Goal: Task Accomplishment & Management: Use online tool/utility

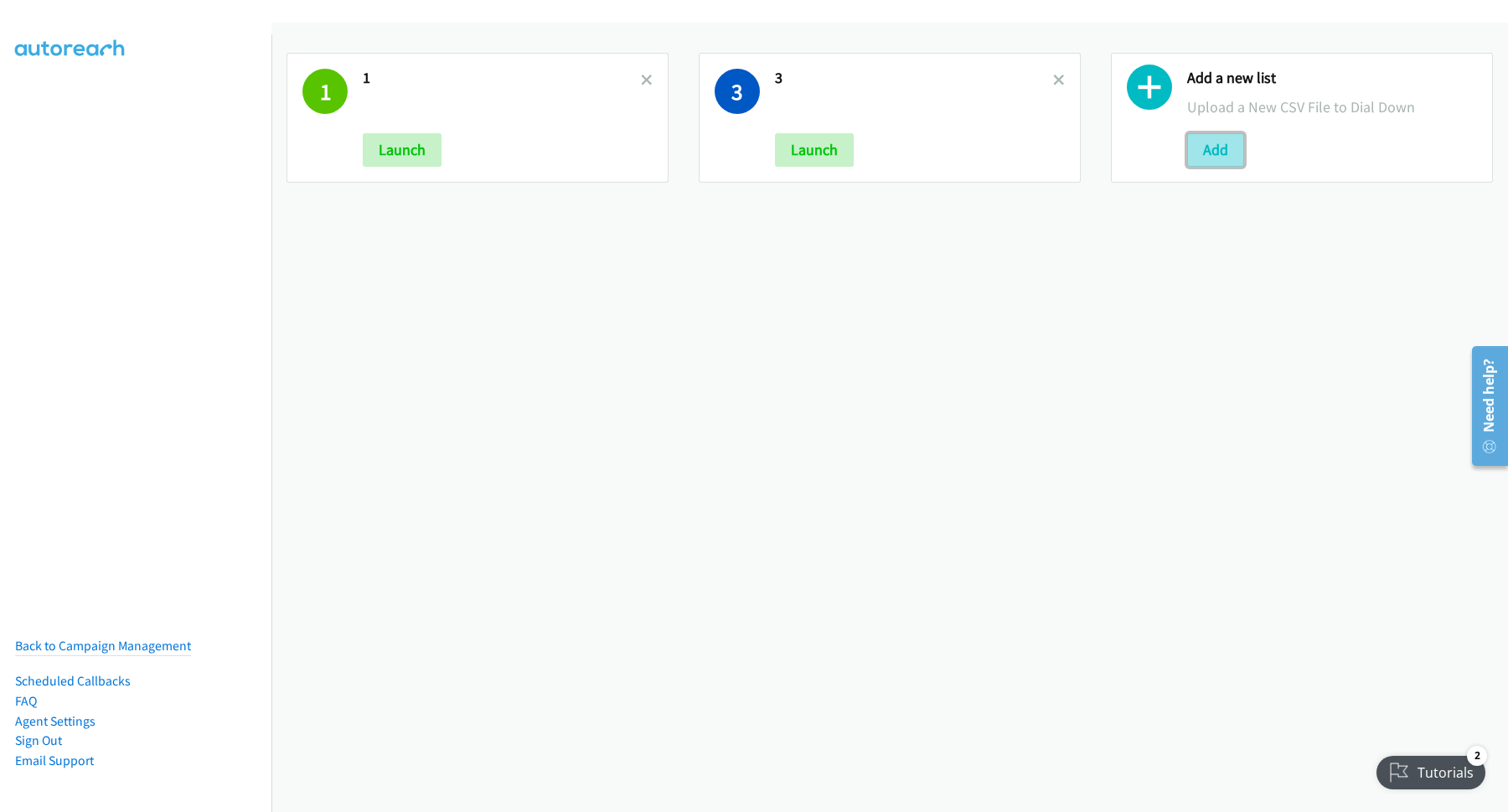
click at [1221, 147] on button "Add" at bounding box center [1215, 149] width 57 height 34
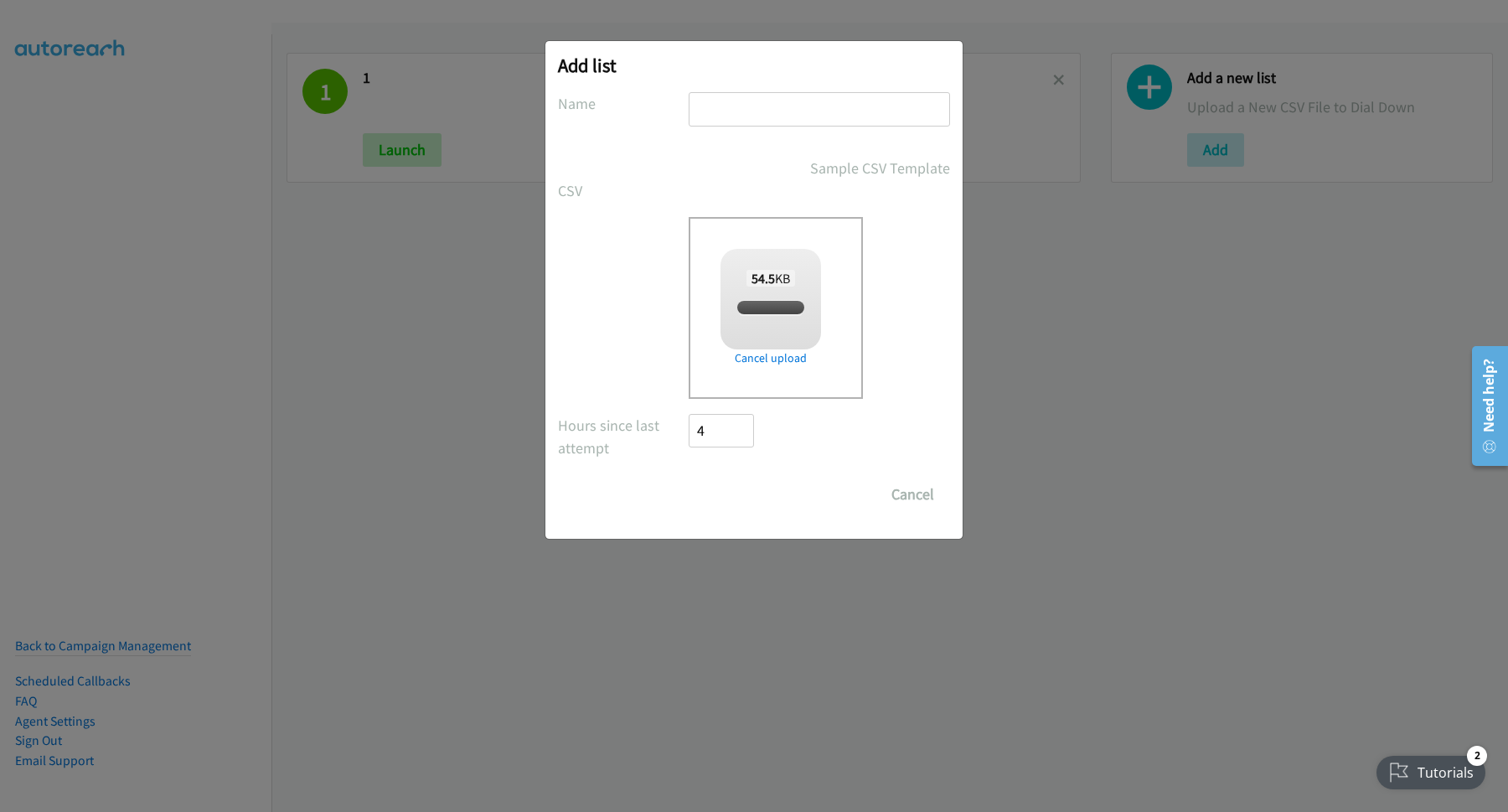
click at [804, 109] on input "text" at bounding box center [819, 110] width 262 height 35
checkbox input "true"
type input "123"
click at [770, 498] on input "Save List" at bounding box center [733, 494] width 88 height 34
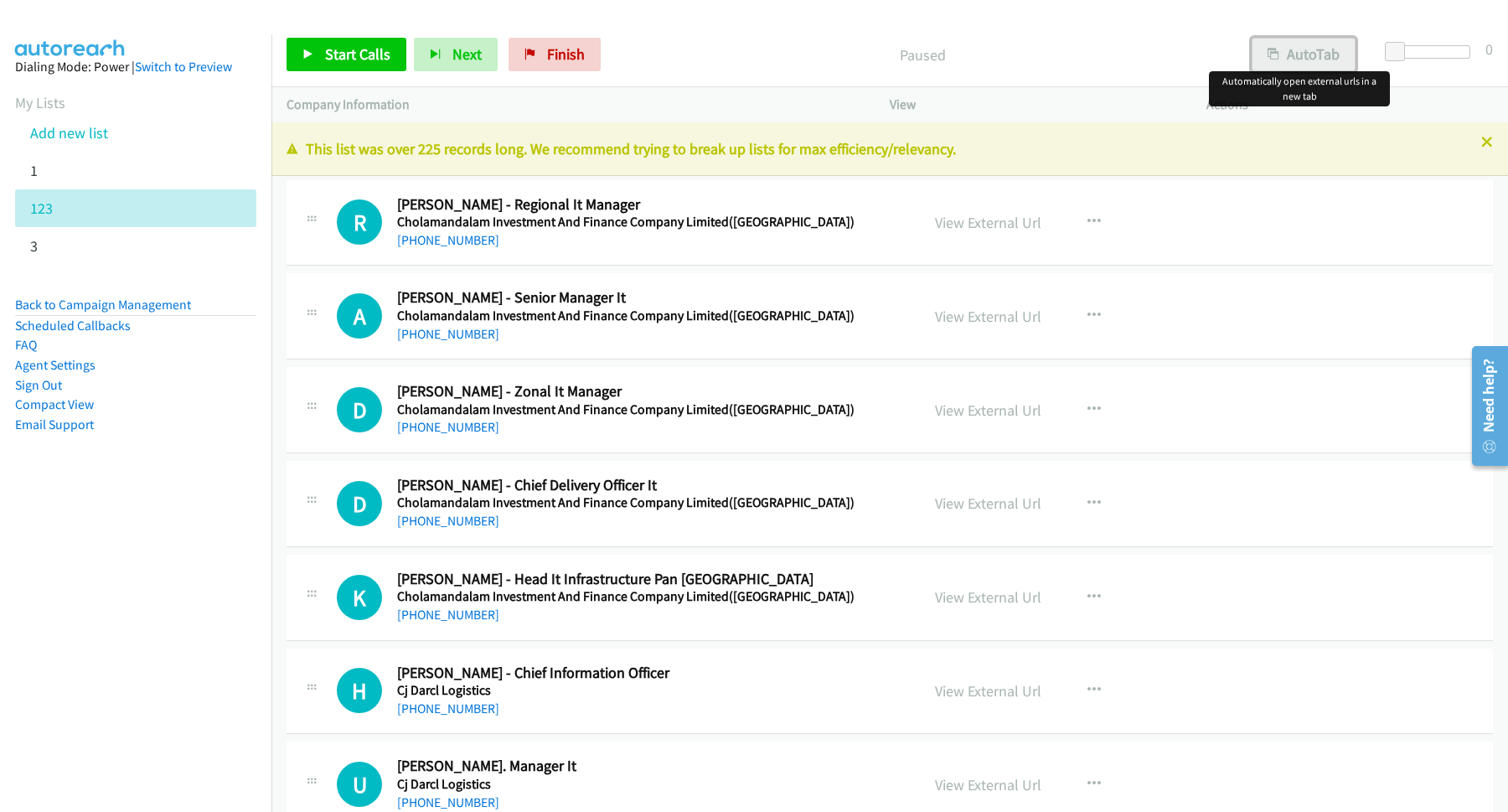
click at [1315, 55] on button "AutoTab" at bounding box center [1303, 54] width 104 height 34
click at [381, 54] on span "Start Calls" at bounding box center [358, 54] width 66 height 19
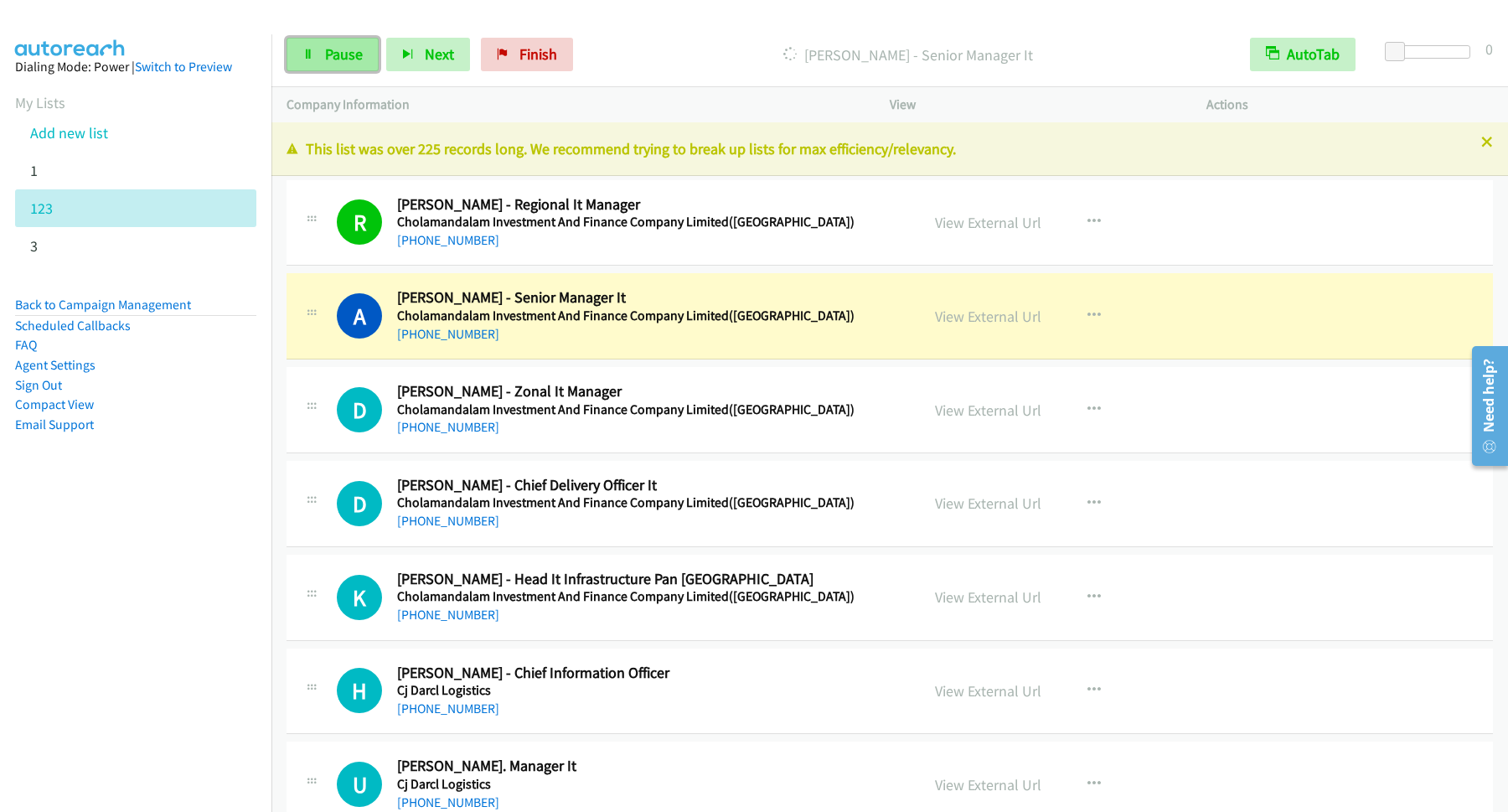
click at [356, 62] on span "Pause" at bounding box center [344, 54] width 38 height 19
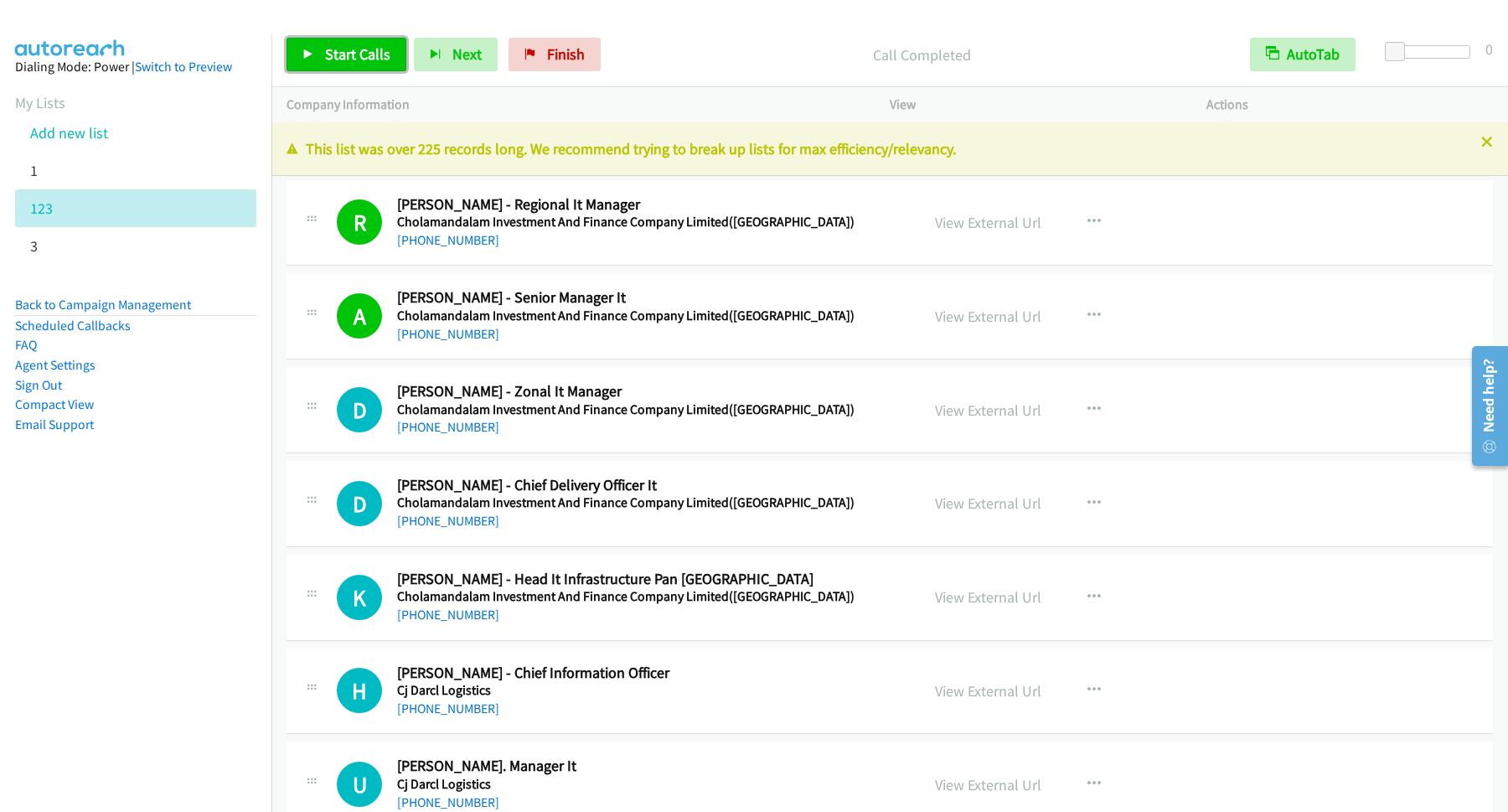
click at [384, 55] on span "Start Calls" at bounding box center [358, 54] width 66 height 19
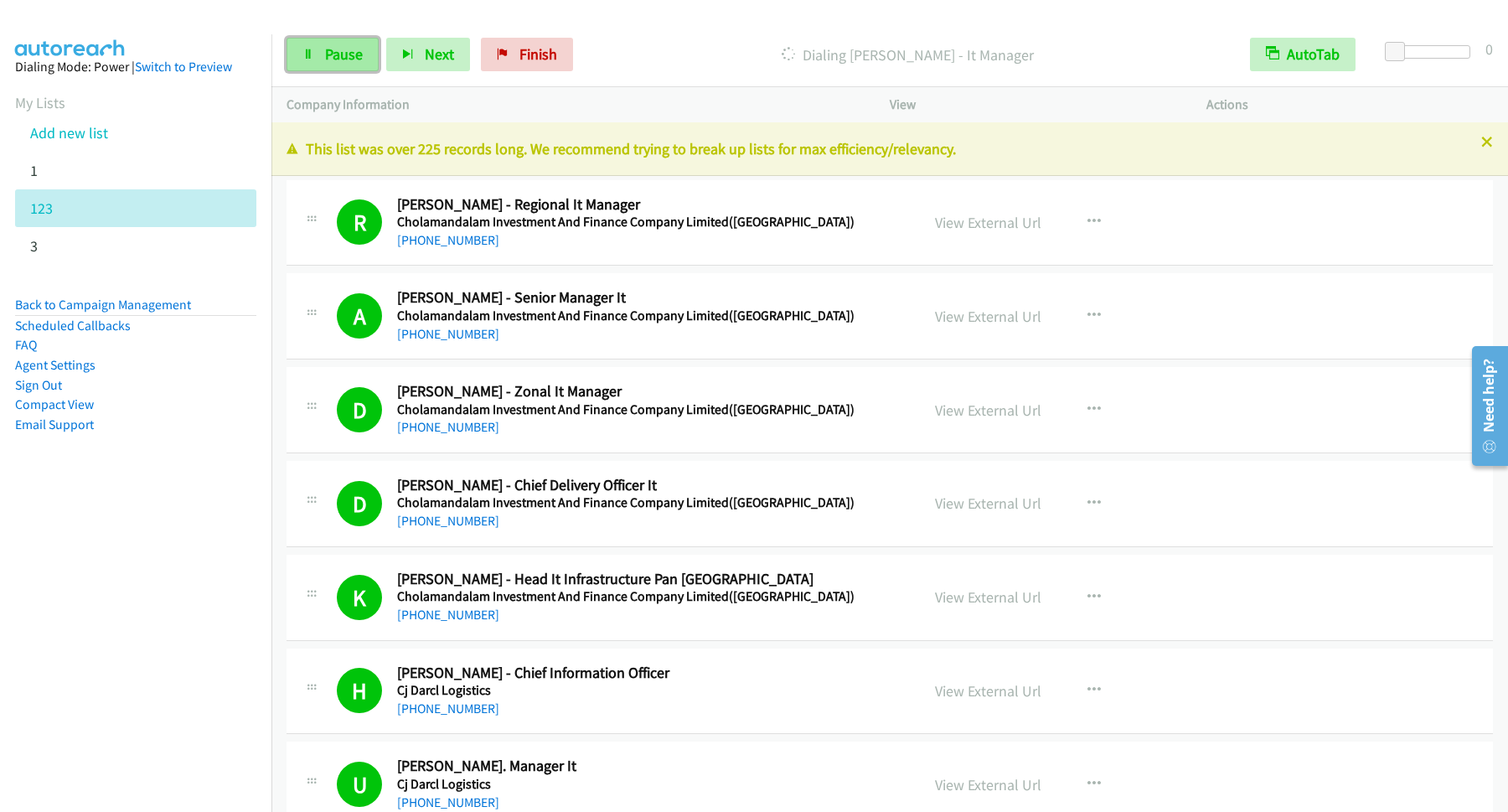
click at [363, 54] on span "Pause" at bounding box center [344, 54] width 38 height 19
click at [355, 53] on span "Start Calls" at bounding box center [358, 54] width 66 height 19
click at [336, 58] on span "Pause" at bounding box center [344, 54] width 38 height 19
click at [369, 50] on span "Start Calls" at bounding box center [358, 54] width 66 height 19
click at [358, 63] on span "Pause" at bounding box center [344, 54] width 38 height 19
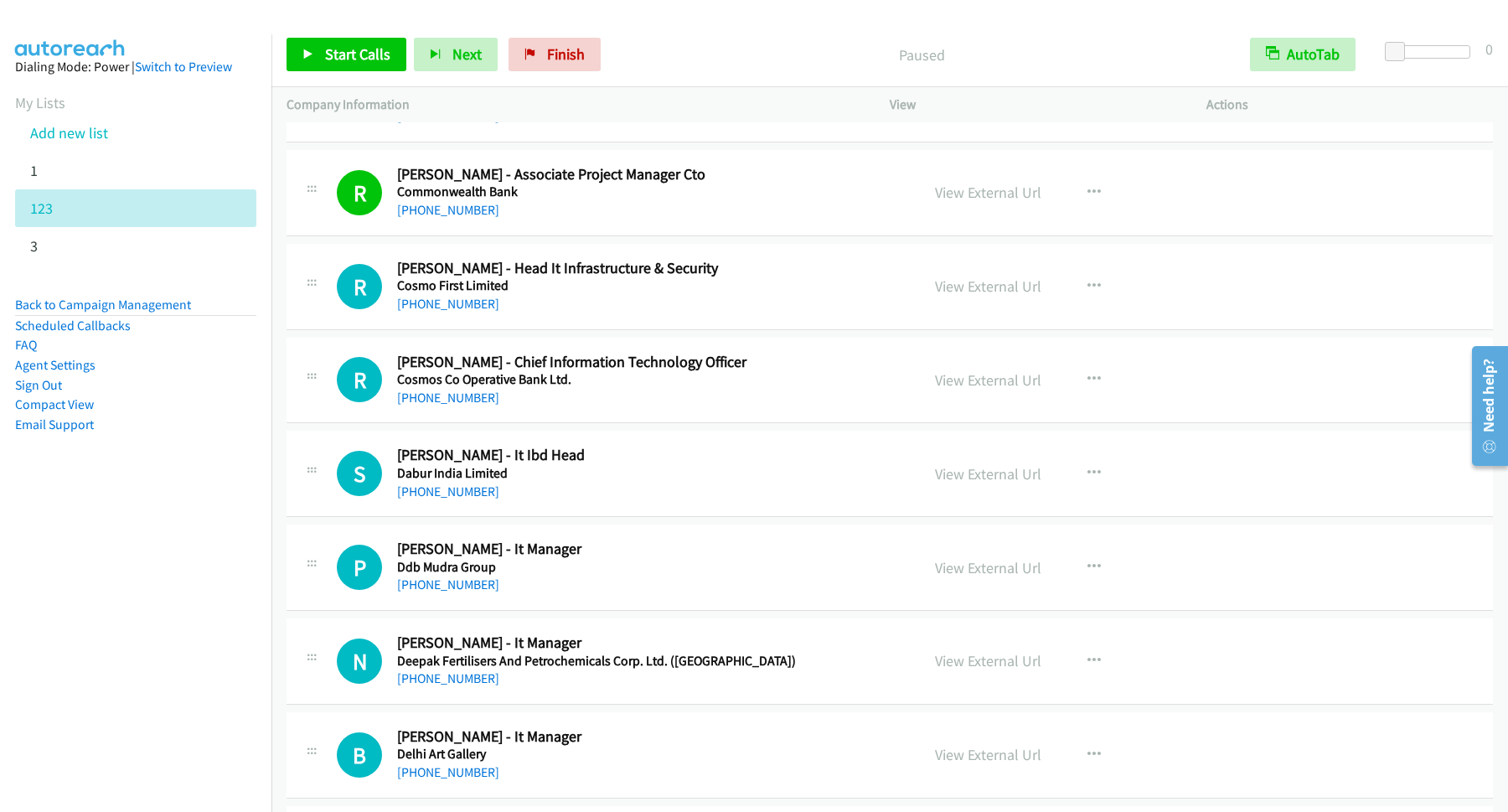
scroll to position [1583, 0]
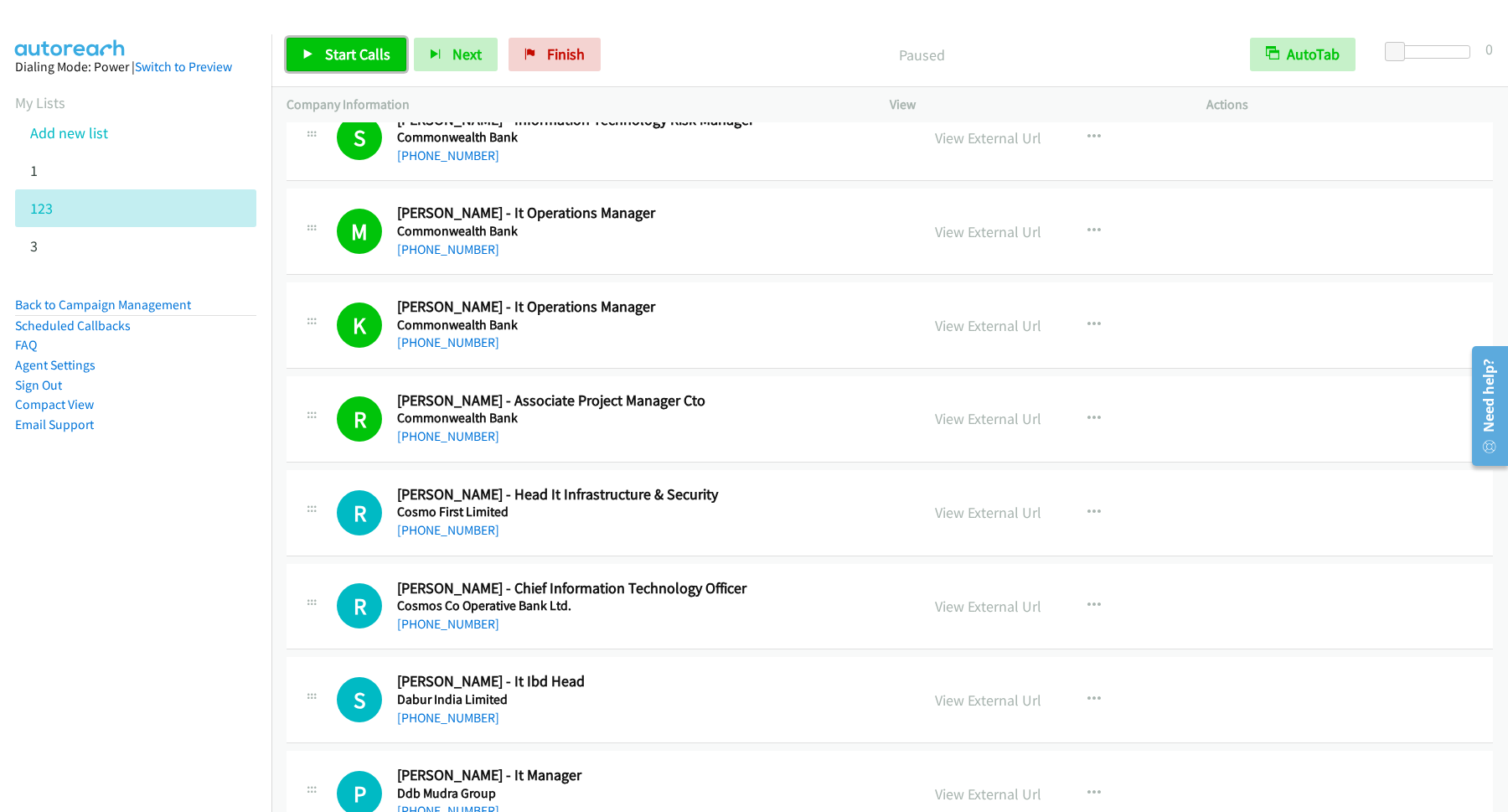
click at [350, 45] on link "Start Calls" at bounding box center [346, 54] width 120 height 34
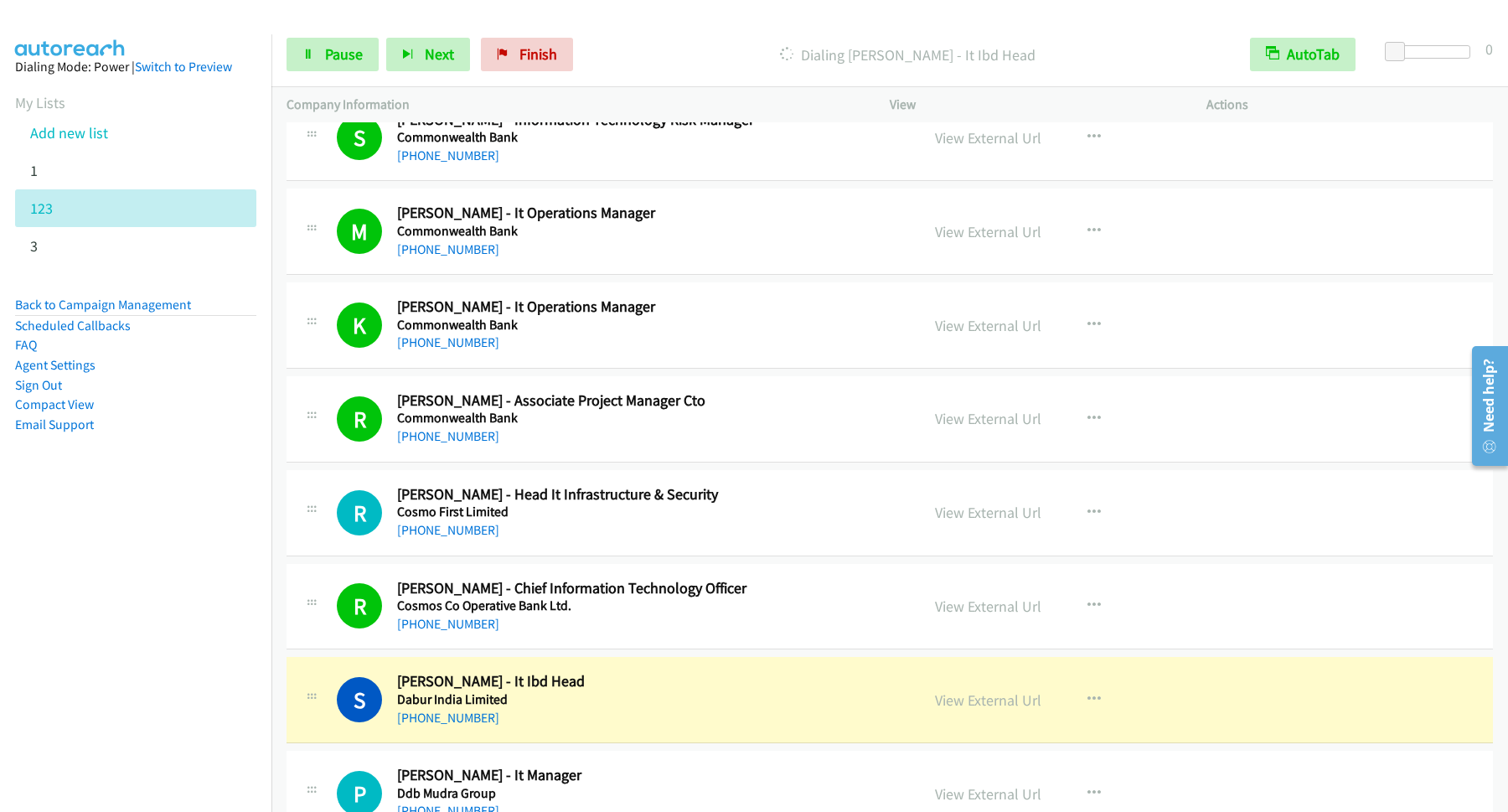
scroll to position [1810, 0]
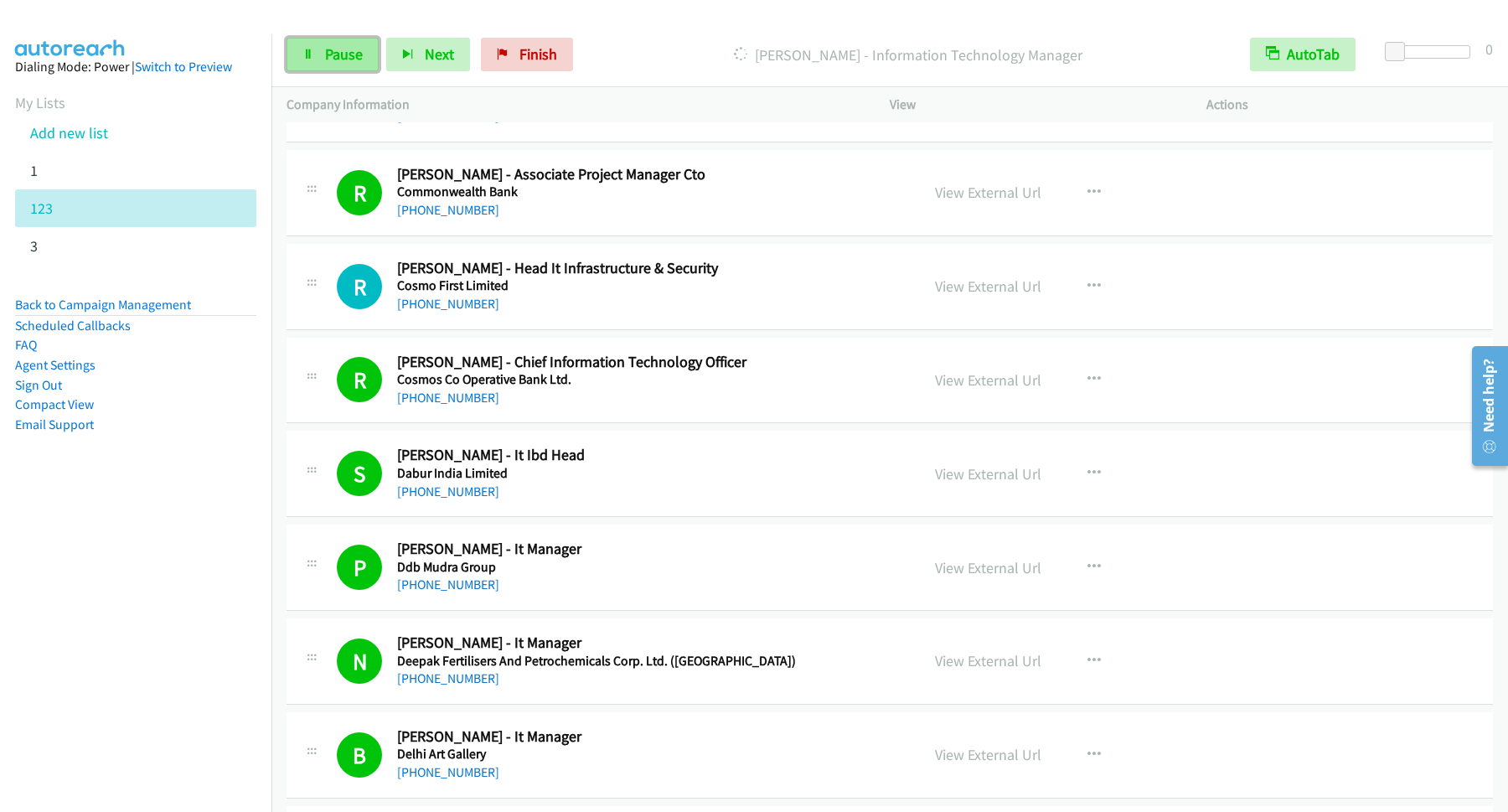
click at [323, 59] on link "Pause" at bounding box center [332, 54] width 92 height 34
click at [342, 53] on span "Start Calls" at bounding box center [358, 54] width 66 height 19
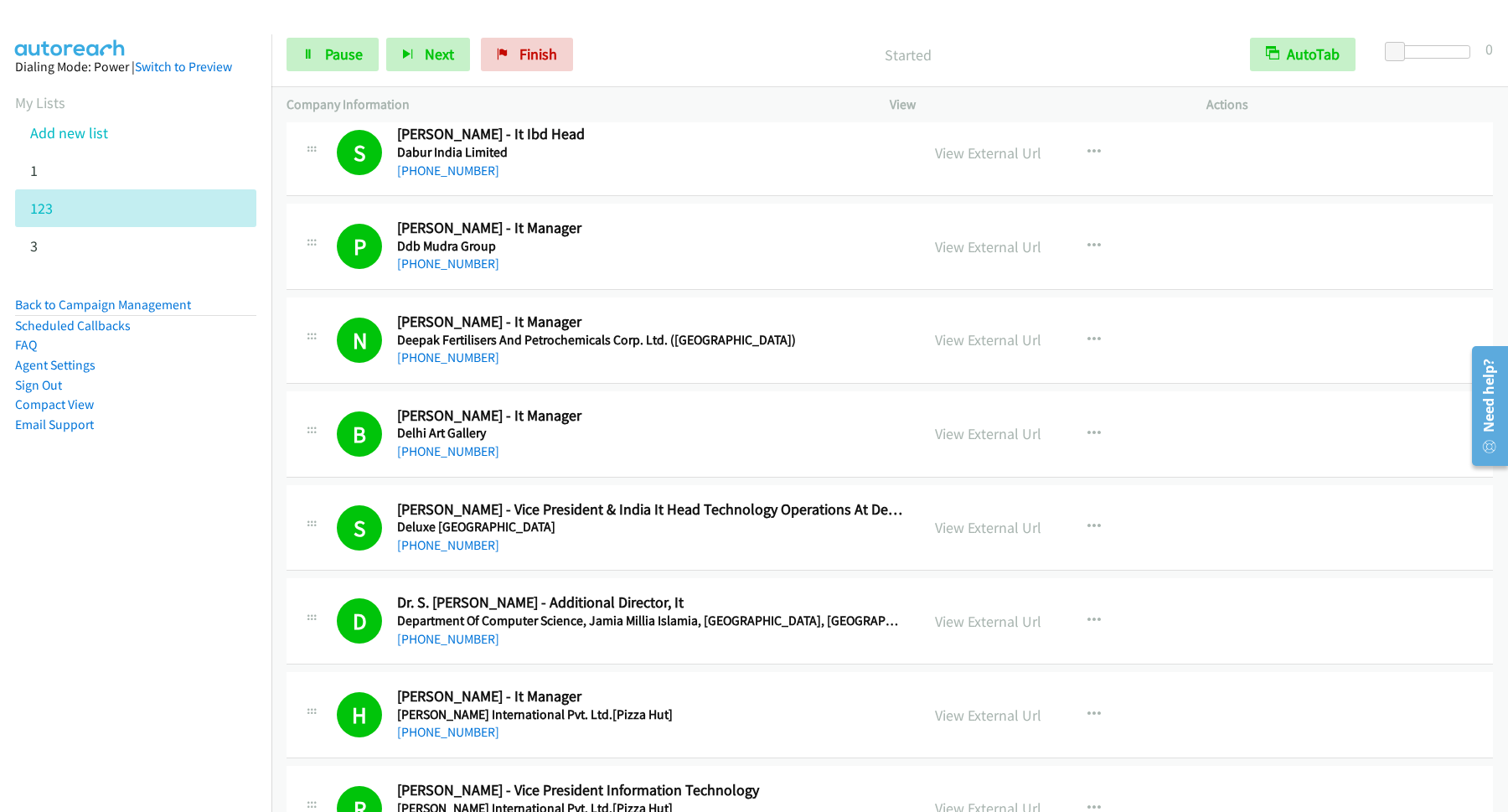
scroll to position [2262, 0]
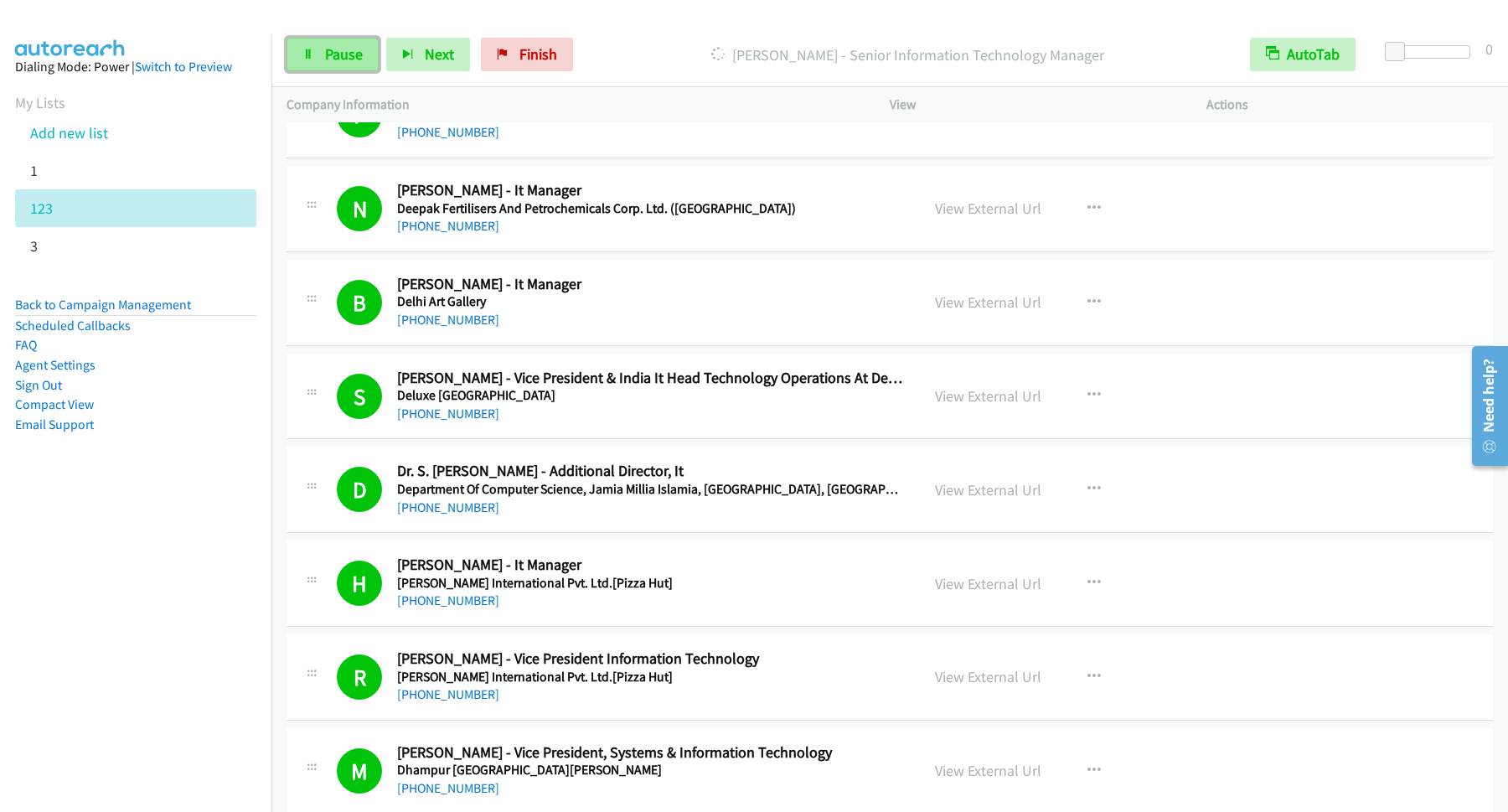
click at [331, 57] on span "Pause" at bounding box center [344, 54] width 38 height 19
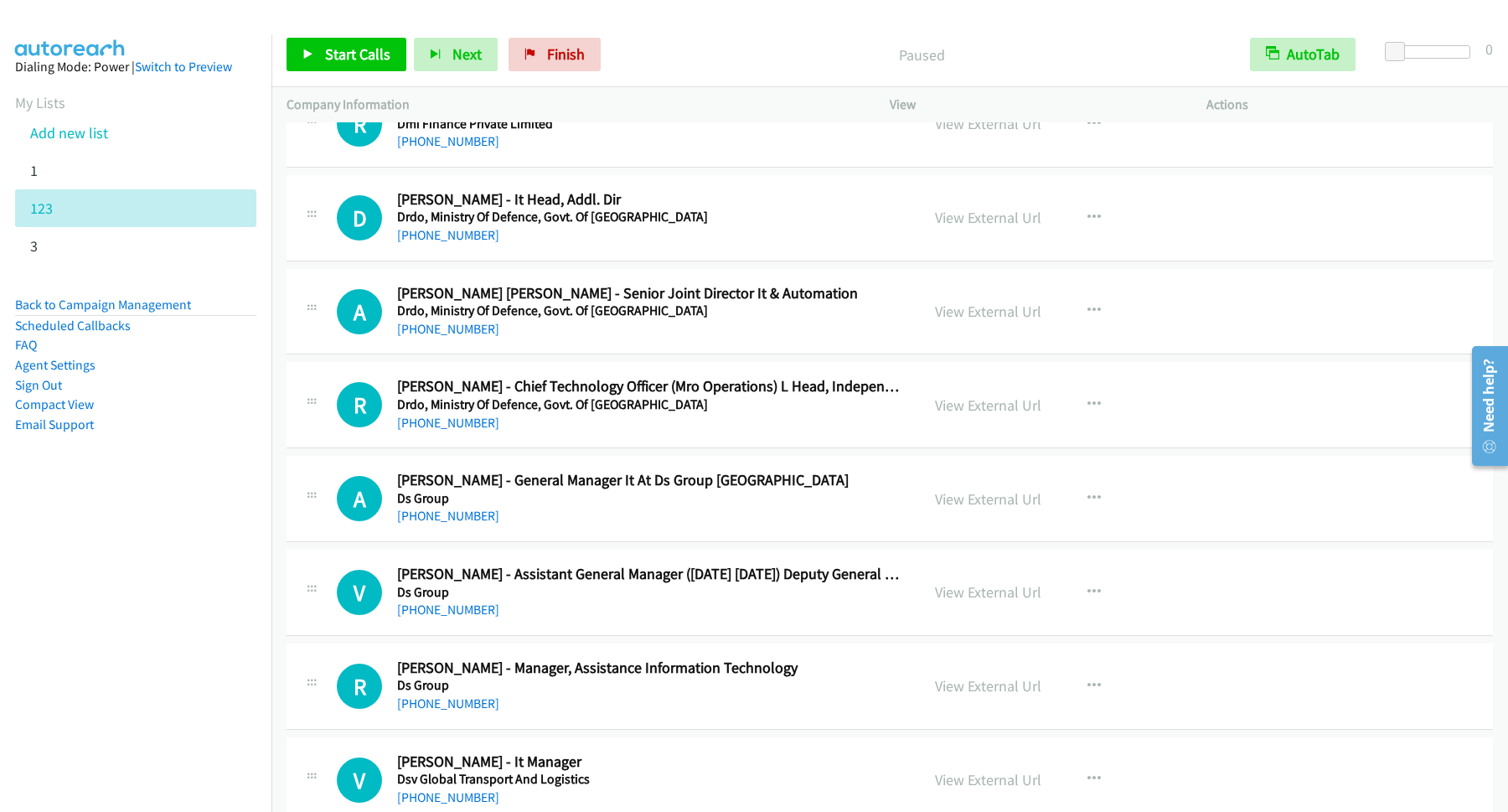
scroll to position [3392, 0]
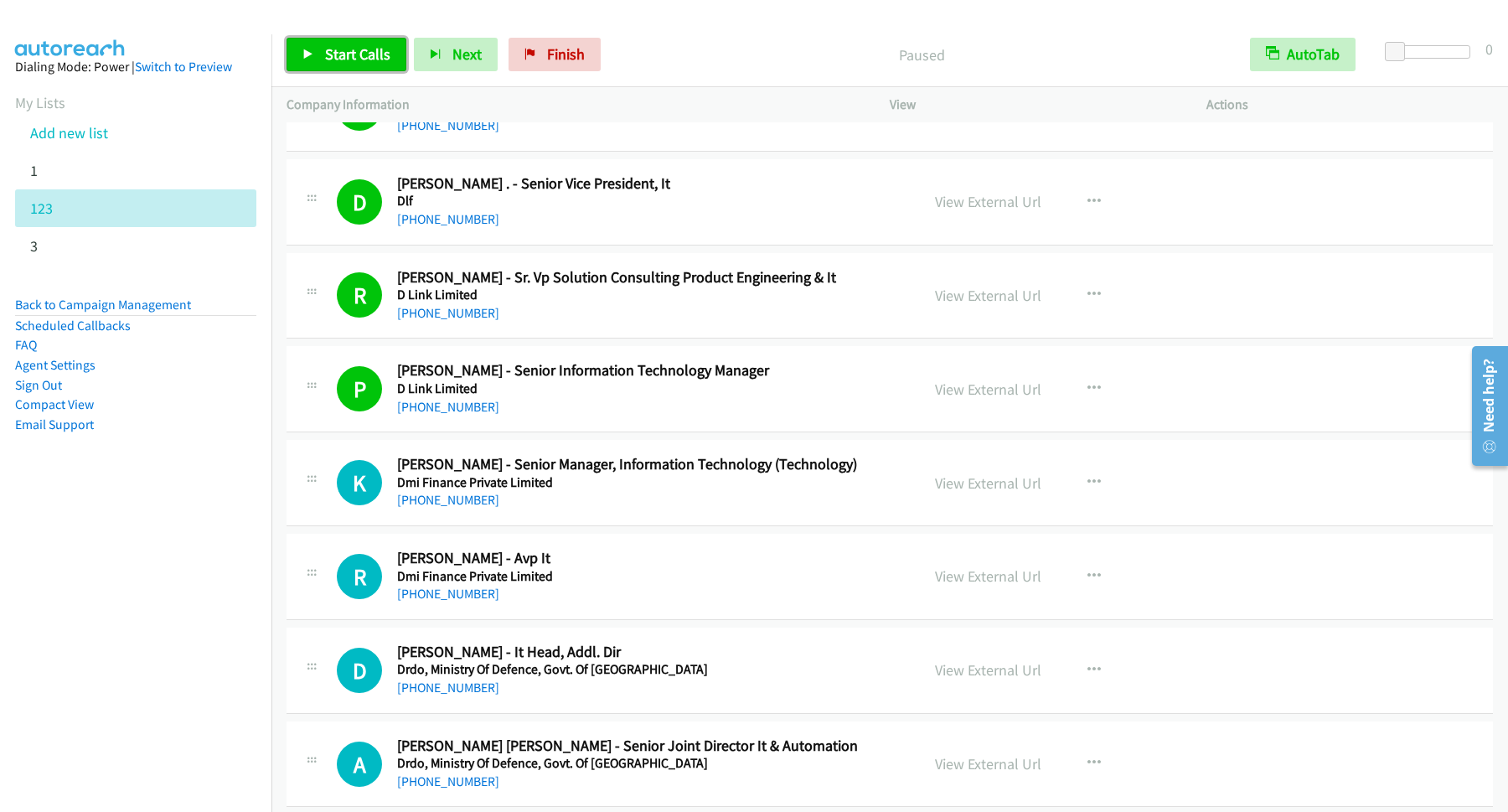
click at [363, 58] on span "Start Calls" at bounding box center [358, 54] width 66 height 19
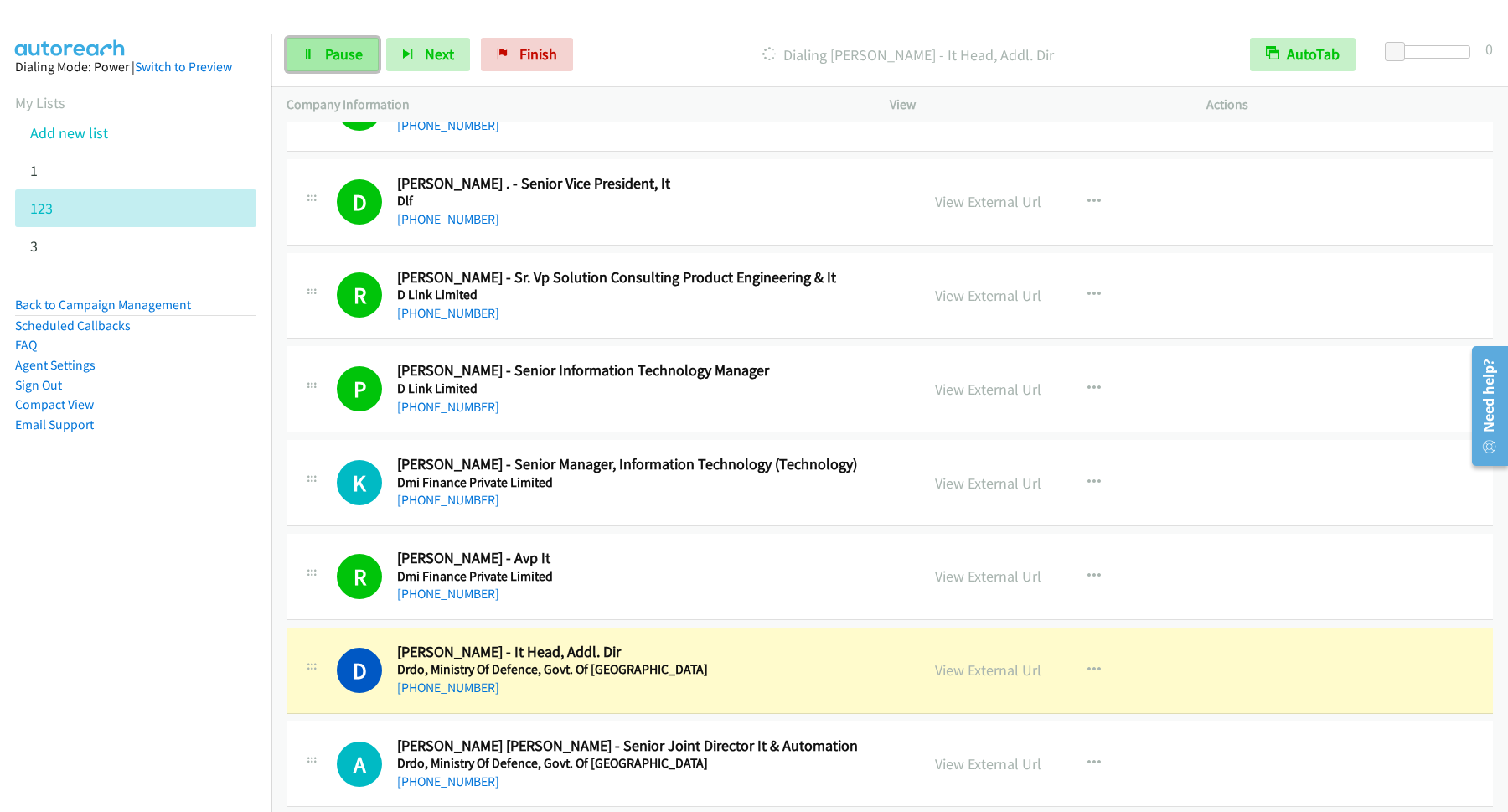
click at [369, 66] on link "Pause" at bounding box center [332, 54] width 92 height 34
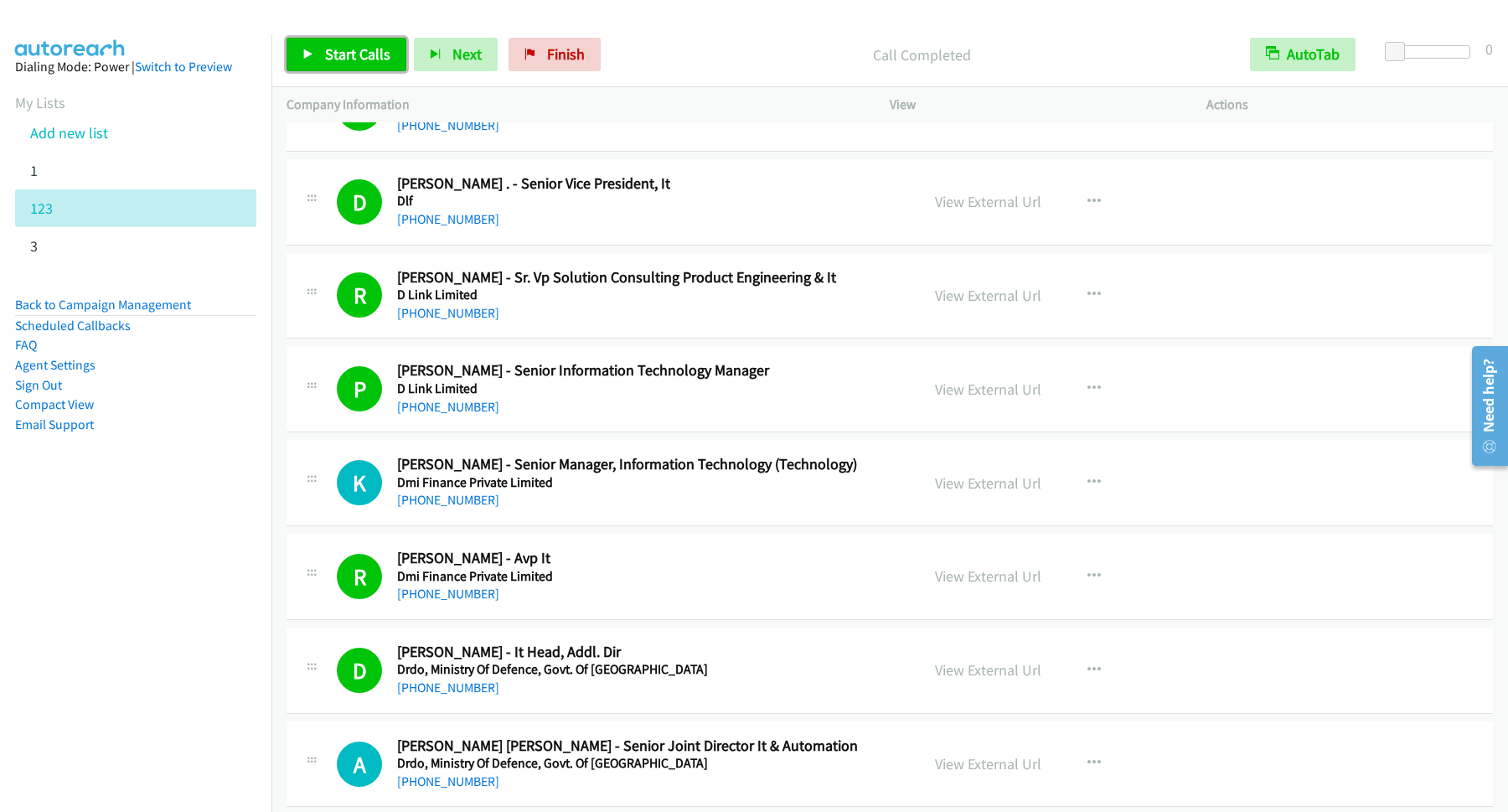
click at [364, 55] on span "Start Calls" at bounding box center [358, 54] width 66 height 19
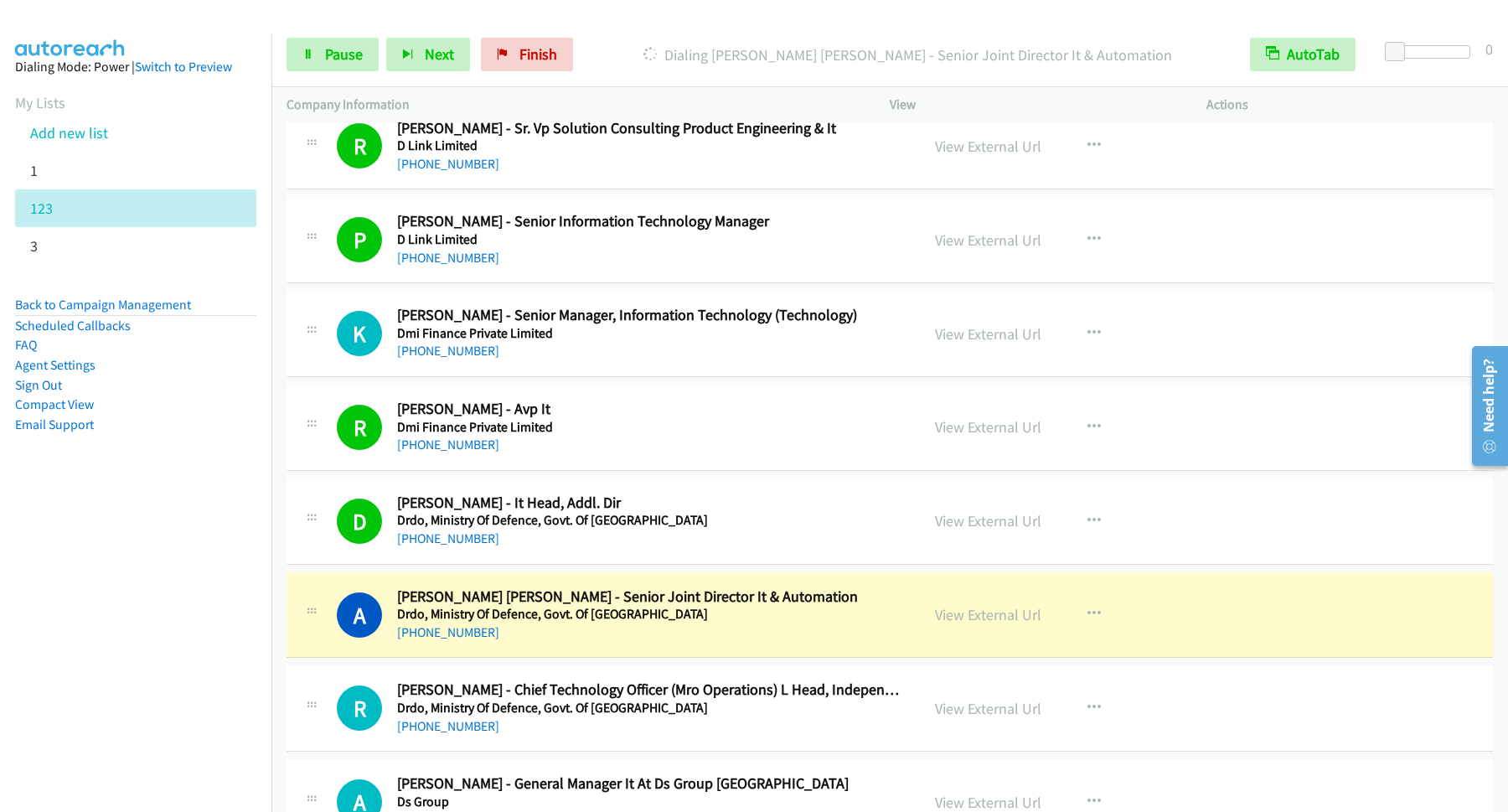
scroll to position [3618, 0]
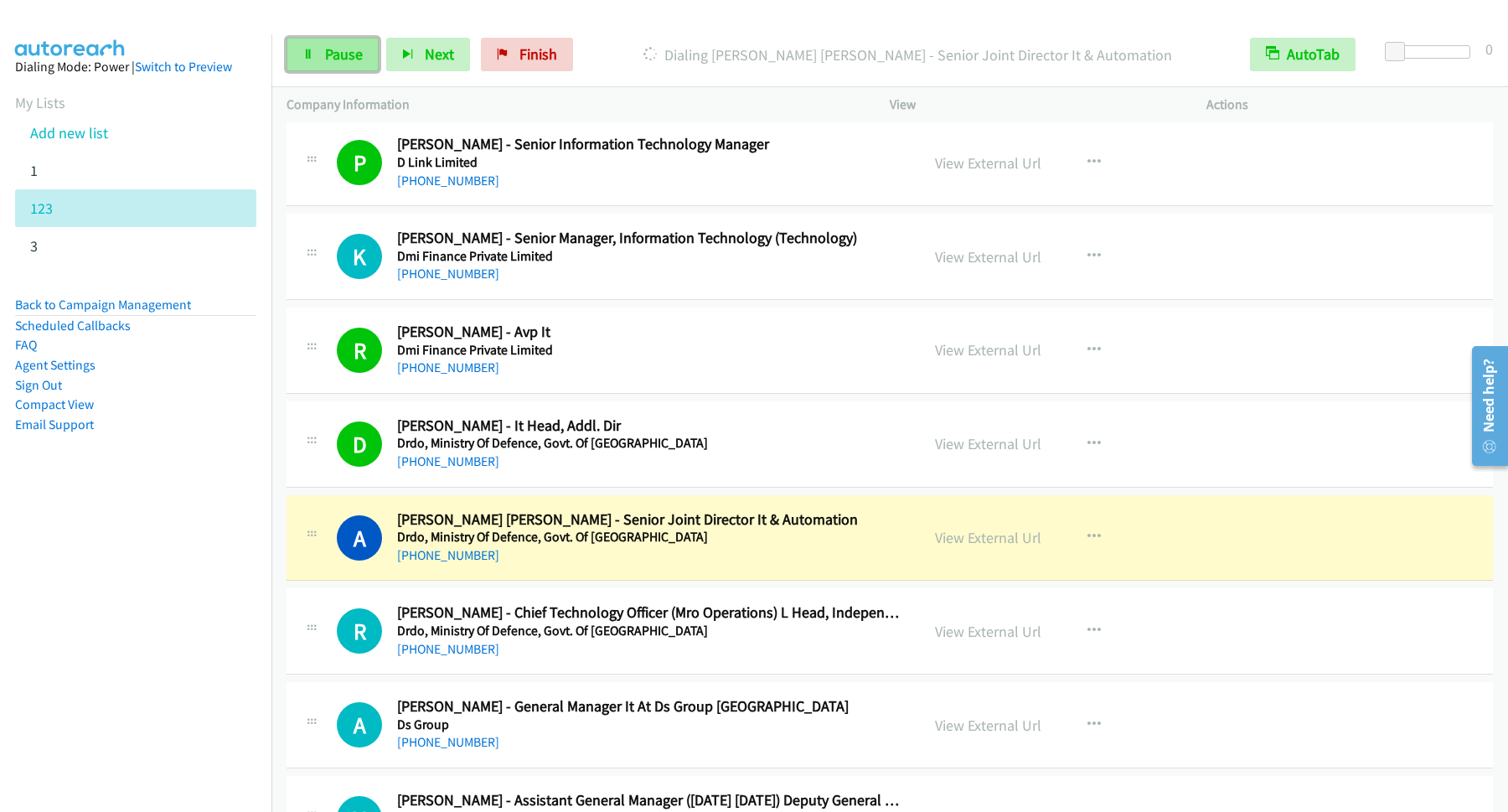
click at [338, 60] on span "Pause" at bounding box center [344, 54] width 38 height 19
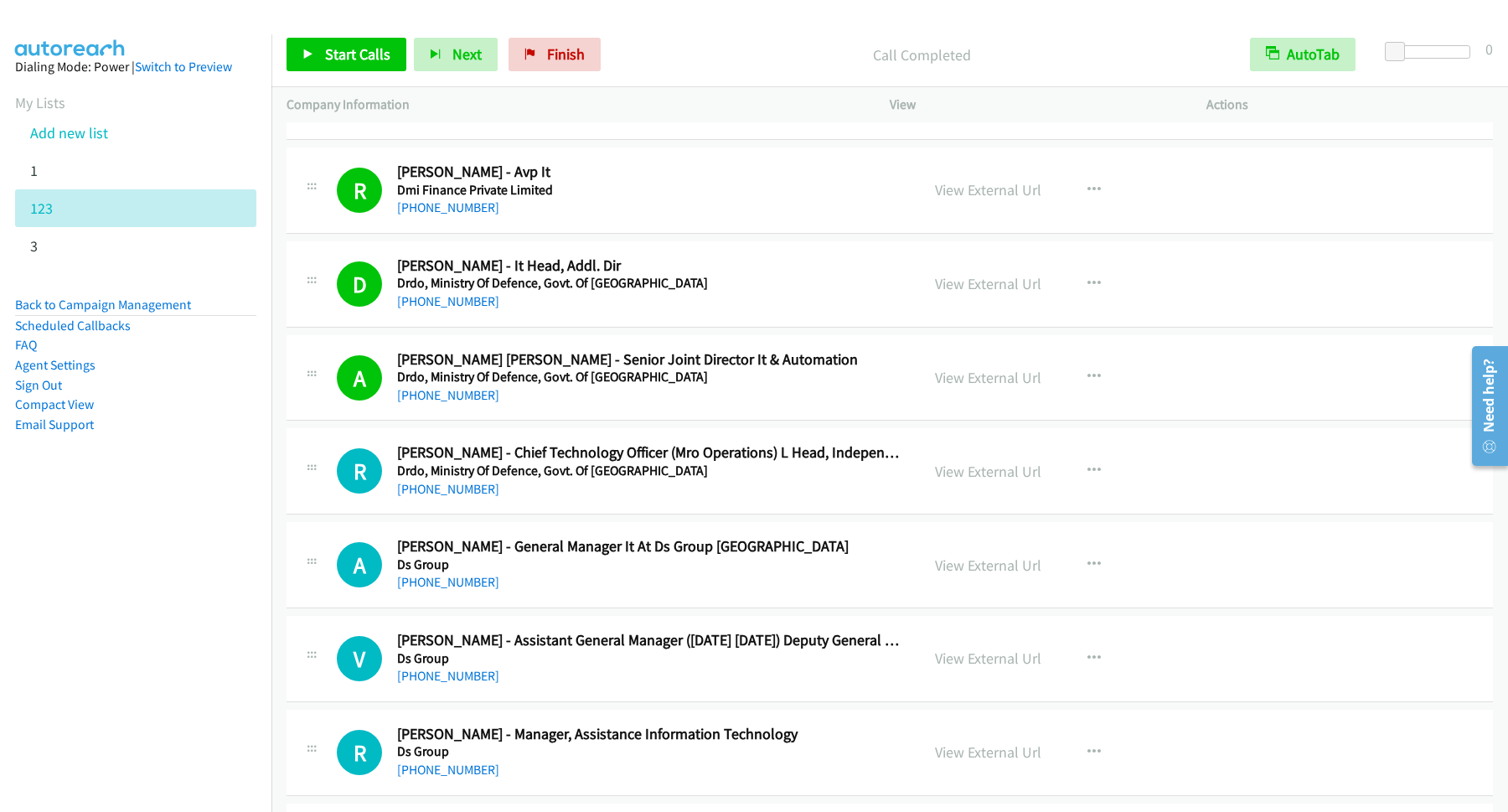
scroll to position [3845, 0]
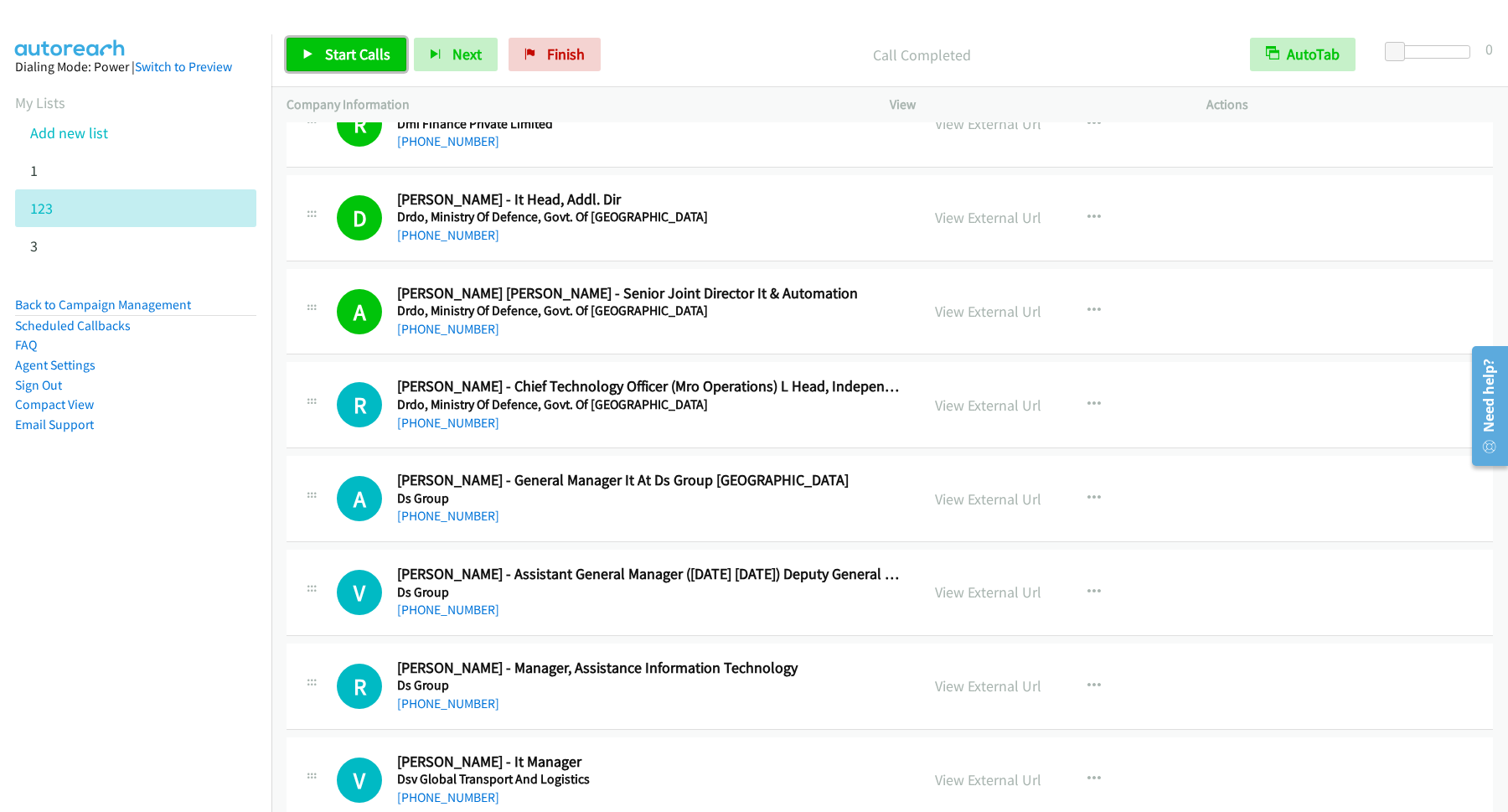
click at [380, 64] on span "Start Calls" at bounding box center [358, 54] width 66 height 19
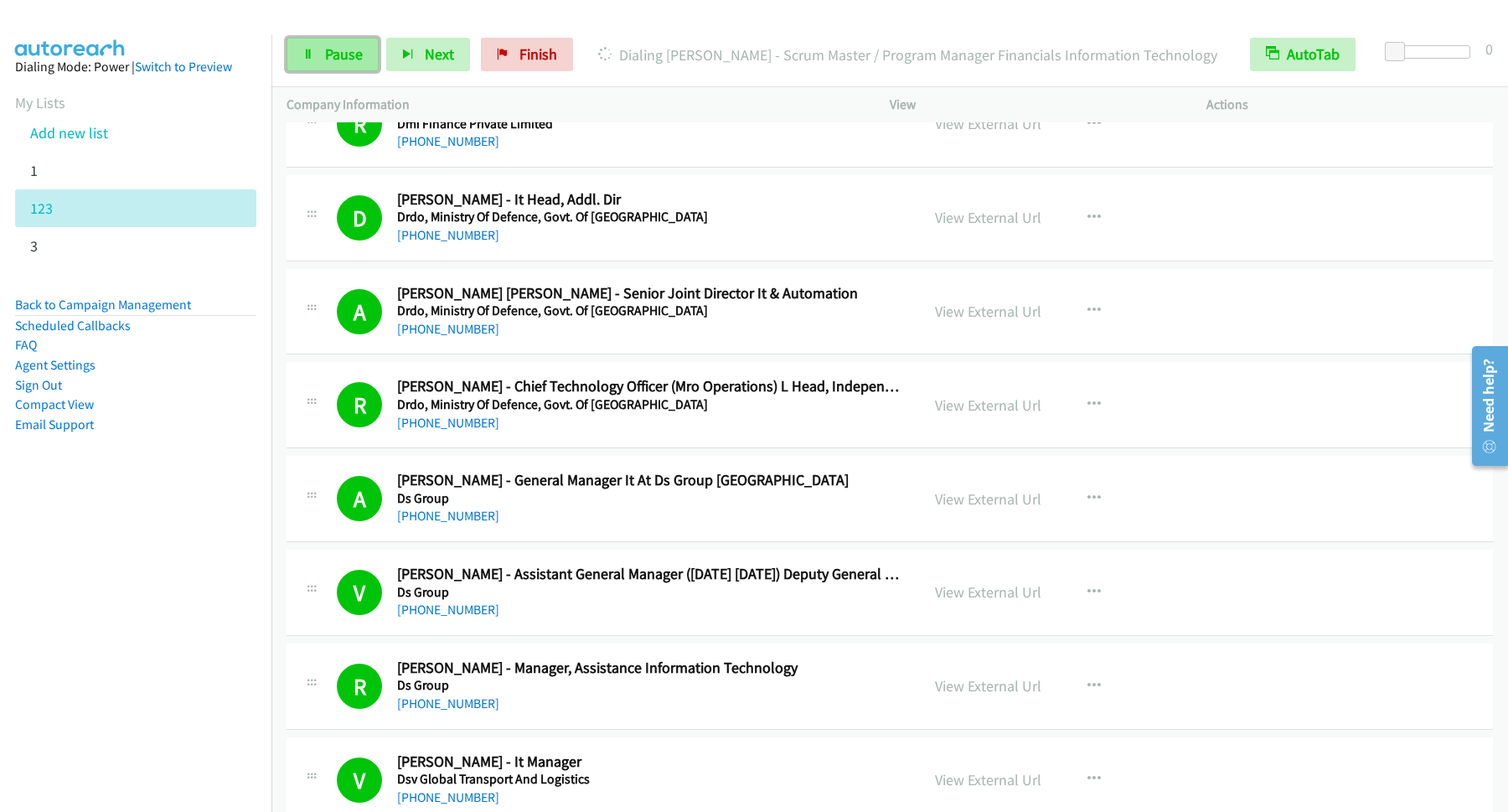
click at [363, 68] on link "Pause" at bounding box center [332, 54] width 92 height 34
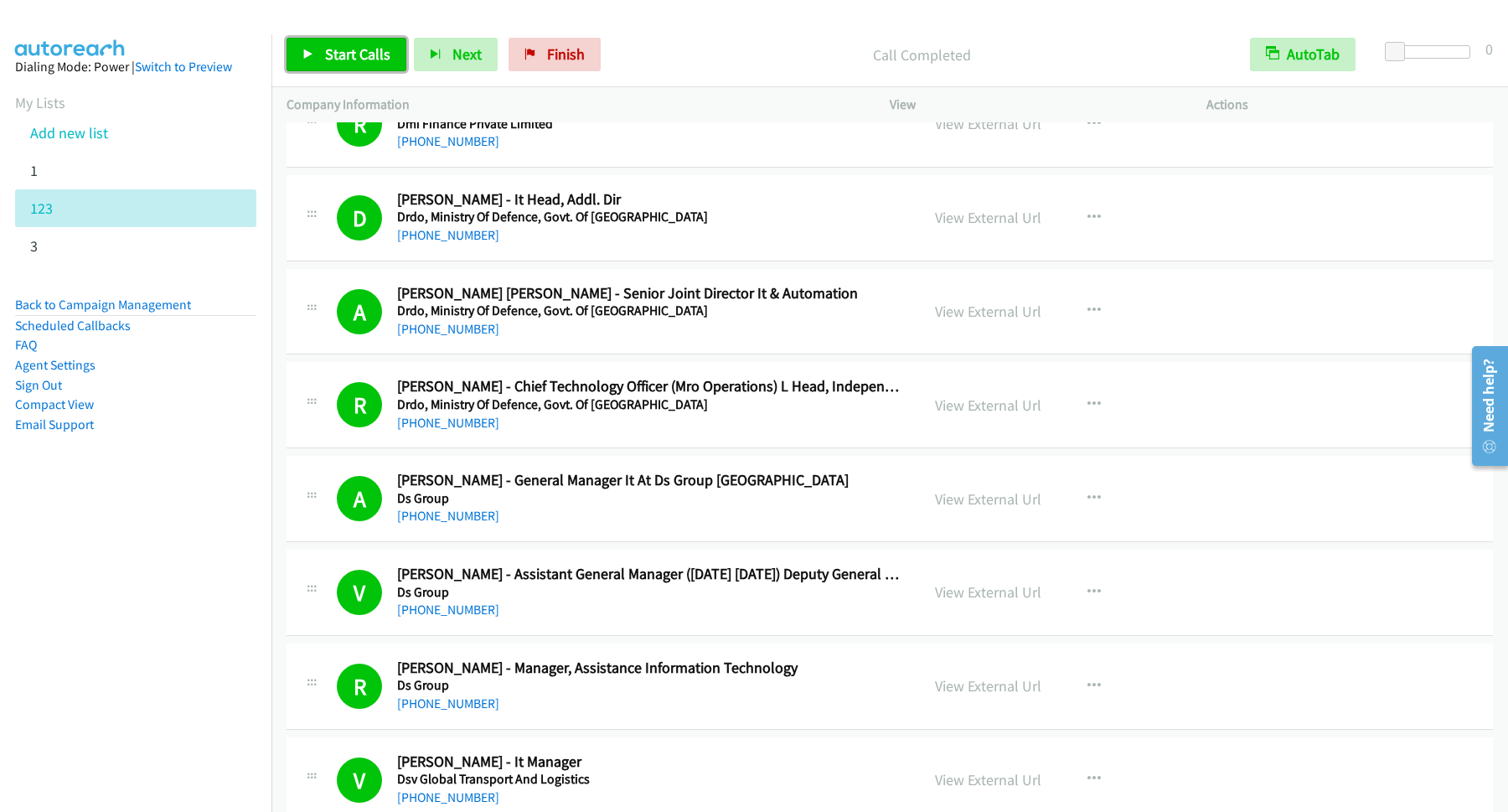
click at [386, 50] on span "Start Calls" at bounding box center [358, 54] width 66 height 19
click at [356, 55] on span "Pause" at bounding box center [344, 54] width 38 height 19
click at [390, 49] on span "Start Calls" at bounding box center [358, 54] width 66 height 19
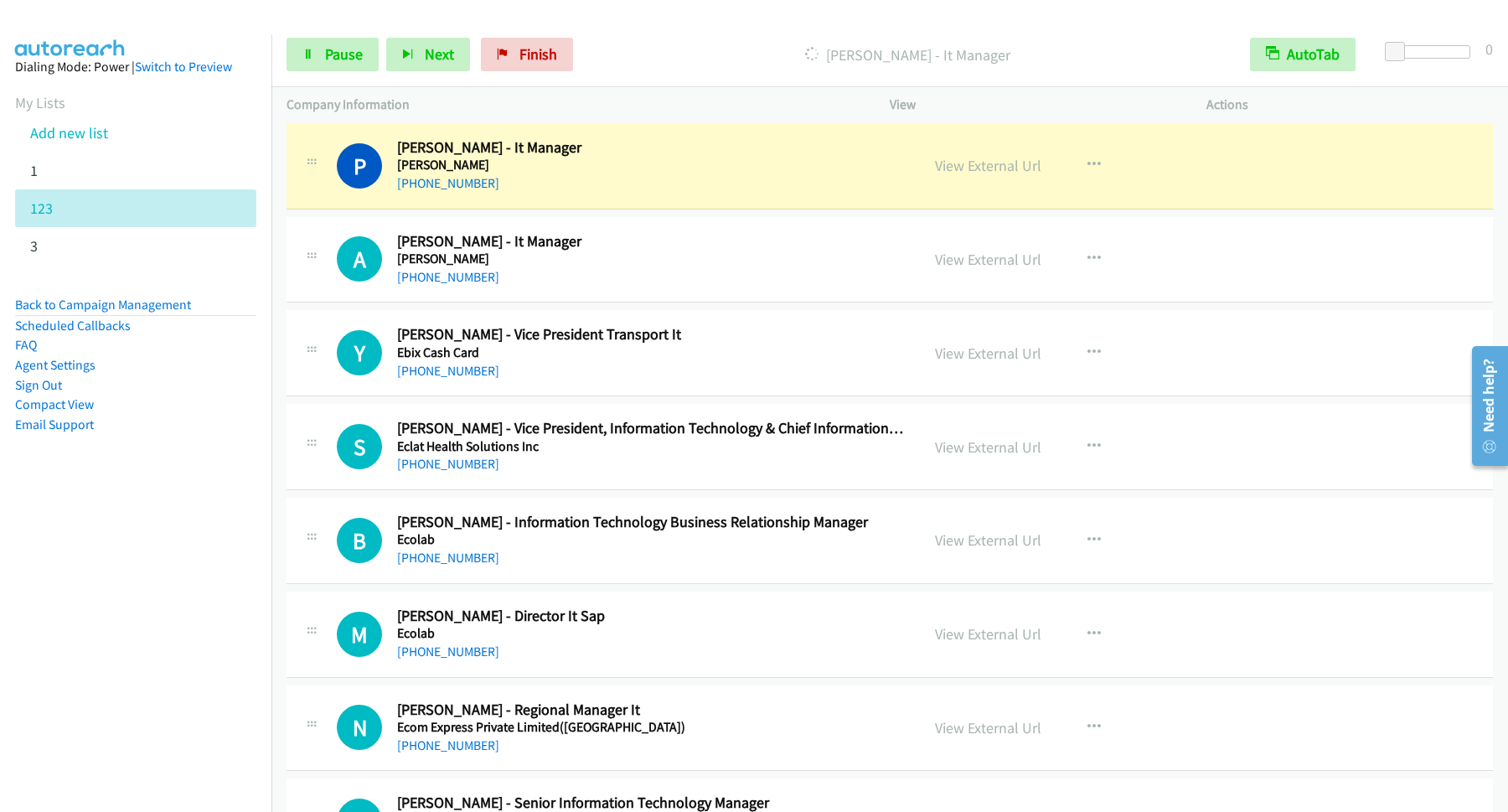
scroll to position [5880, 0]
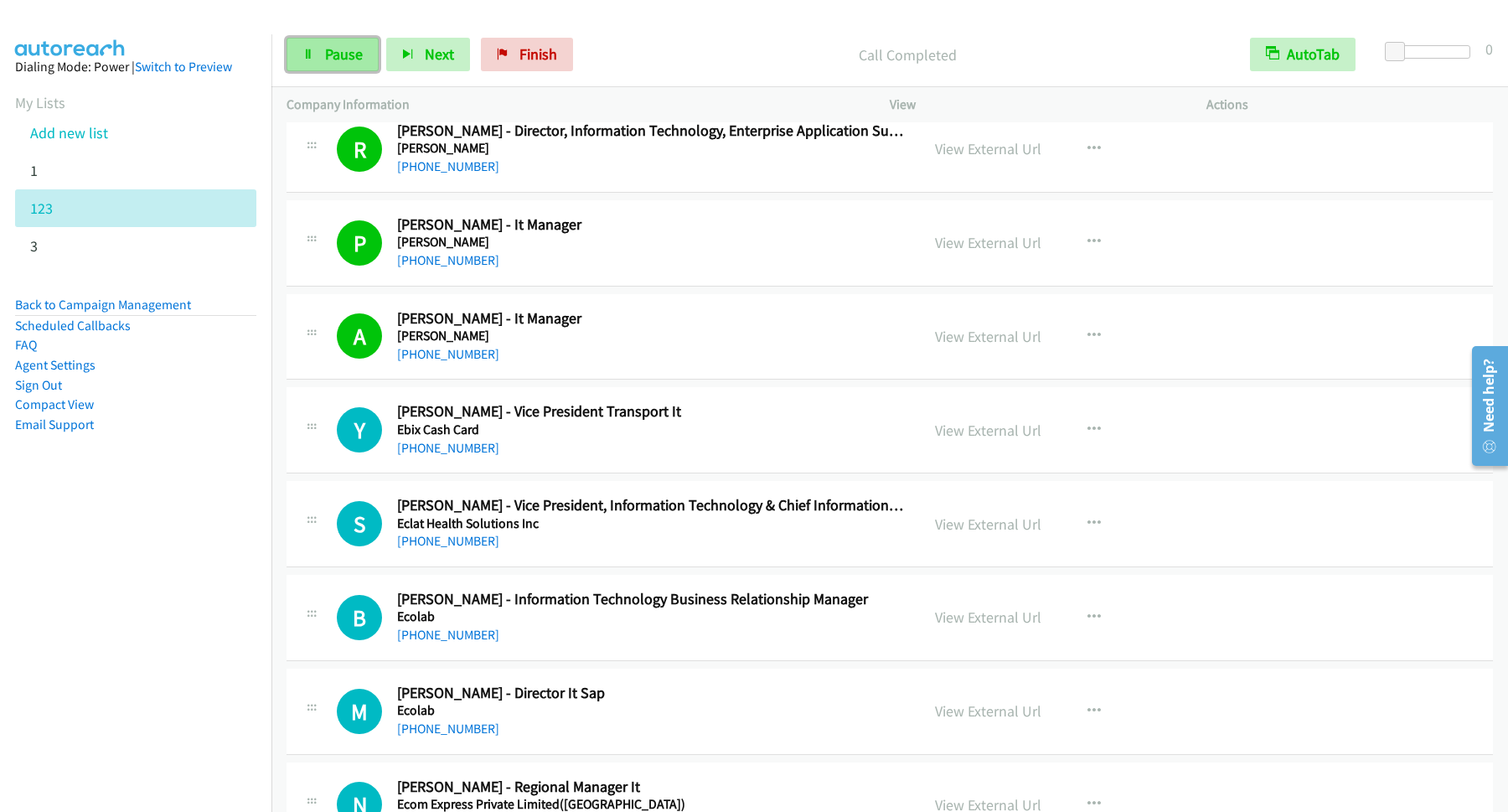
click at [335, 54] on span "Pause" at bounding box center [344, 54] width 38 height 19
click at [377, 63] on span "Start Calls" at bounding box center [358, 54] width 66 height 19
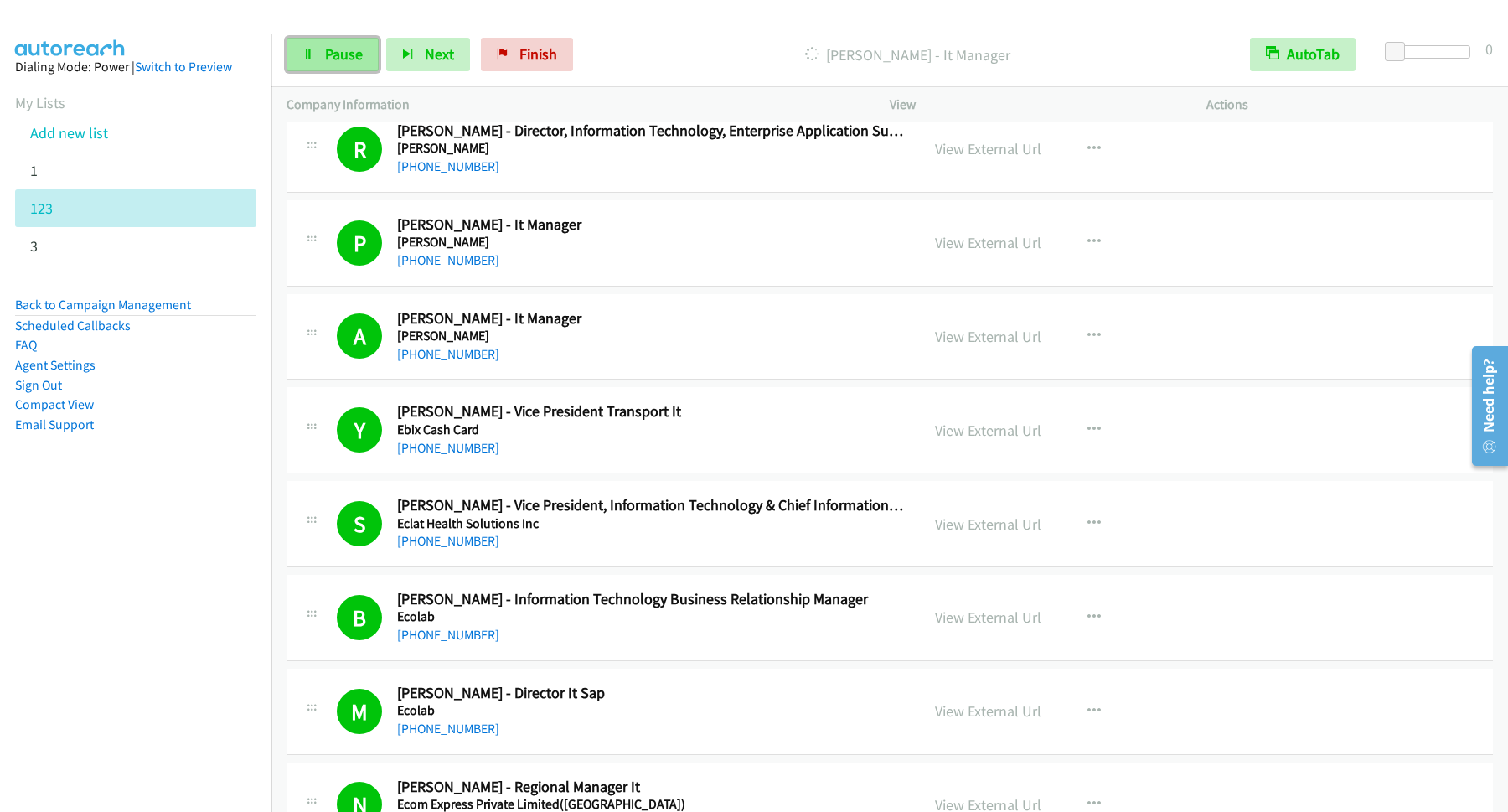
click at [344, 57] on span "Pause" at bounding box center [344, 54] width 38 height 19
click at [374, 58] on span "Start Calls" at bounding box center [358, 54] width 66 height 19
click at [346, 63] on span "Pause" at bounding box center [344, 54] width 38 height 19
click at [384, 67] on link "Start Calls" at bounding box center [346, 54] width 120 height 34
click at [339, 63] on span "Pause" at bounding box center [344, 54] width 38 height 19
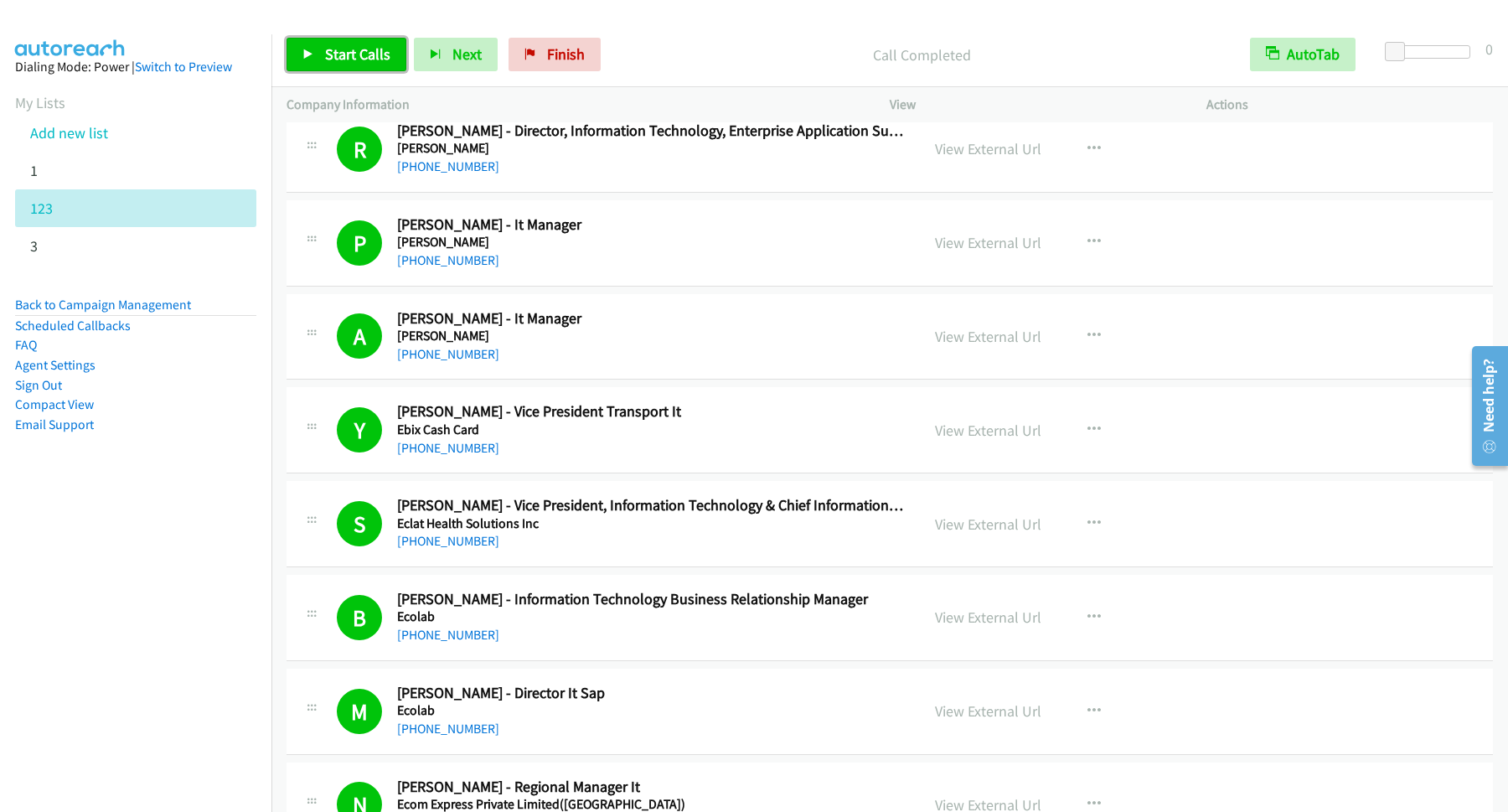
click at [353, 51] on span "Start Calls" at bounding box center [358, 54] width 66 height 19
click at [356, 50] on span "Pause" at bounding box center [344, 54] width 38 height 19
click at [346, 47] on span "Start Calls" at bounding box center [358, 54] width 66 height 19
click at [330, 72] on link "Pause" at bounding box center [332, 54] width 92 height 34
click at [343, 66] on link "Start Calls" at bounding box center [346, 54] width 120 height 34
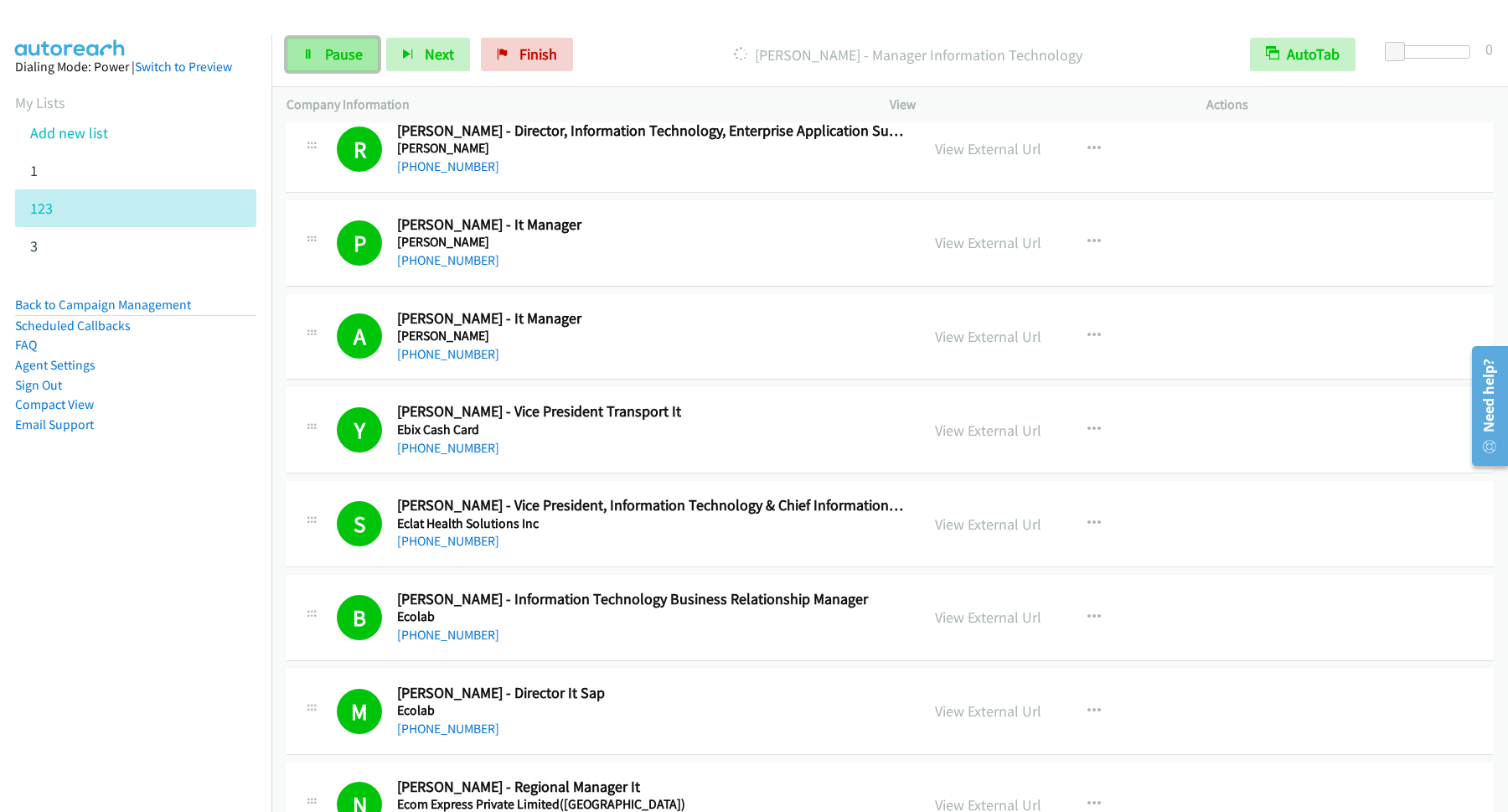
click at [351, 58] on span "Pause" at bounding box center [344, 54] width 38 height 19
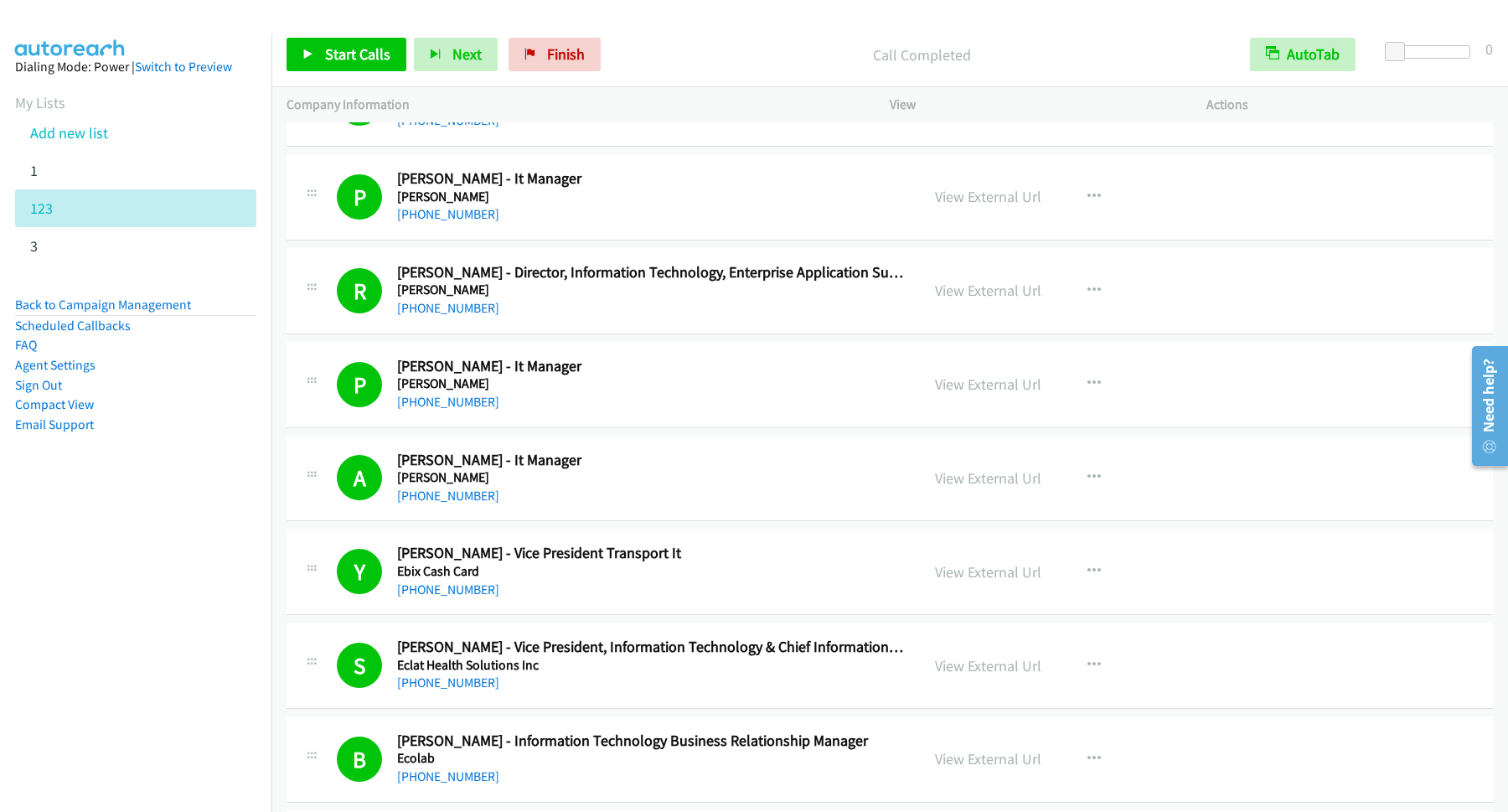
scroll to position [5654, 0]
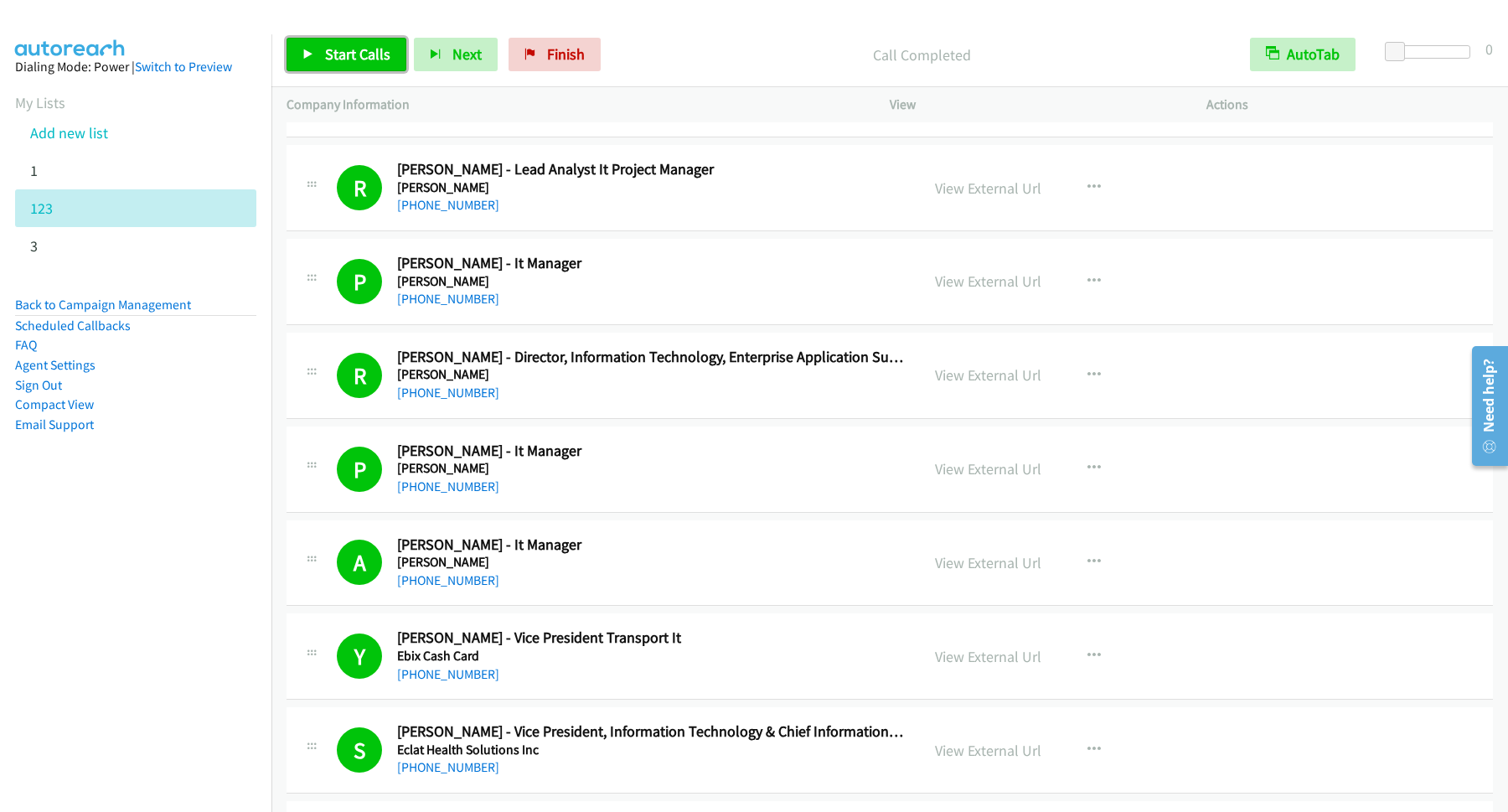
click at [356, 50] on span "Start Calls" at bounding box center [358, 54] width 66 height 19
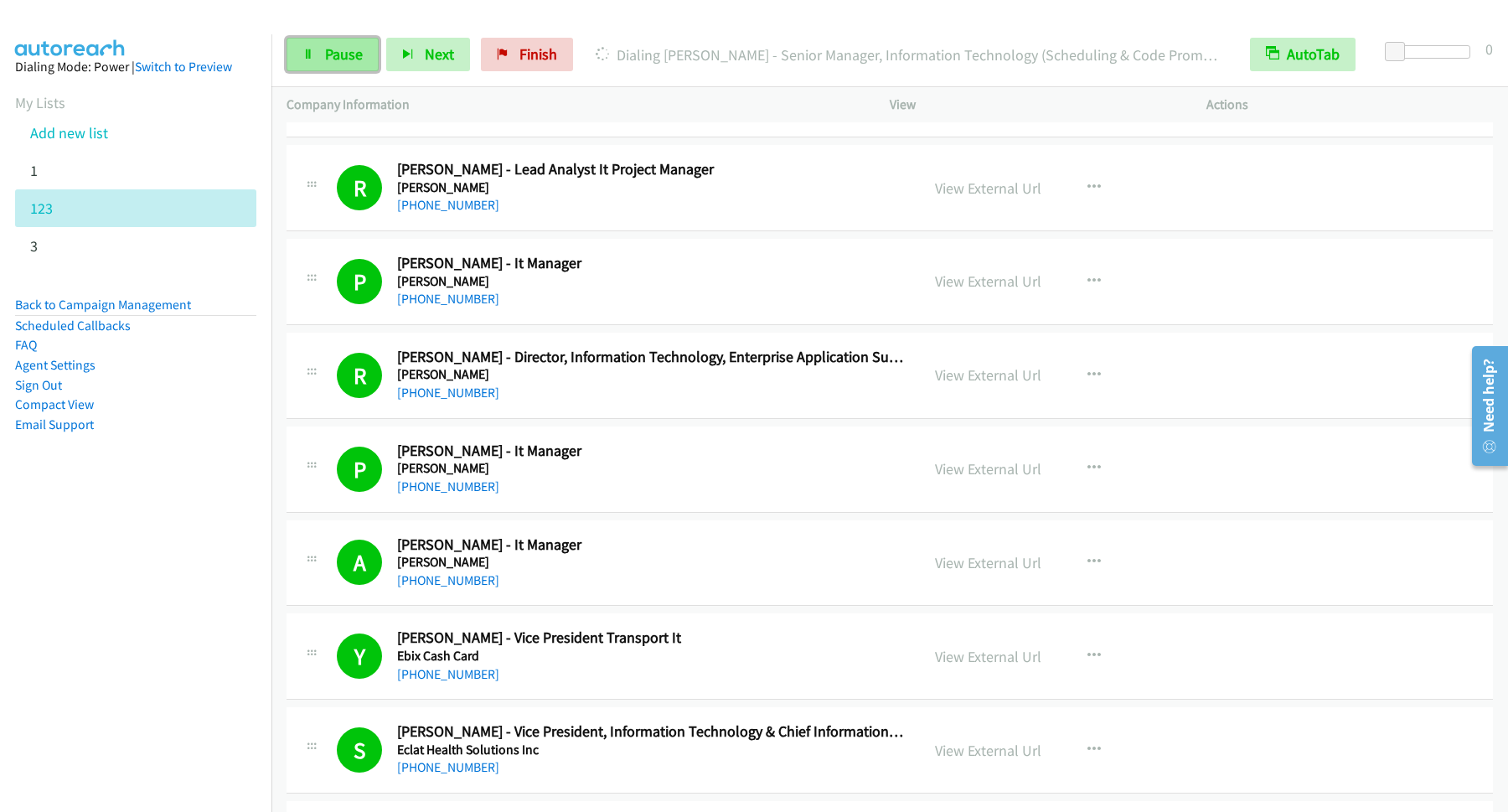
click at [363, 64] on span "Pause" at bounding box center [344, 54] width 38 height 19
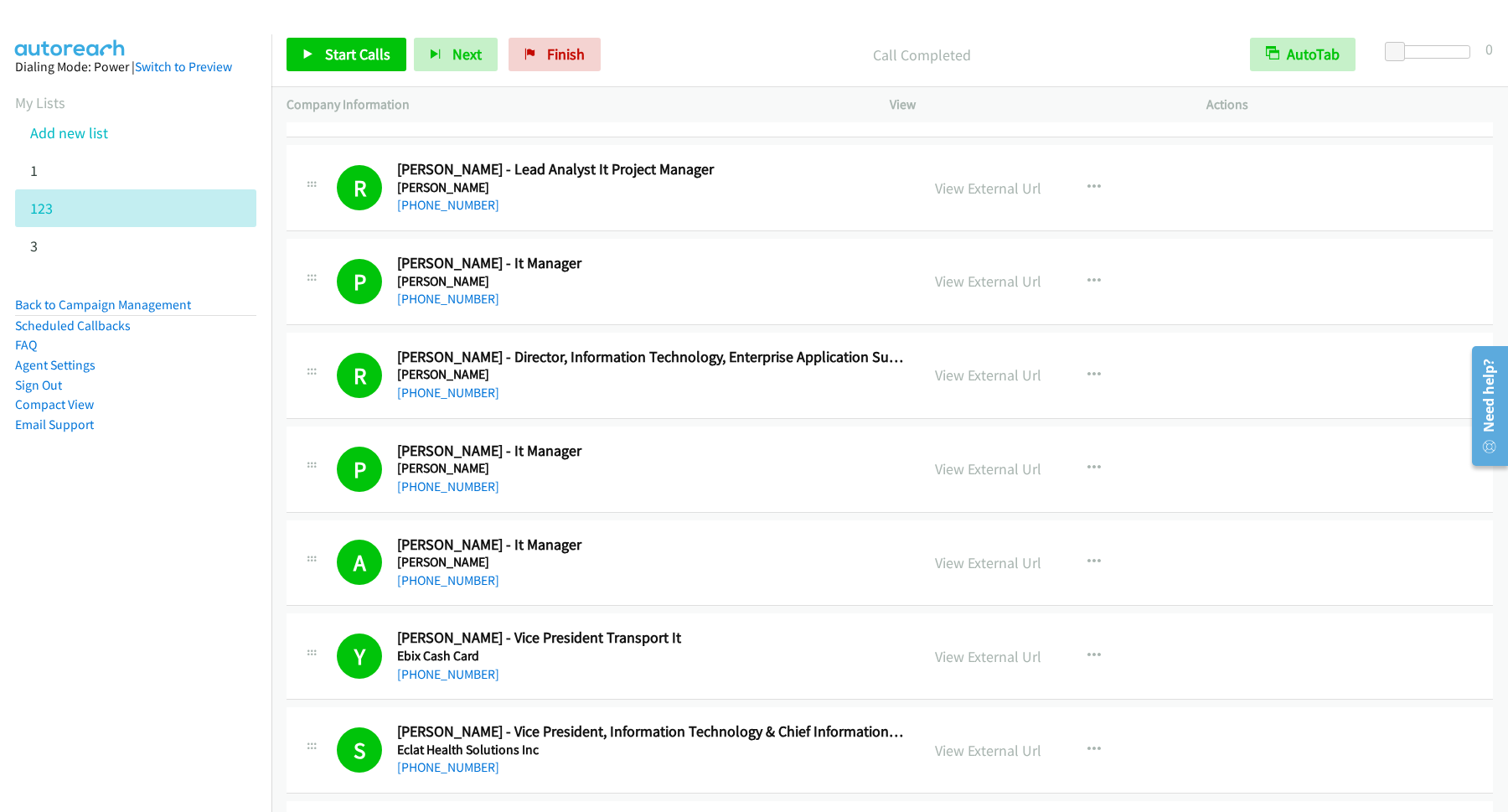
click at [334, 32] on div "Start Calls Pause Next Finish Call Completed AutoTab AutoTab 0" at bounding box center [890, 54] width 1237 height 65
click at [346, 57] on span "Start Calls" at bounding box center [358, 54] width 66 height 19
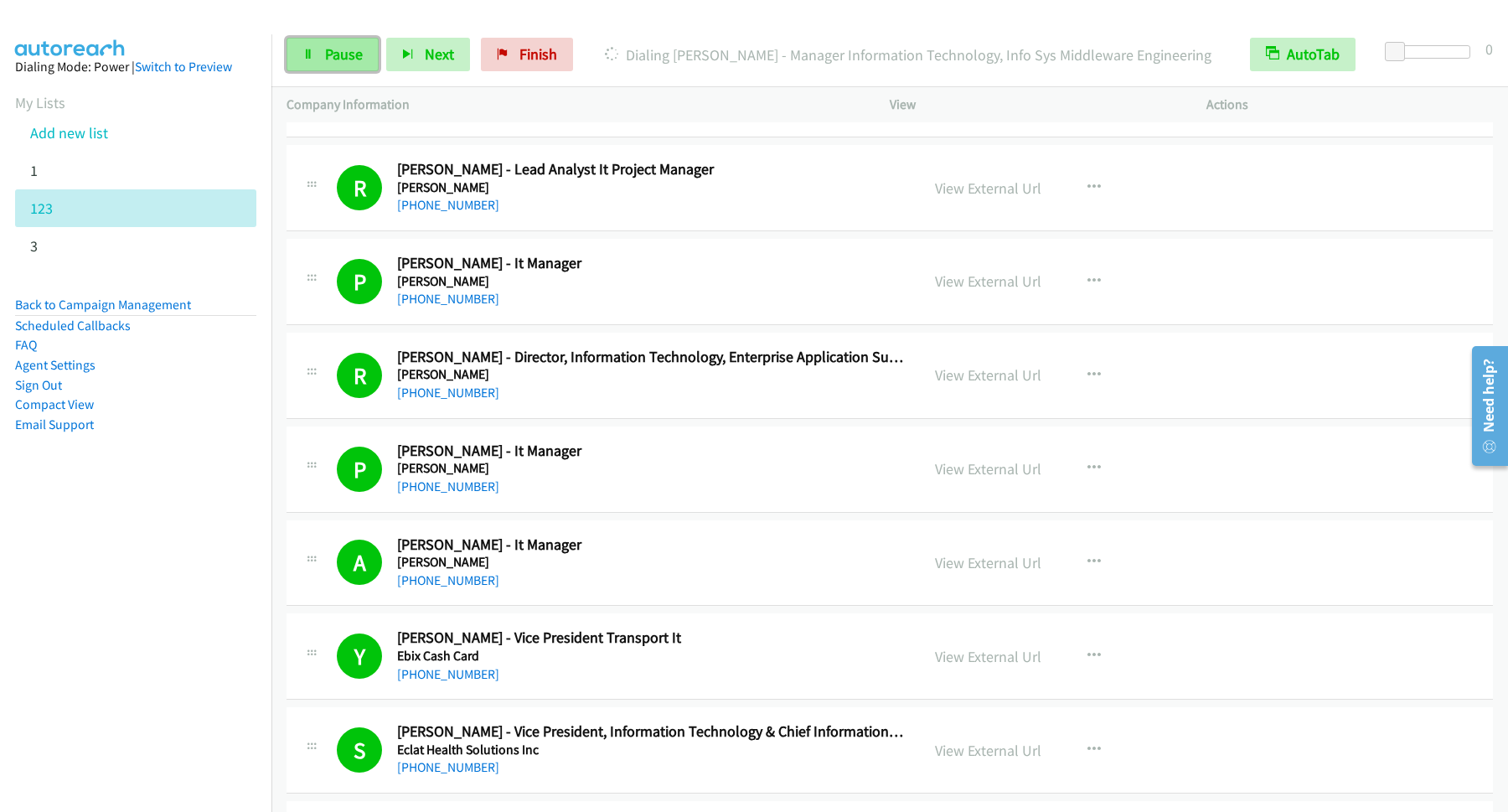
click at [352, 47] on span "Pause" at bounding box center [344, 54] width 38 height 19
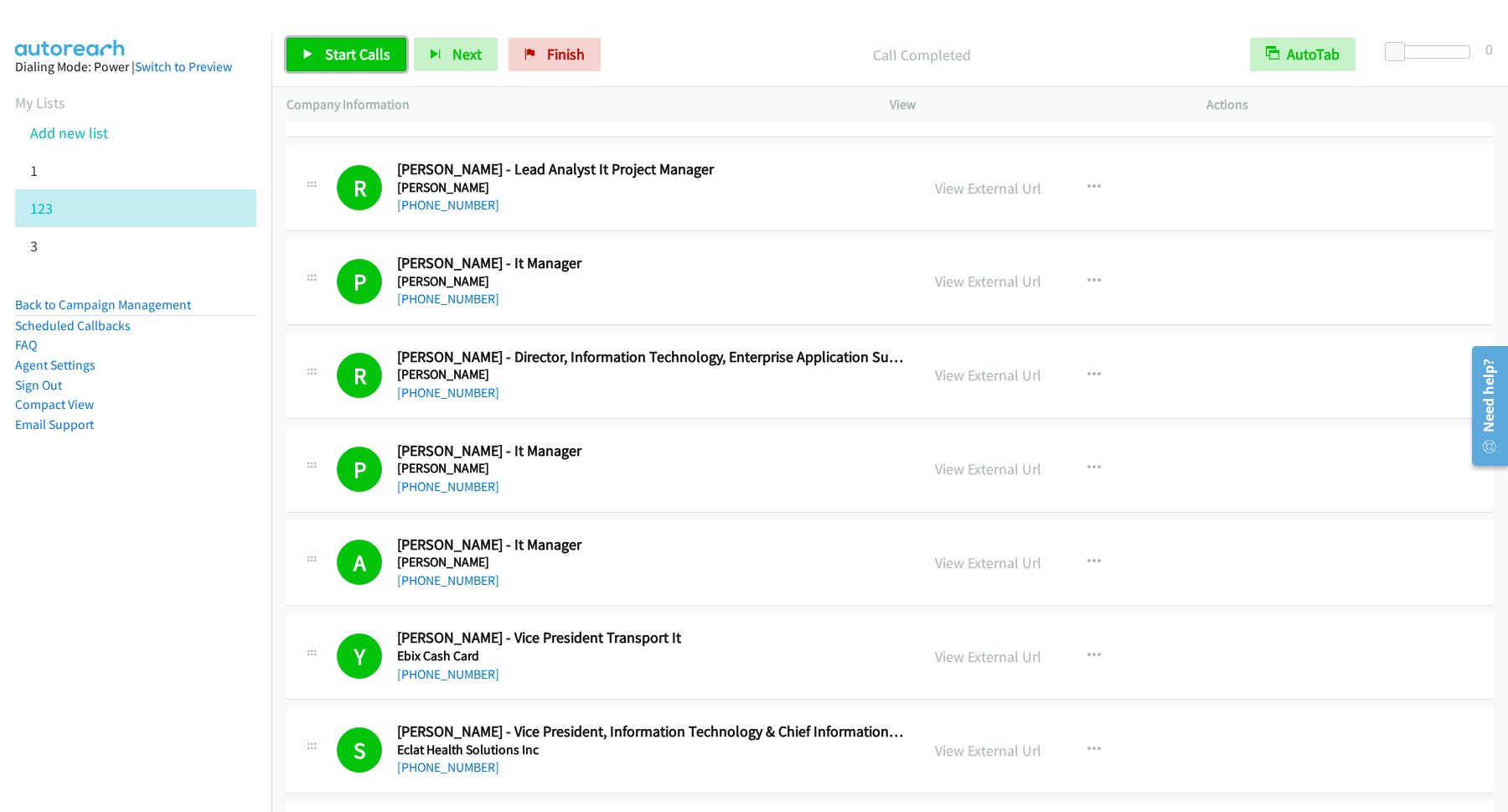
click at [389, 67] on link "Start Calls" at bounding box center [346, 54] width 120 height 34
click at [326, 63] on span "Pause" at bounding box center [344, 54] width 38 height 19
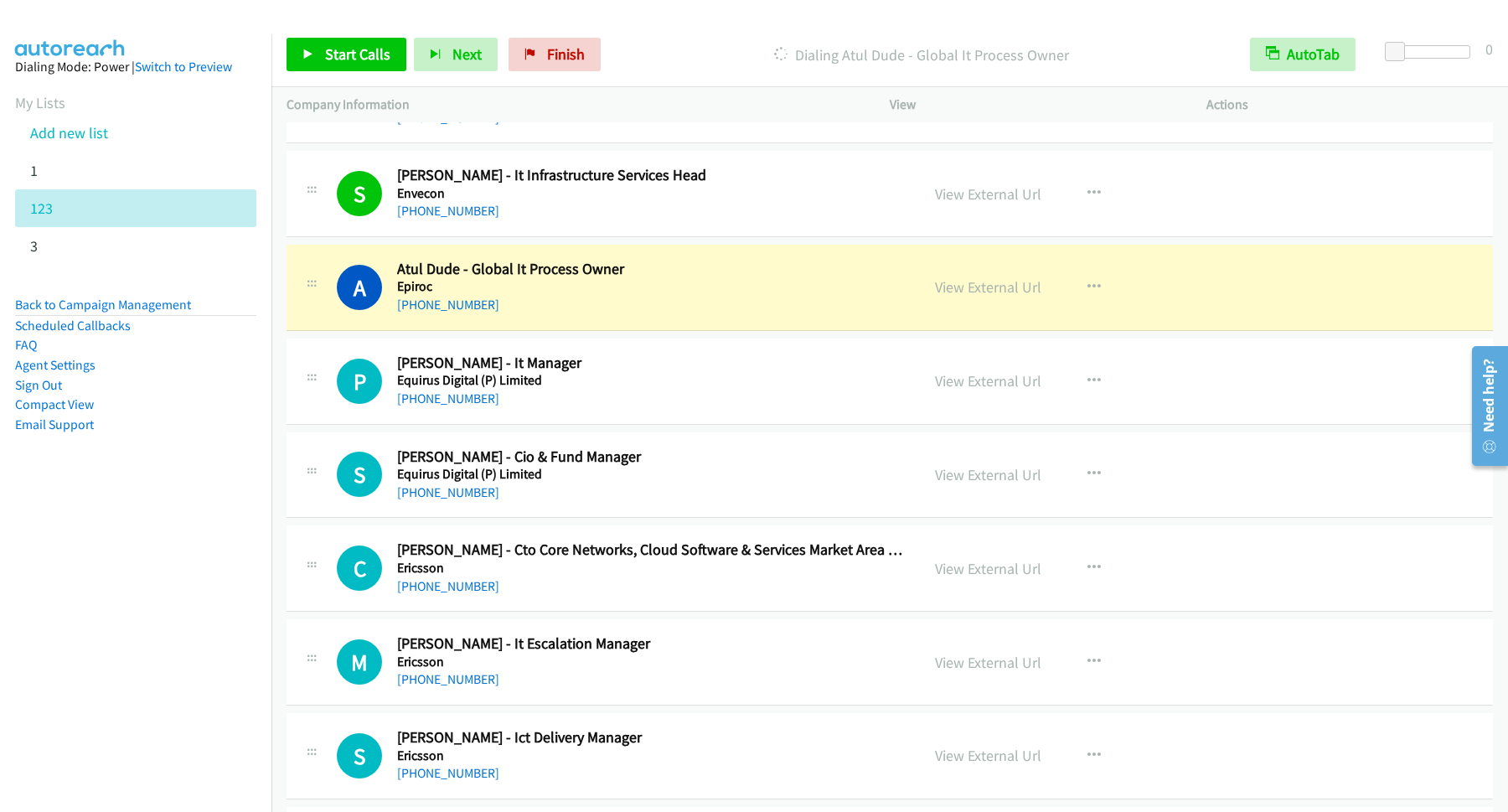
scroll to position [10629, 0]
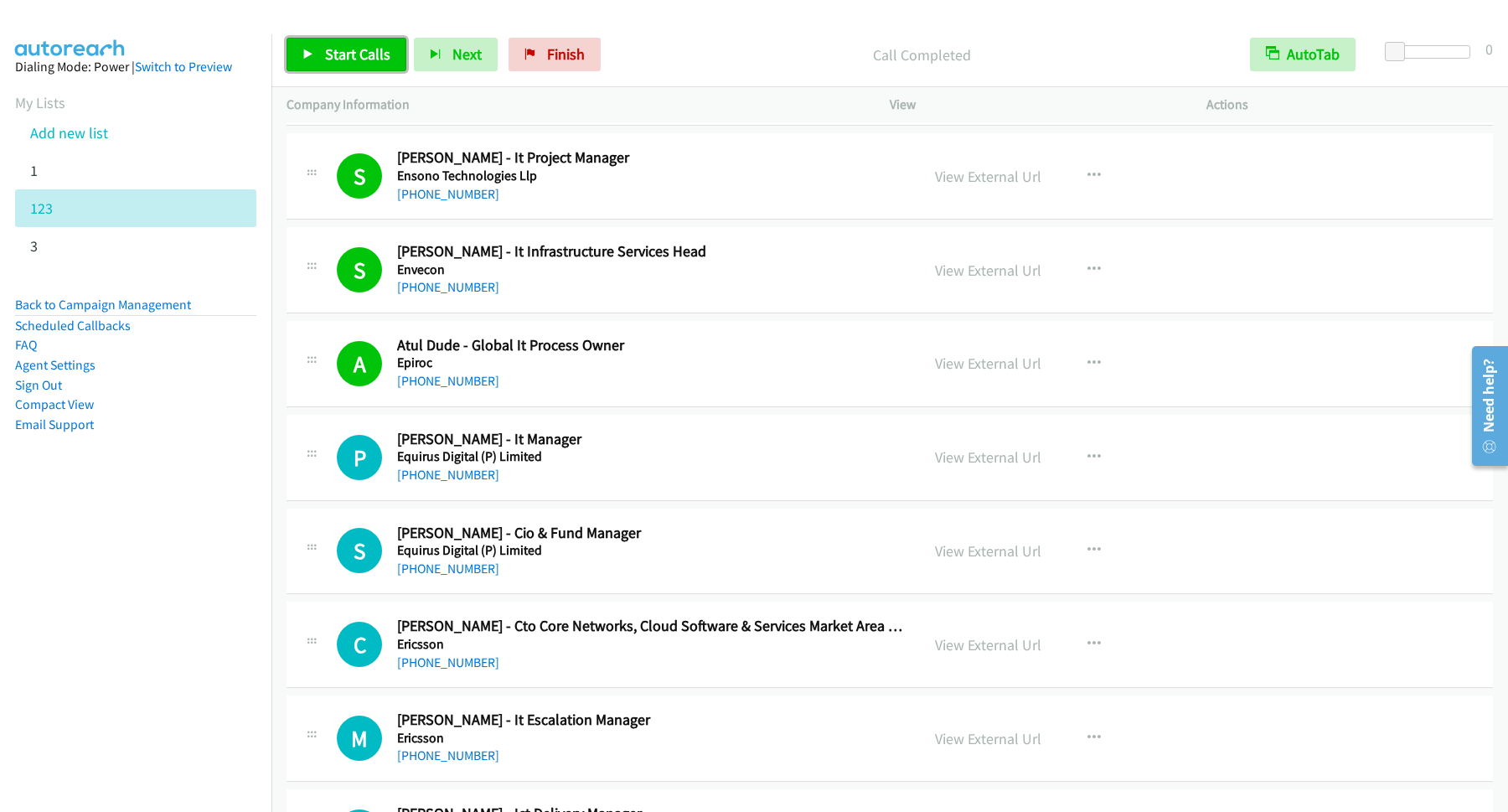
click at [363, 64] on span "Start Calls" at bounding box center [358, 54] width 66 height 19
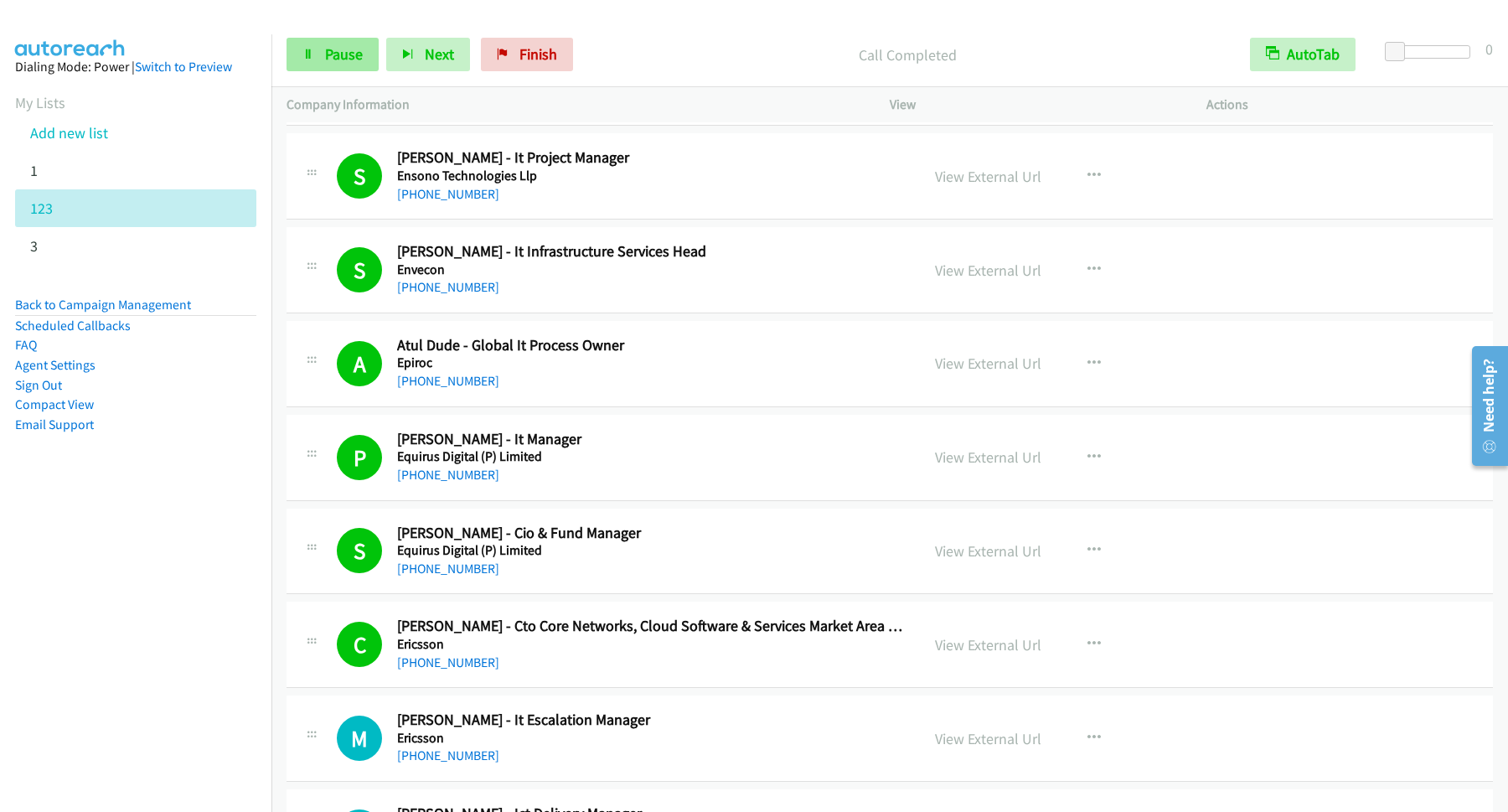
click at [373, 61] on link "Pause" at bounding box center [332, 54] width 92 height 34
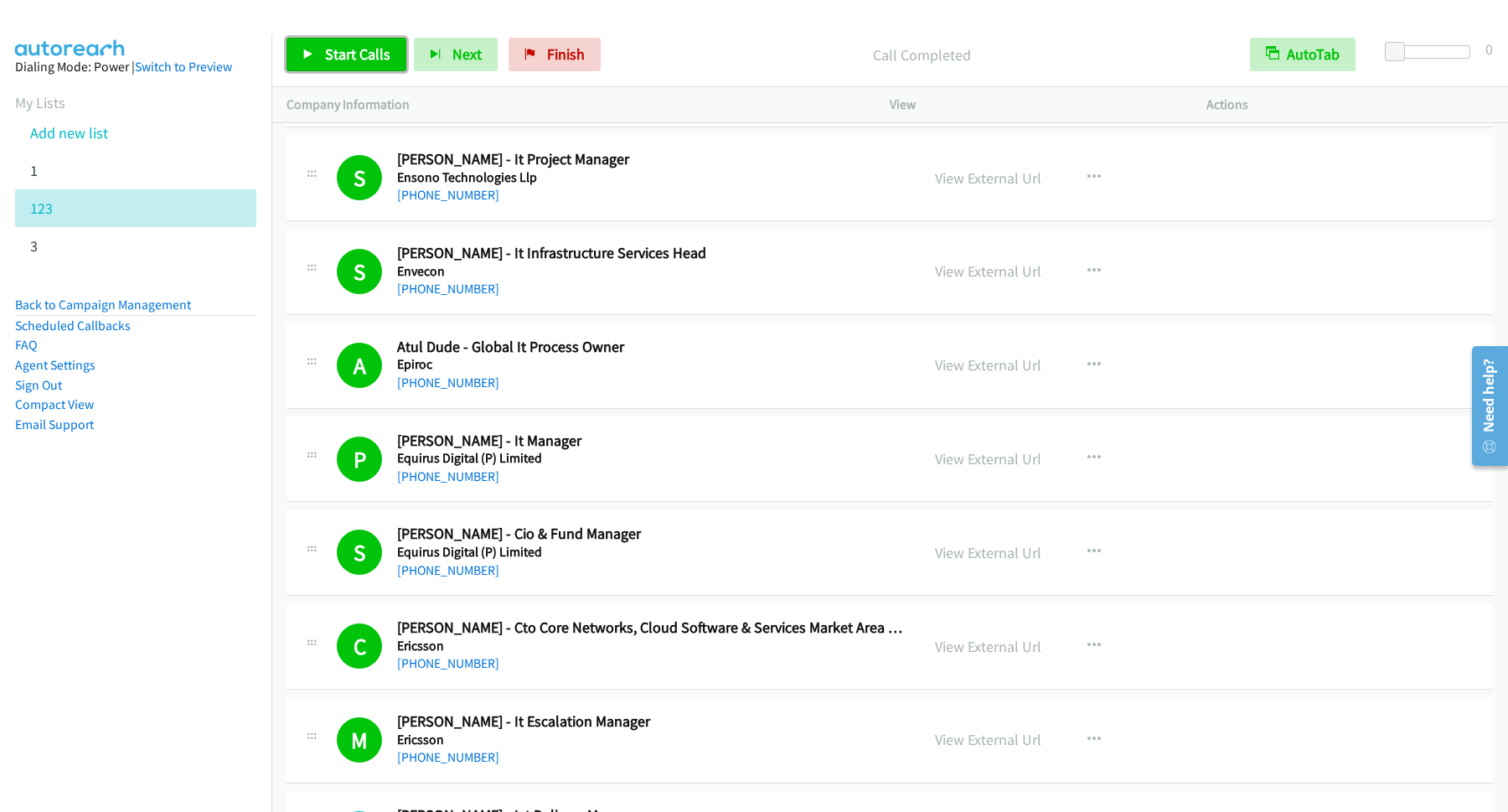
click at [351, 57] on span "Start Calls" at bounding box center [358, 54] width 66 height 19
click at [369, 49] on link "Pause" at bounding box center [332, 54] width 92 height 34
click at [372, 72] on div "Start Calls Pause Next Finish Call Completed AutoTab AutoTab 0" at bounding box center [890, 54] width 1237 height 65
click at [373, 67] on link "Start Calls" at bounding box center [346, 54] width 120 height 34
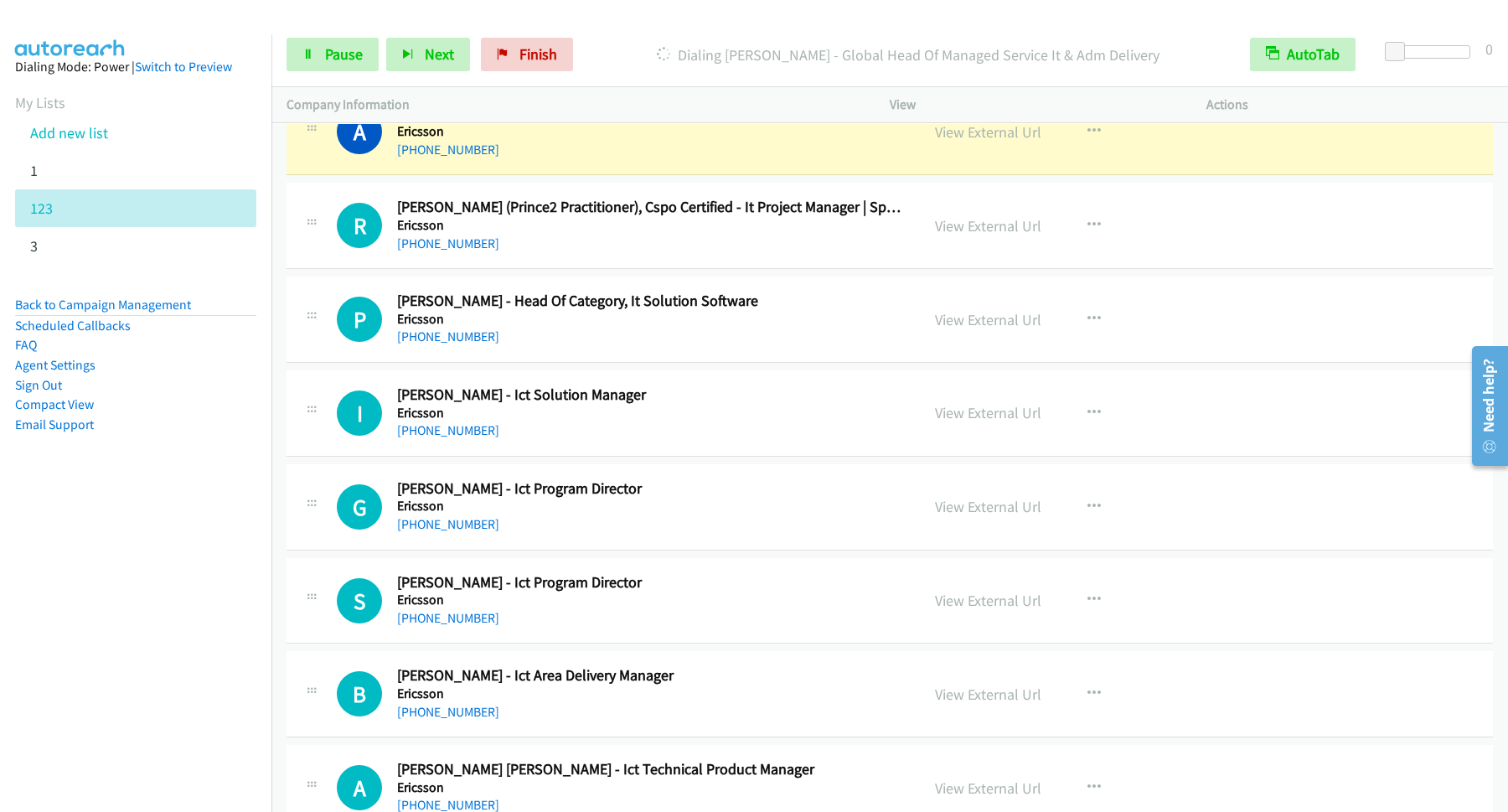
scroll to position [12213, 0]
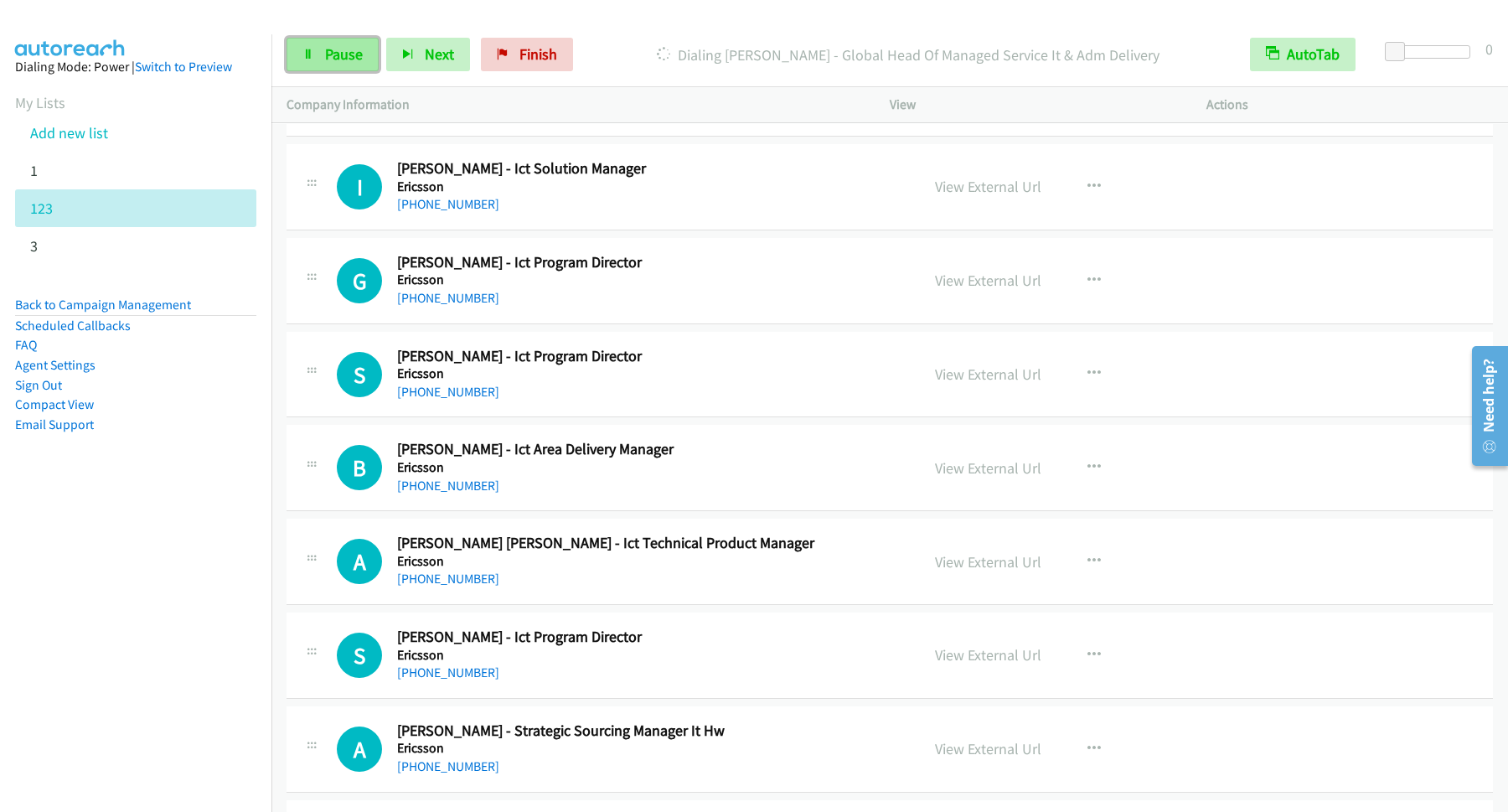
click at [338, 66] on link "Pause" at bounding box center [332, 54] width 92 height 34
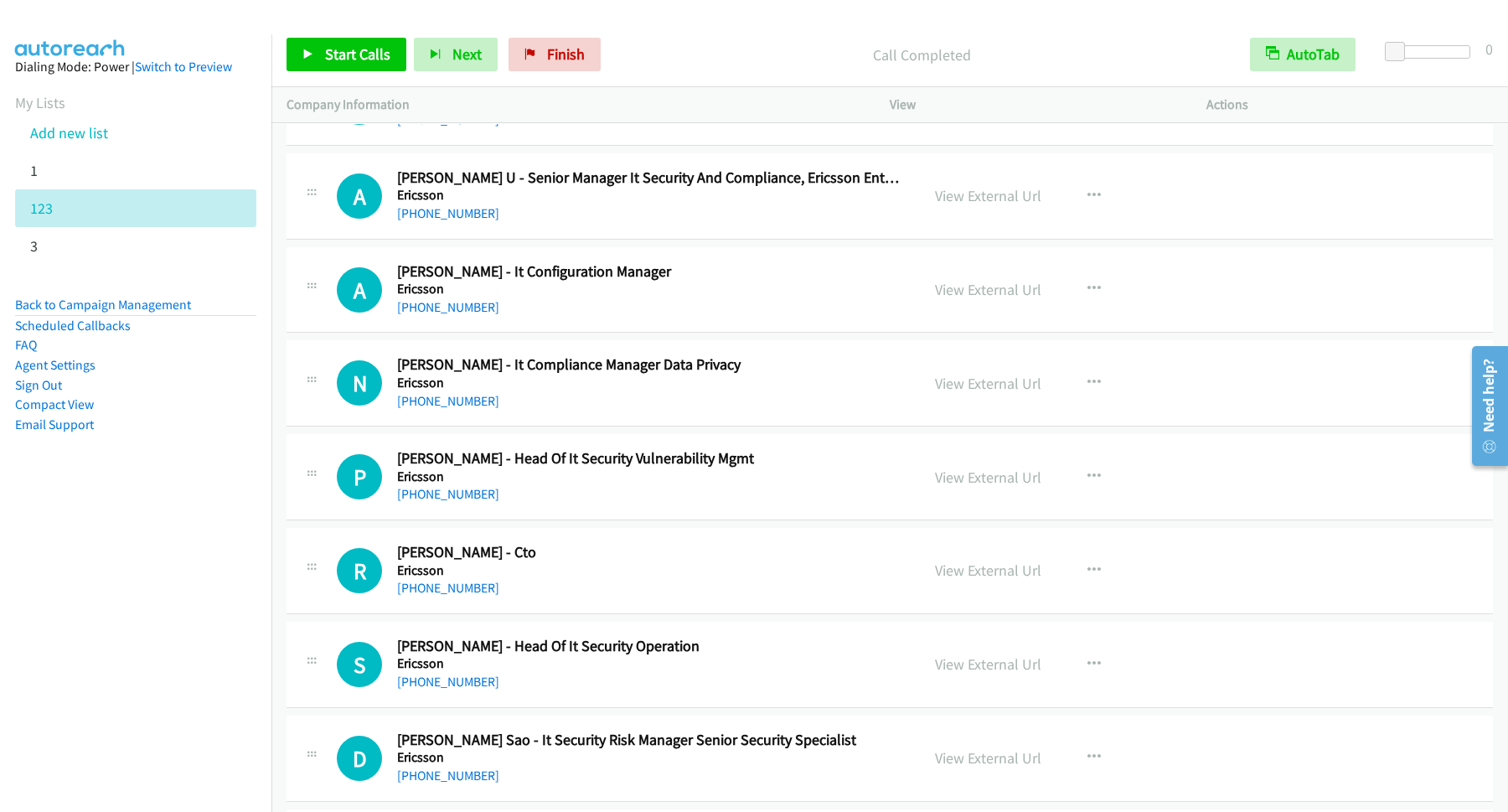
scroll to position [14474, 0]
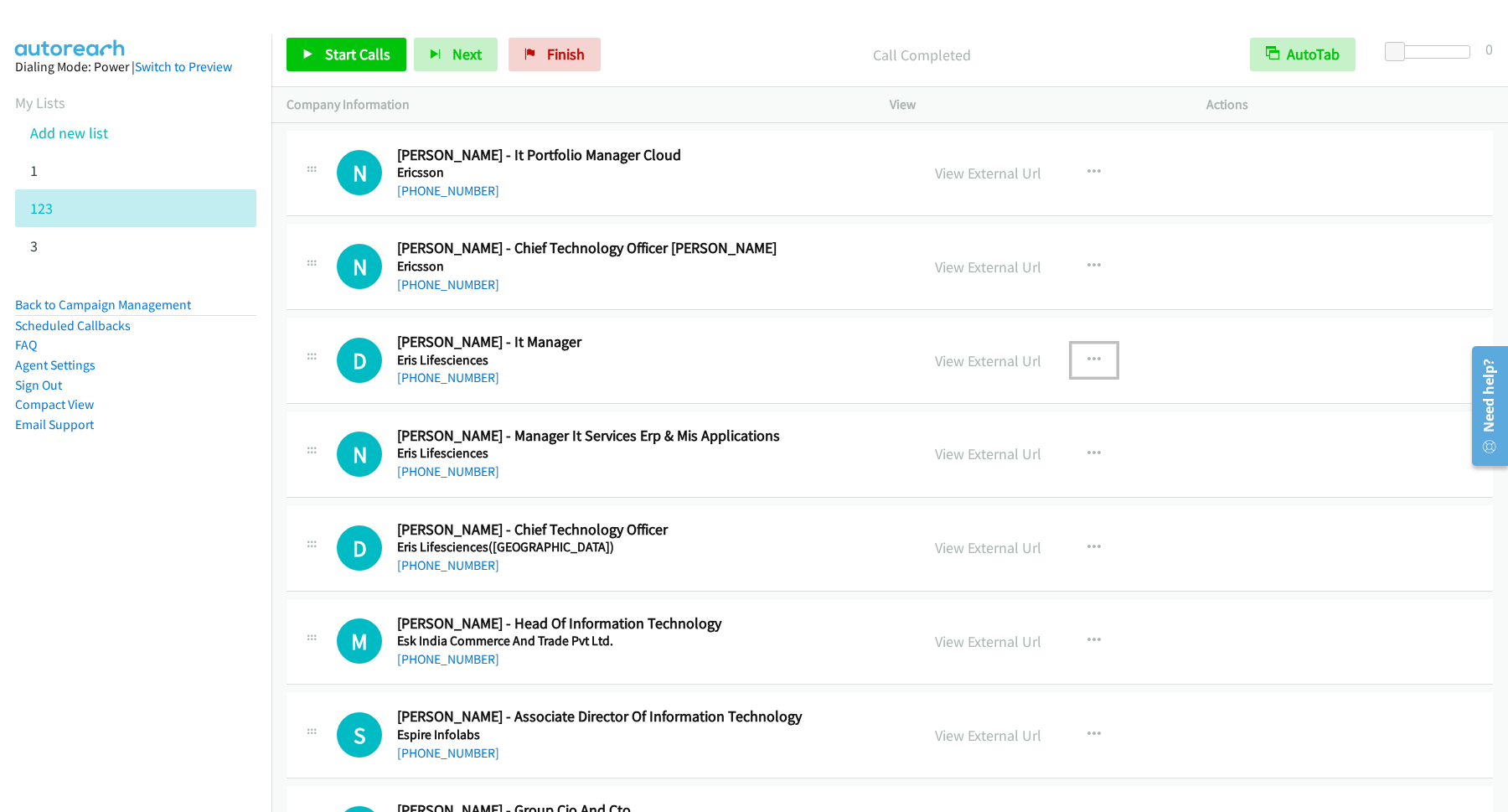
click at [1090, 367] on icon "button" at bounding box center [1095, 361] width 14 height 14
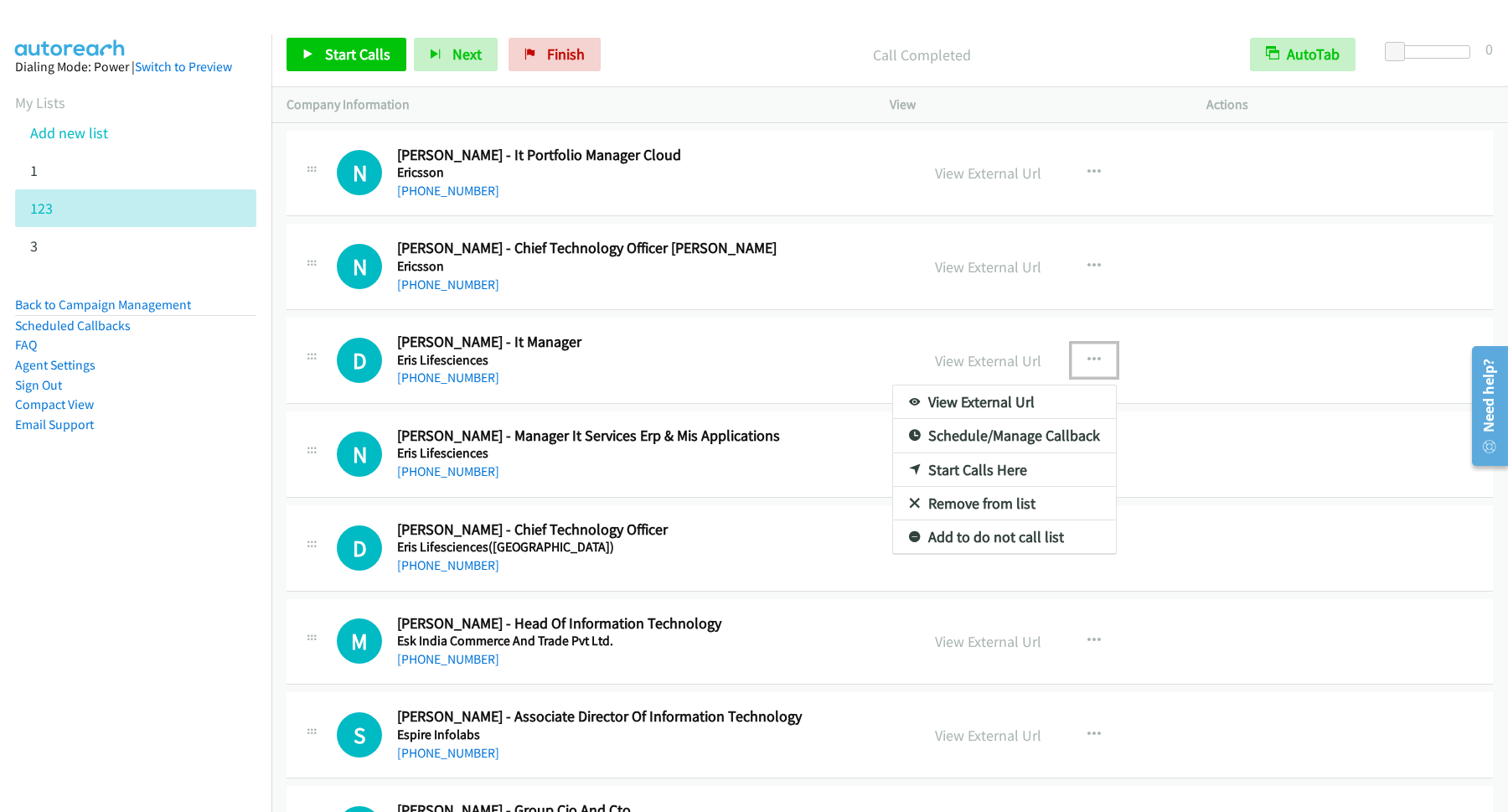
click at [979, 487] on link "Start Calls Here" at bounding box center [1005, 469] width 223 height 34
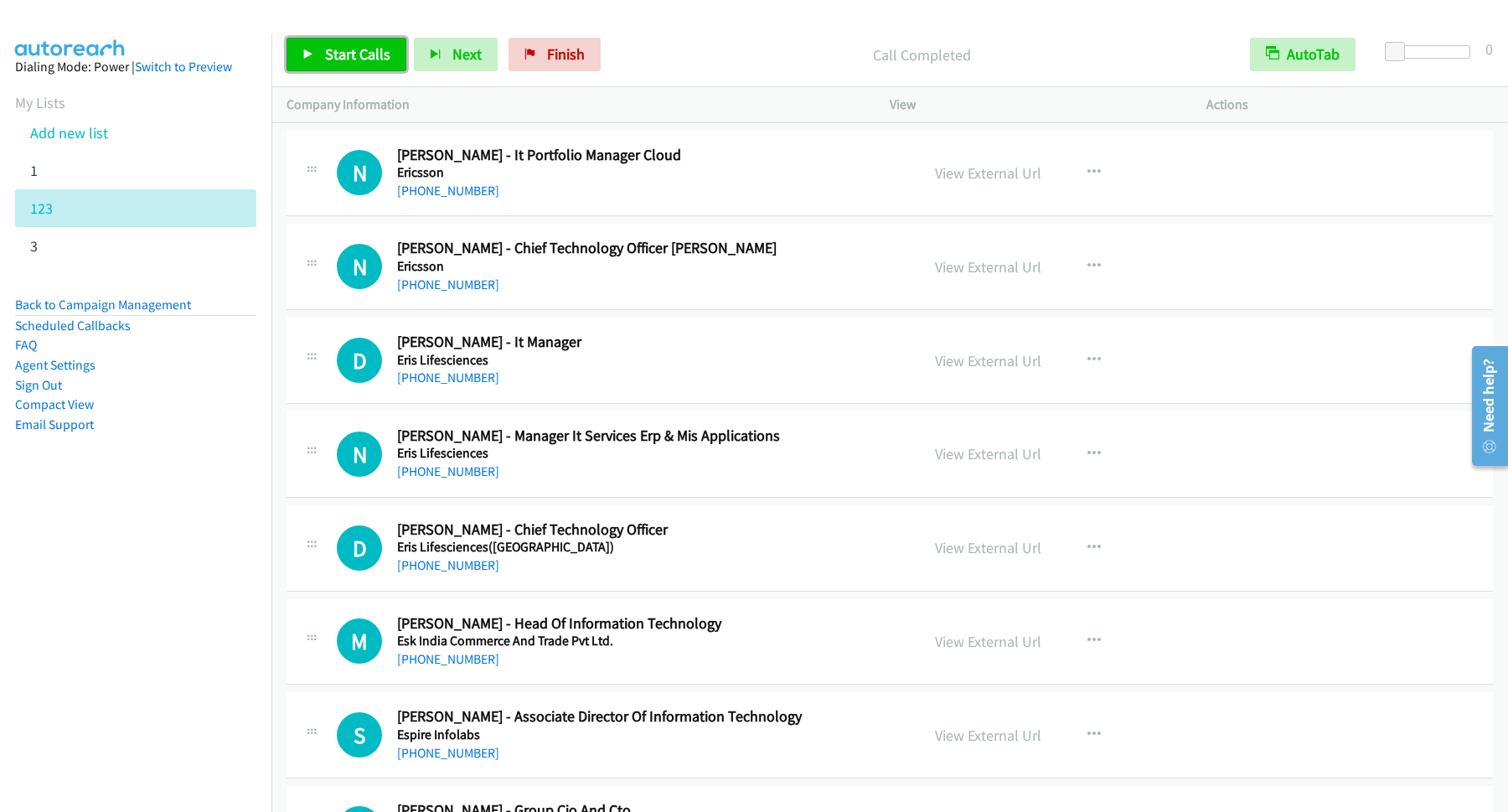
click at [350, 67] on link "Start Calls" at bounding box center [346, 54] width 120 height 34
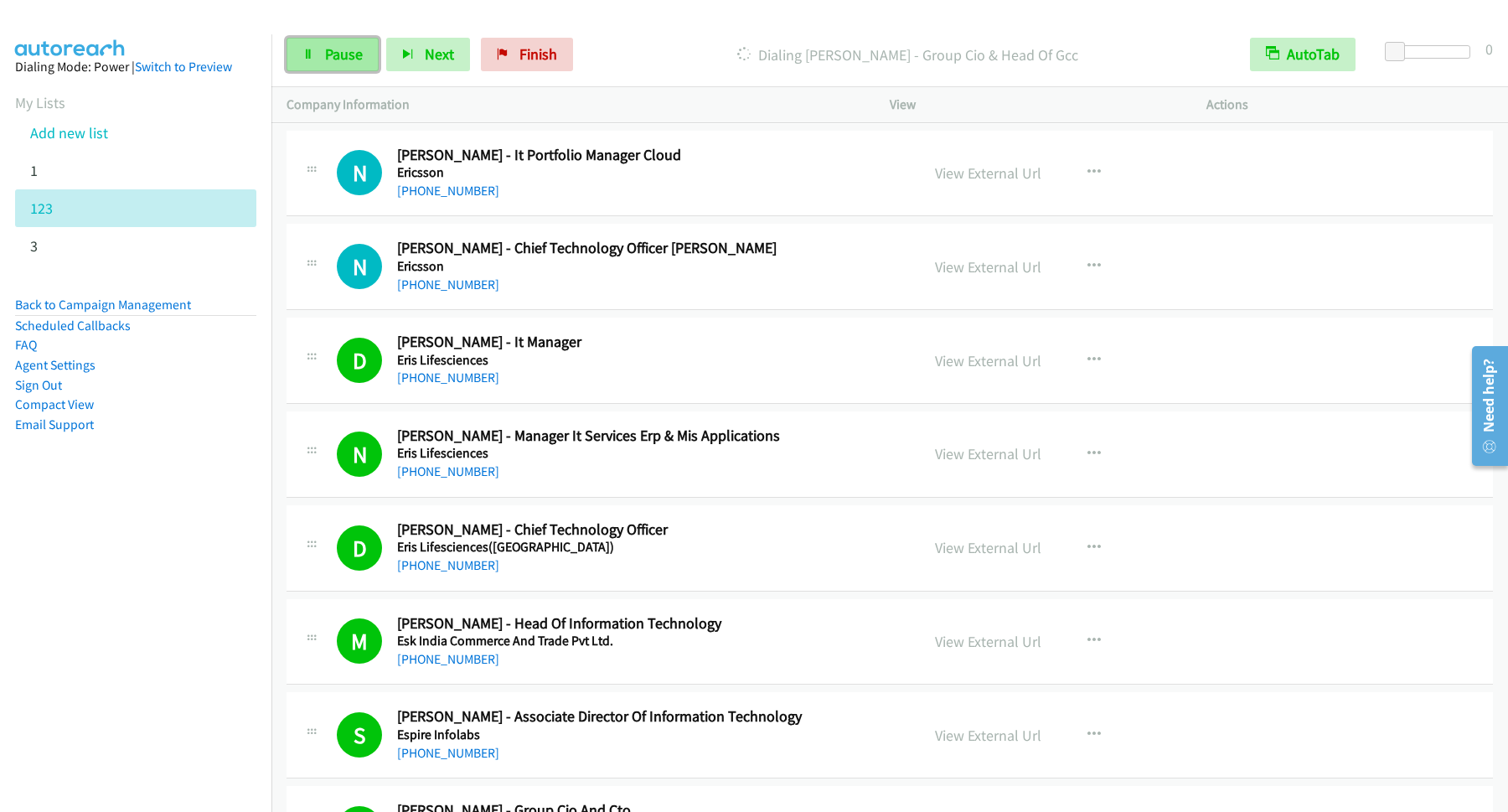
click at [327, 53] on span "Pause" at bounding box center [344, 54] width 38 height 19
click at [349, 53] on span "Start Calls" at bounding box center [358, 54] width 66 height 19
click at [338, 61] on span "Pause" at bounding box center [344, 54] width 38 height 19
click at [363, 54] on span "Start Calls" at bounding box center [358, 54] width 66 height 19
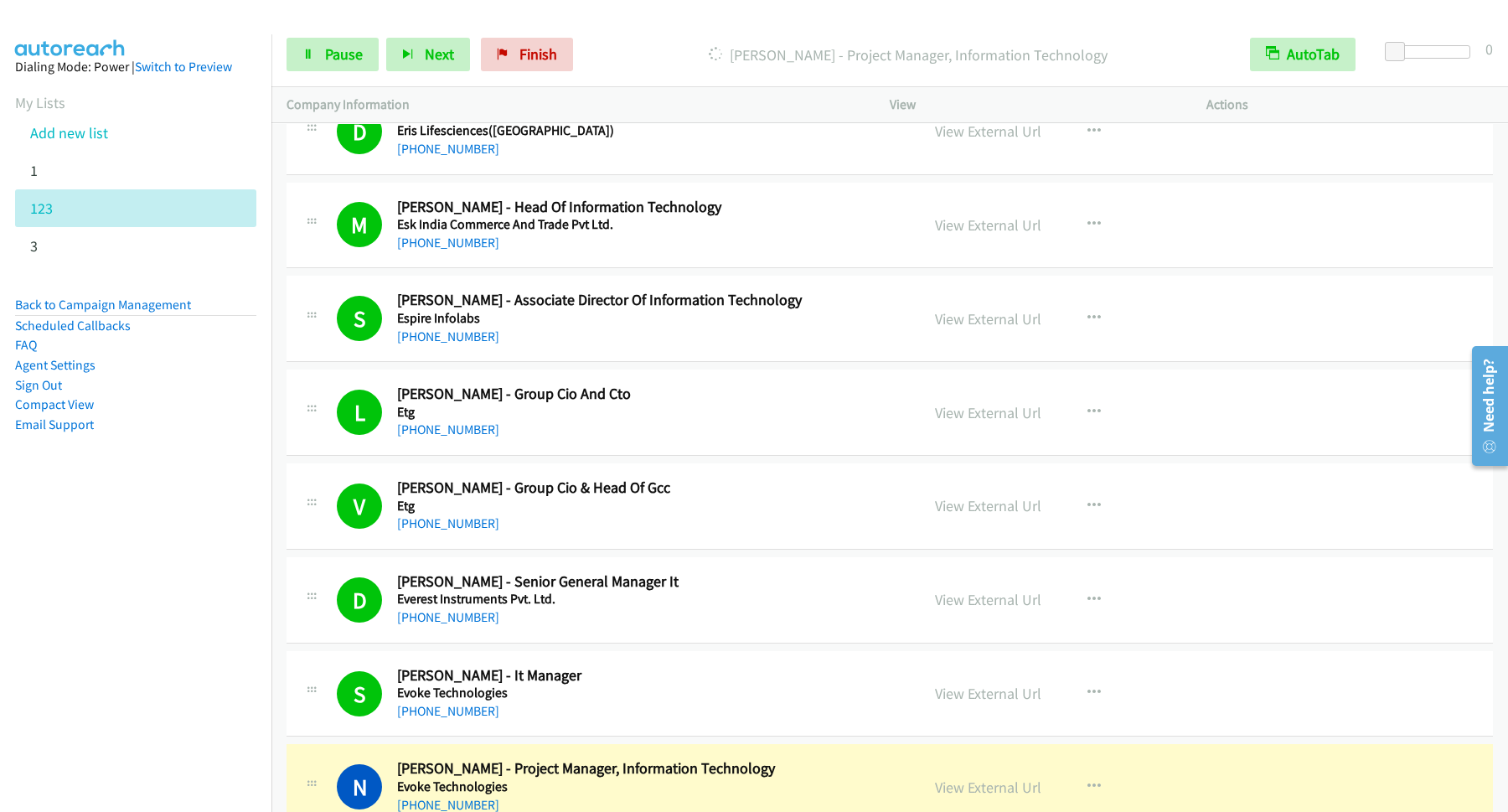
scroll to position [14927, 0]
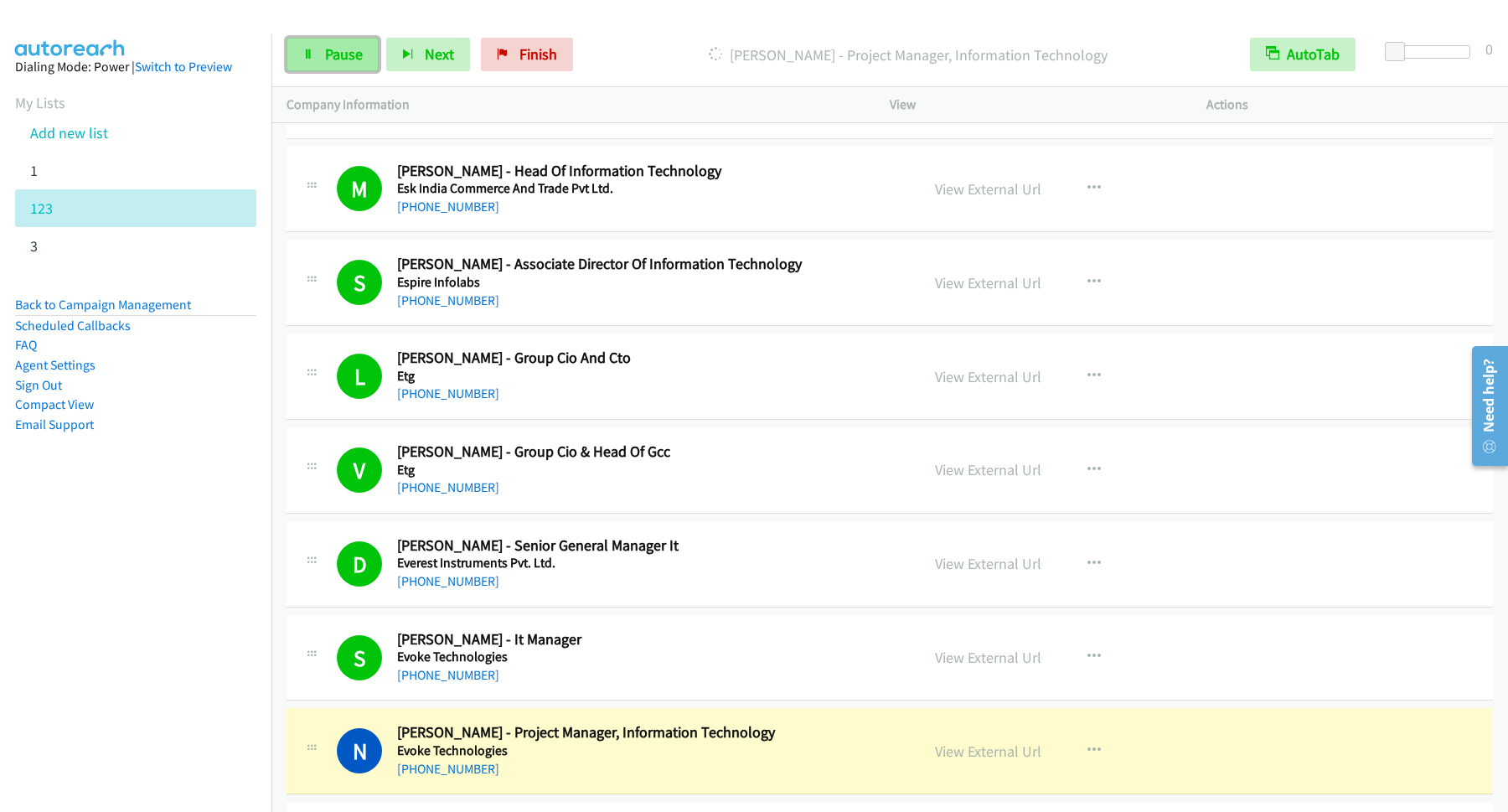
click at [355, 61] on span "Pause" at bounding box center [344, 54] width 38 height 19
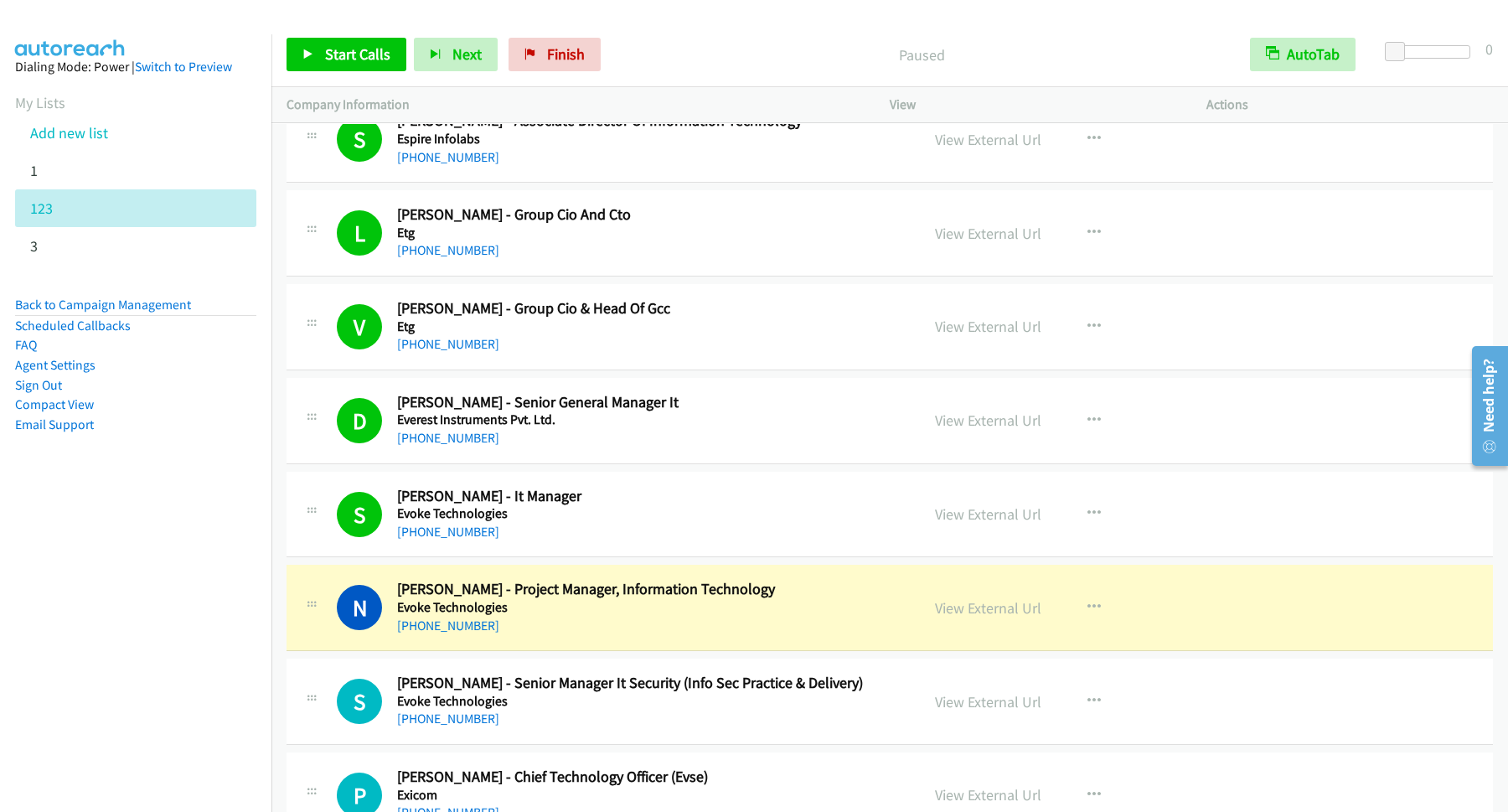
scroll to position [15153, 0]
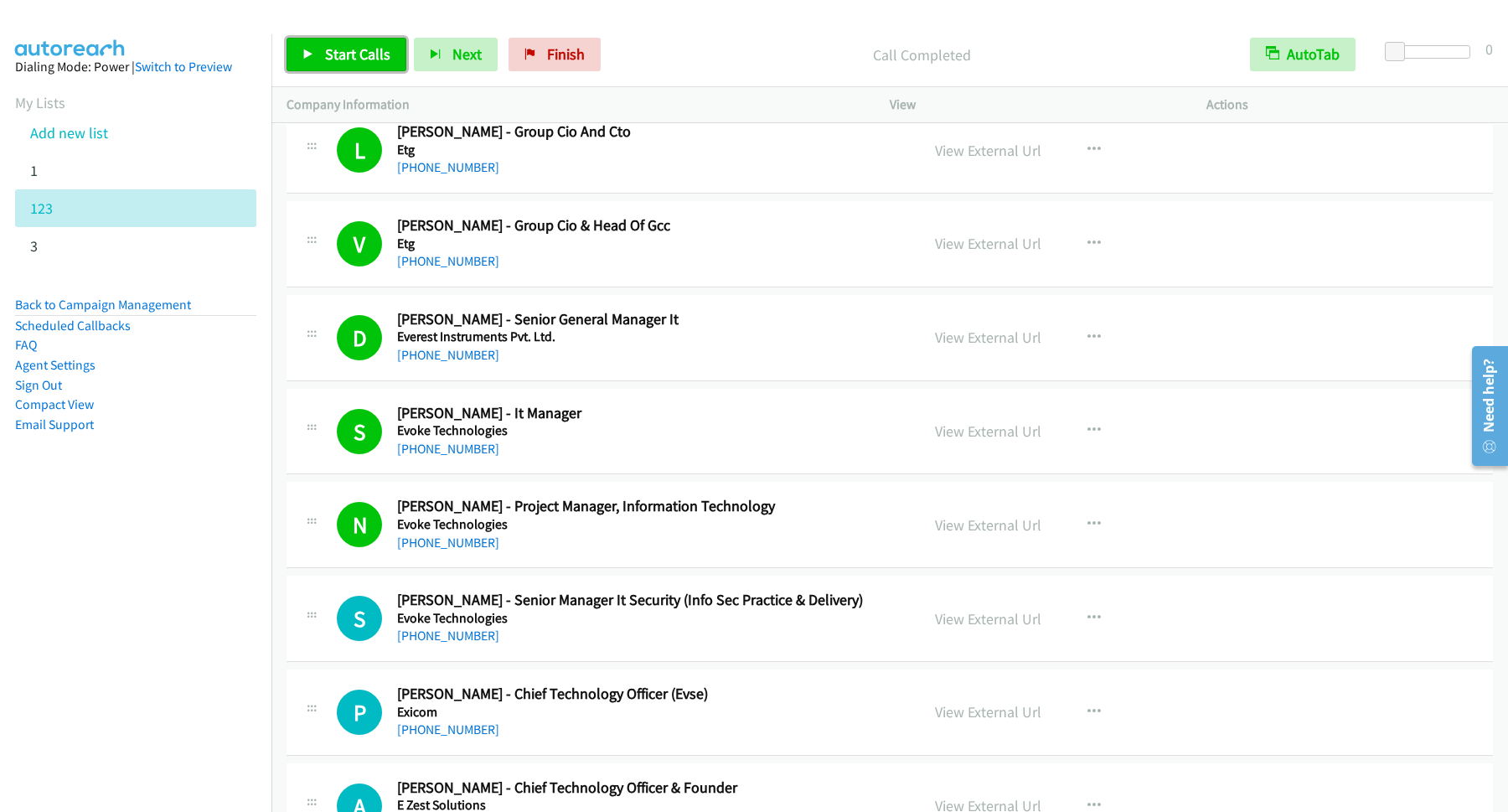
click at [335, 72] on link "Start Calls" at bounding box center [346, 54] width 120 height 34
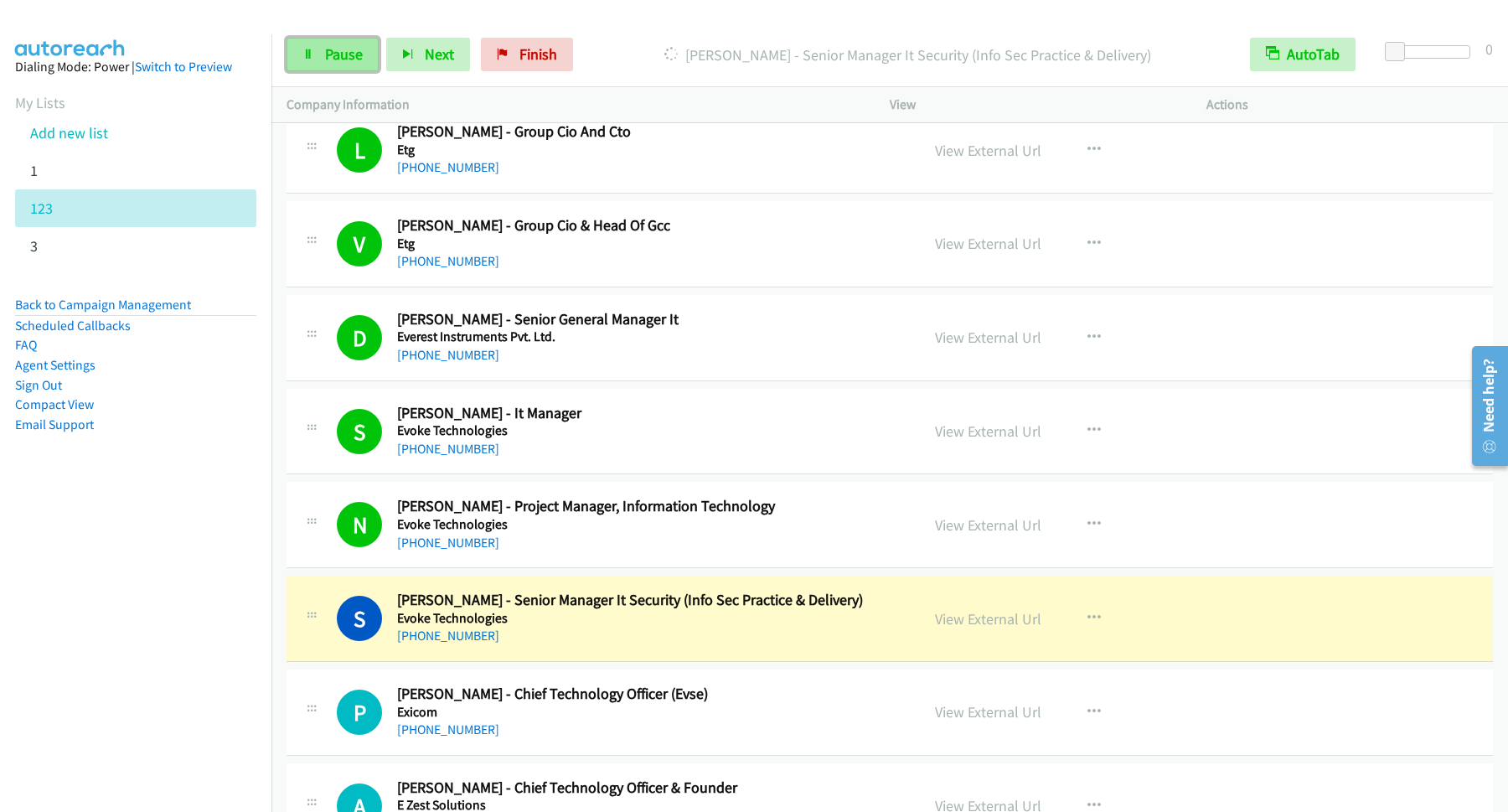
click at [361, 63] on span "Pause" at bounding box center [344, 54] width 38 height 19
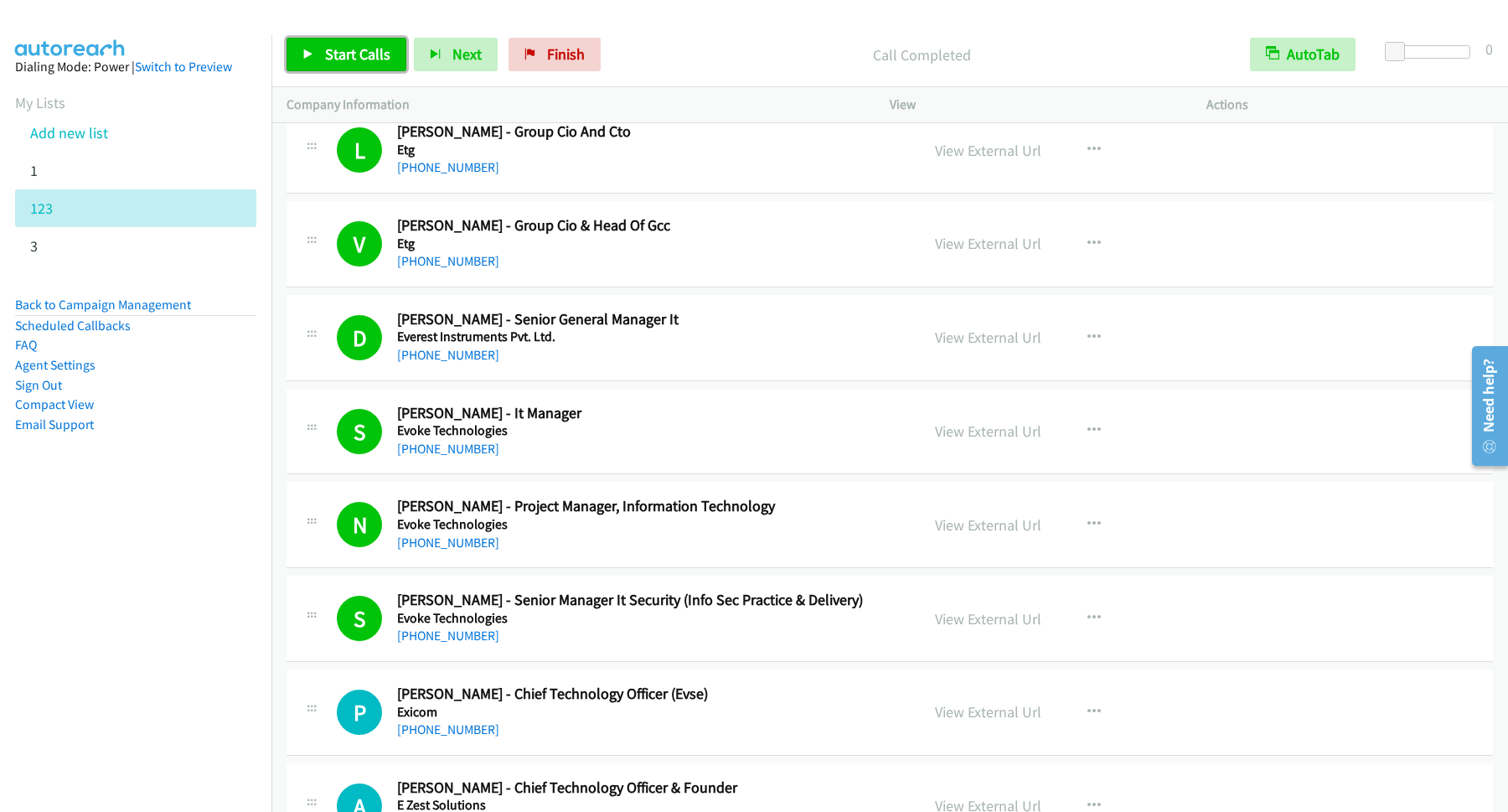
click at [353, 60] on span "Start Calls" at bounding box center [358, 54] width 66 height 19
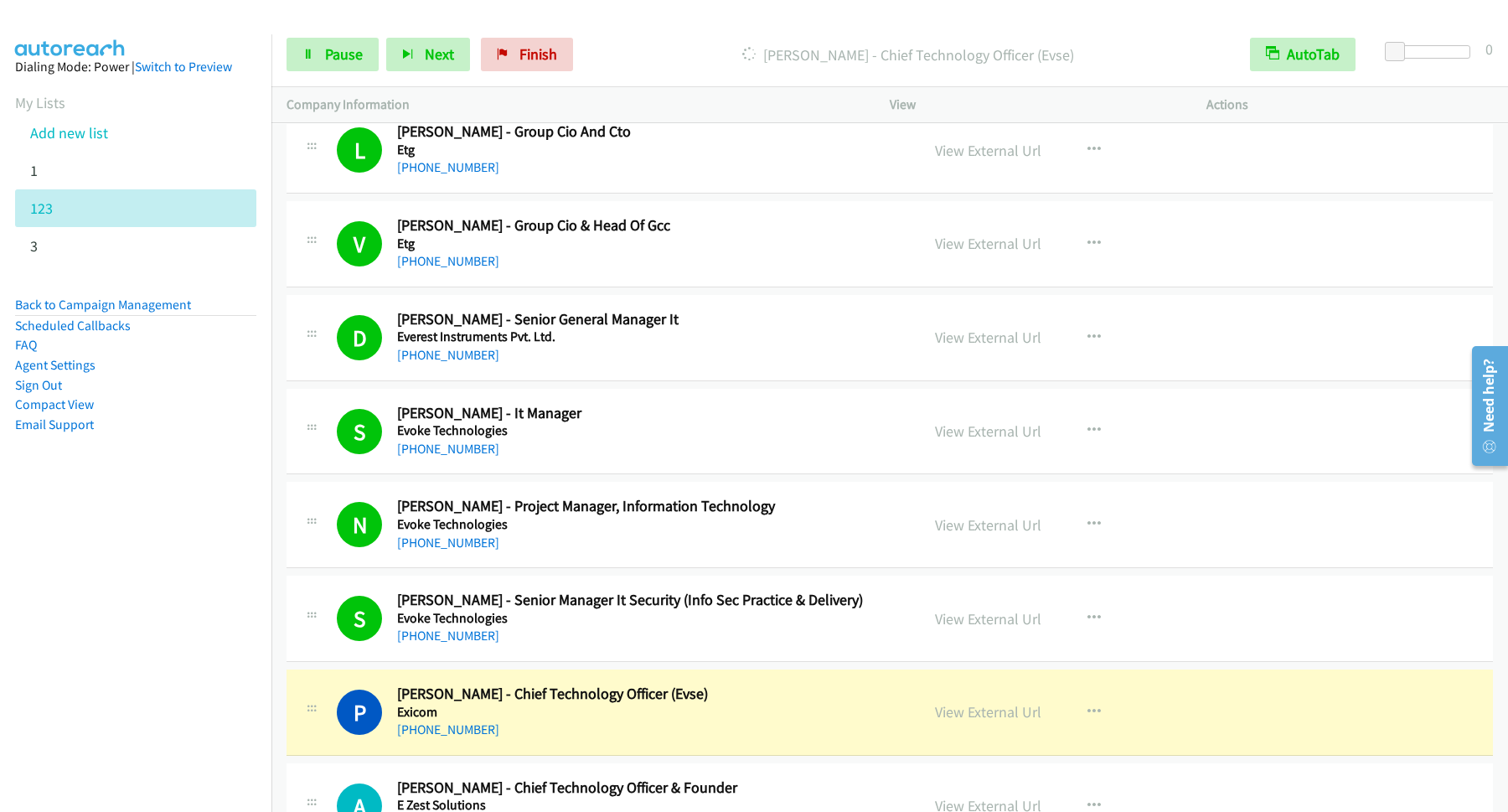
scroll to position [15379, 0]
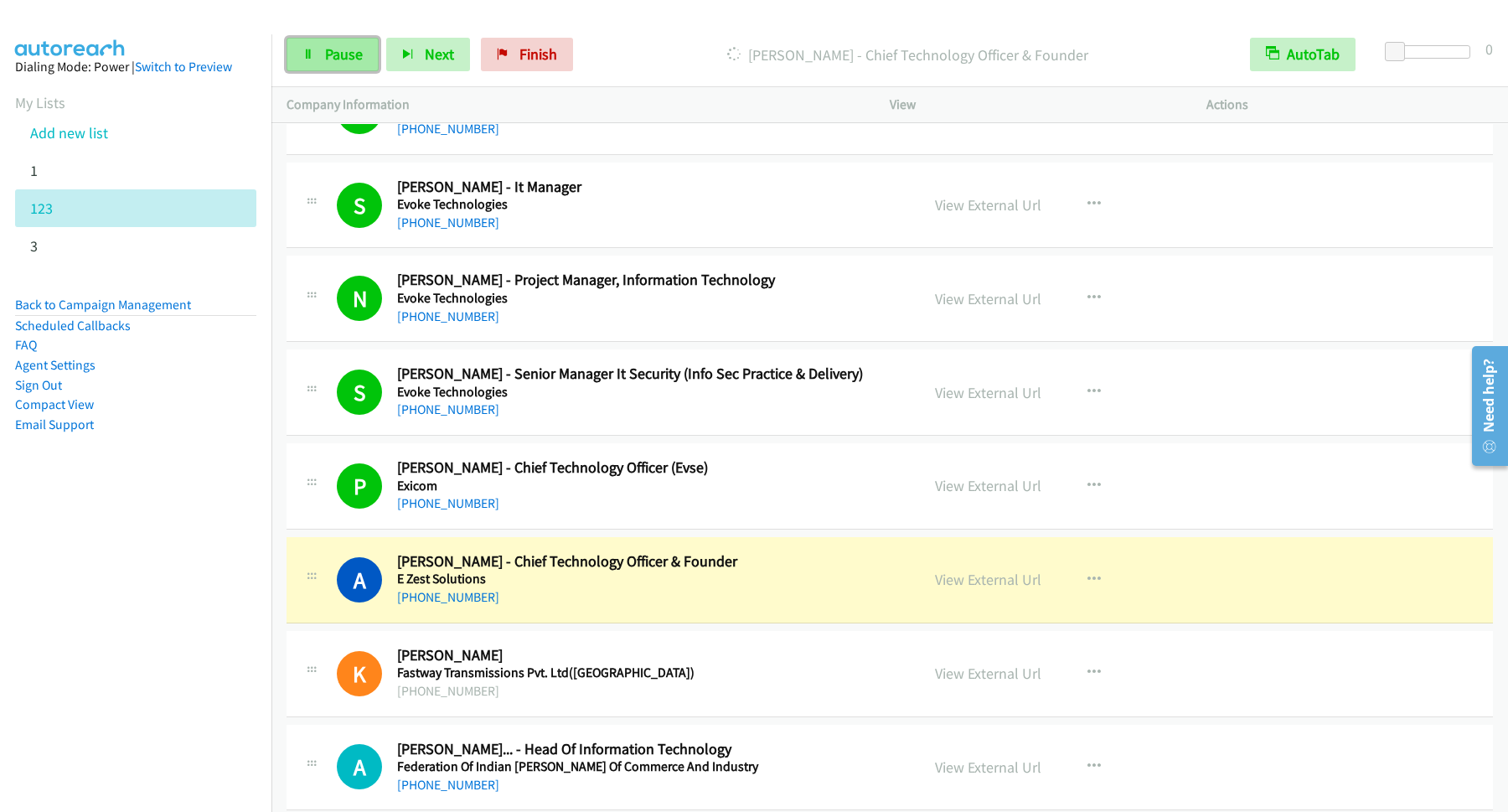
click at [360, 68] on link "Pause" at bounding box center [332, 54] width 92 height 34
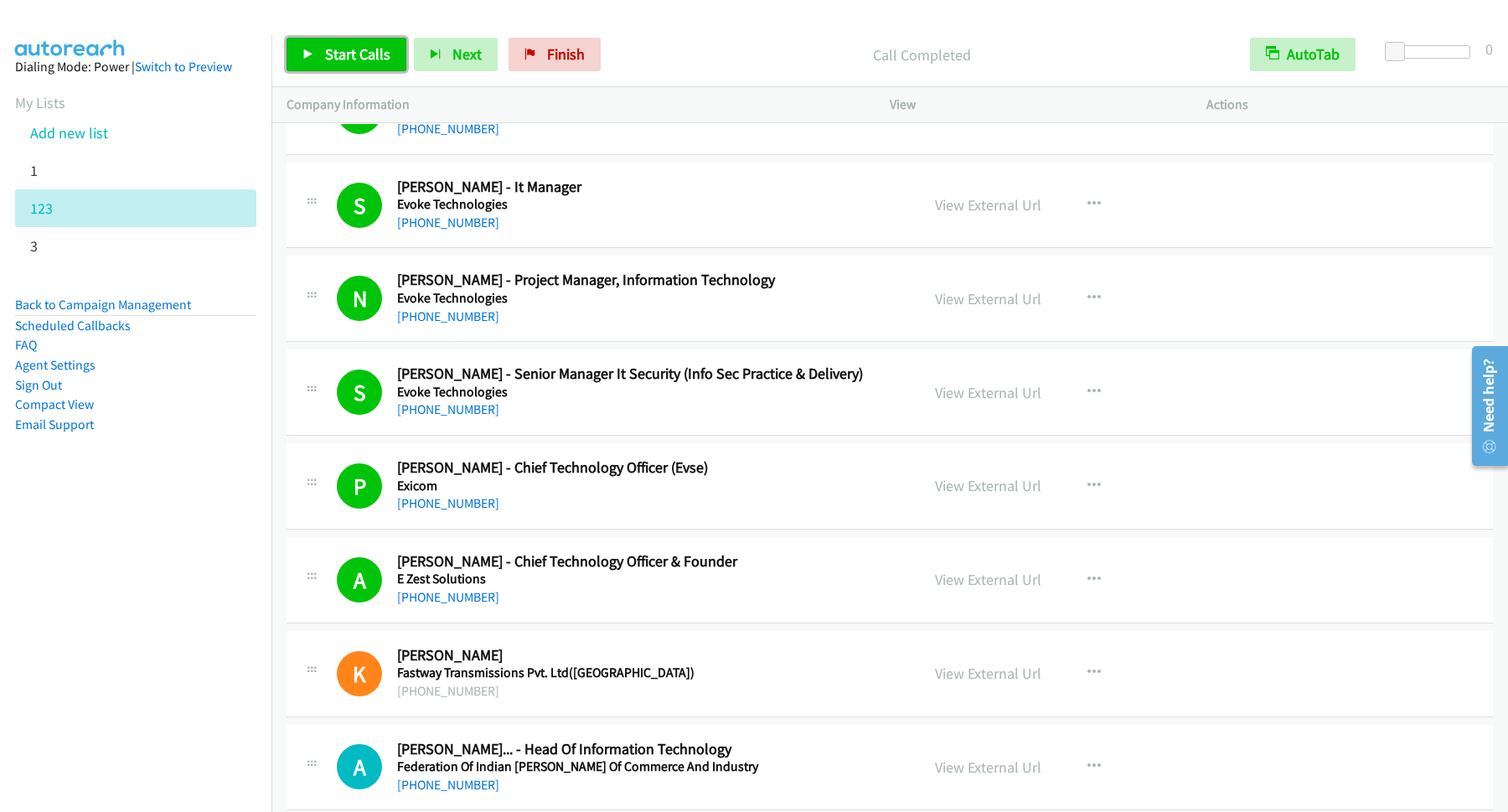
click at [336, 66] on link "Start Calls" at bounding box center [346, 54] width 120 height 34
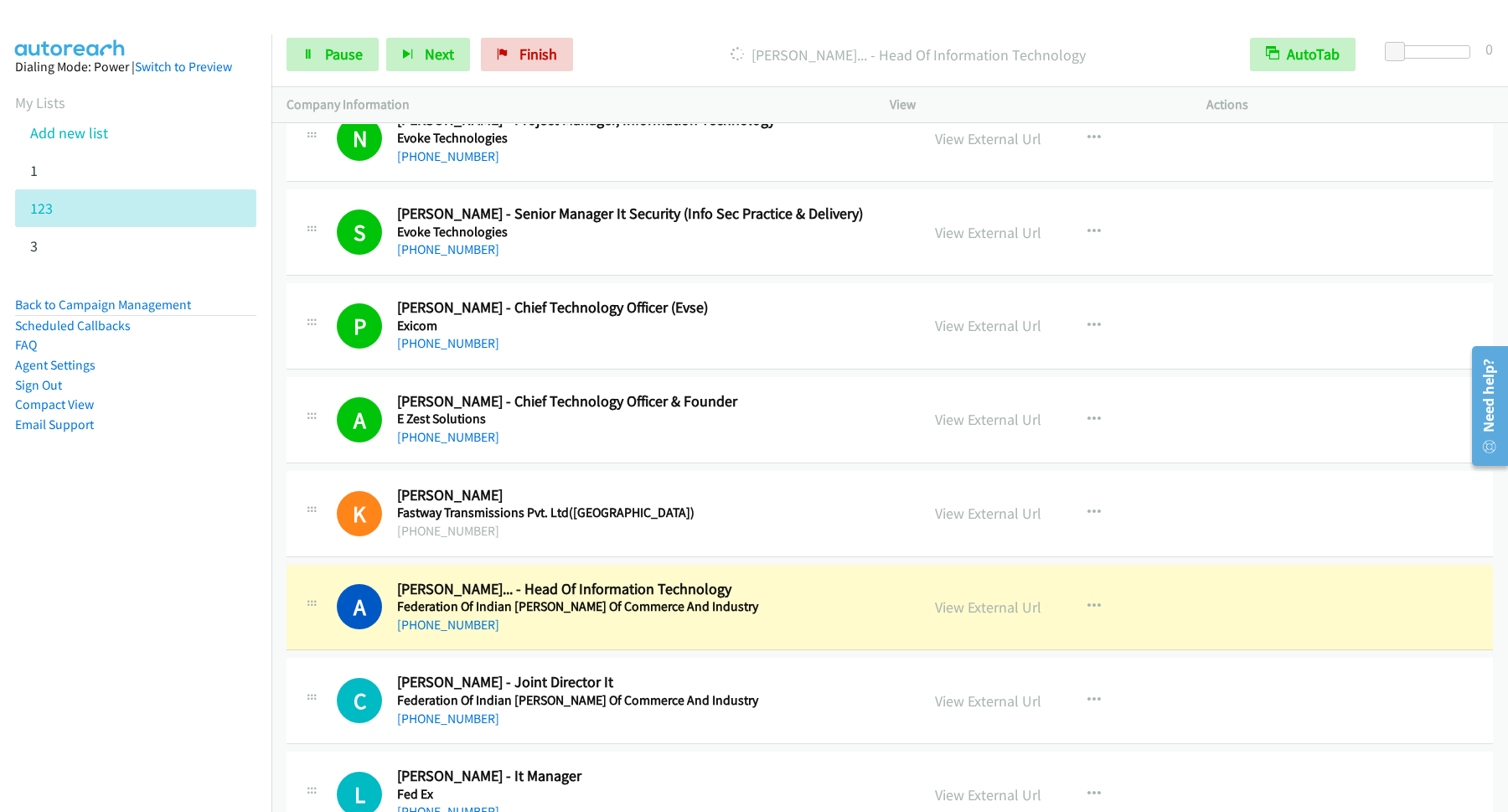
scroll to position [15605, 0]
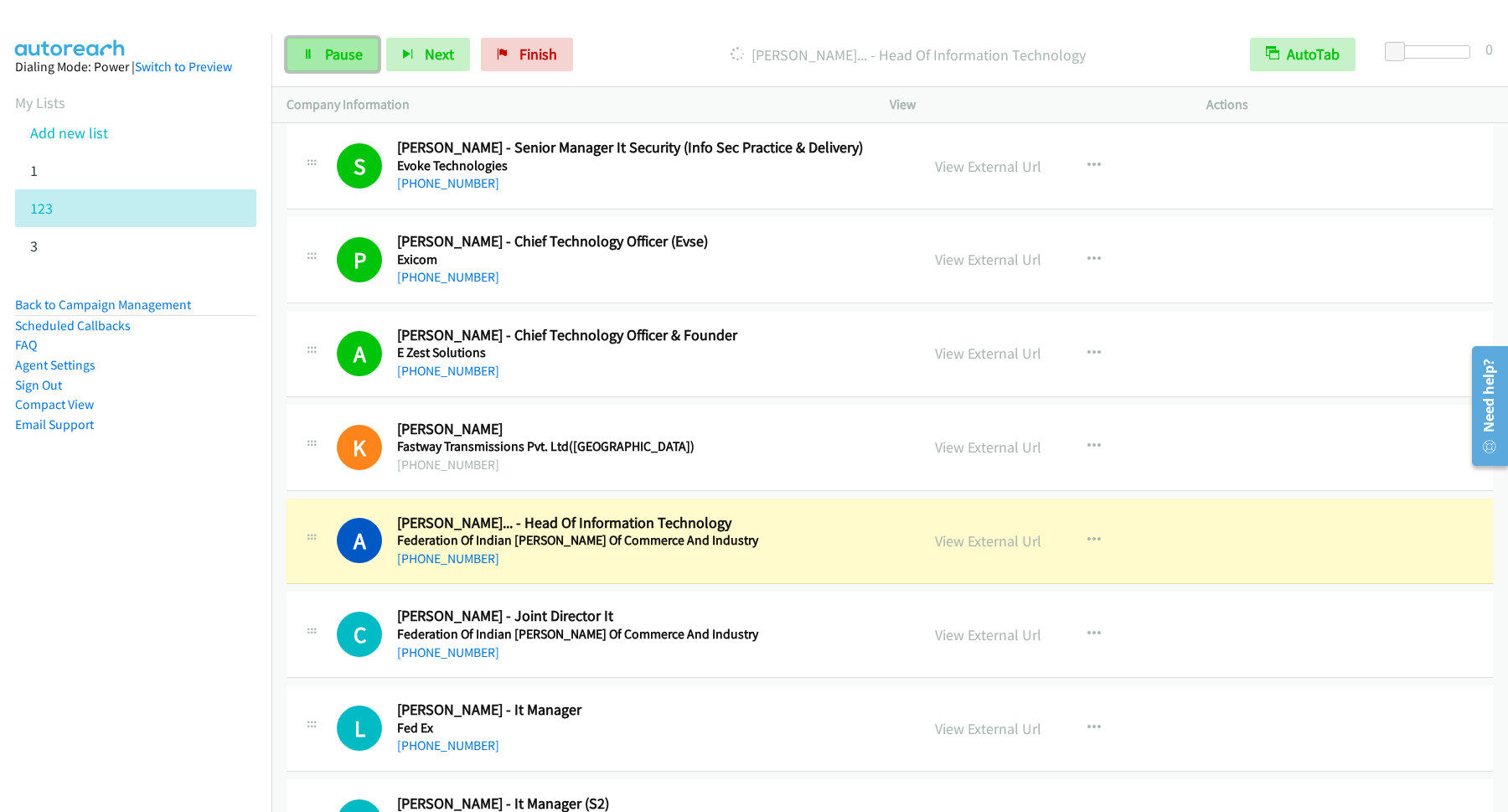
click at [334, 47] on span "Pause" at bounding box center [344, 54] width 38 height 19
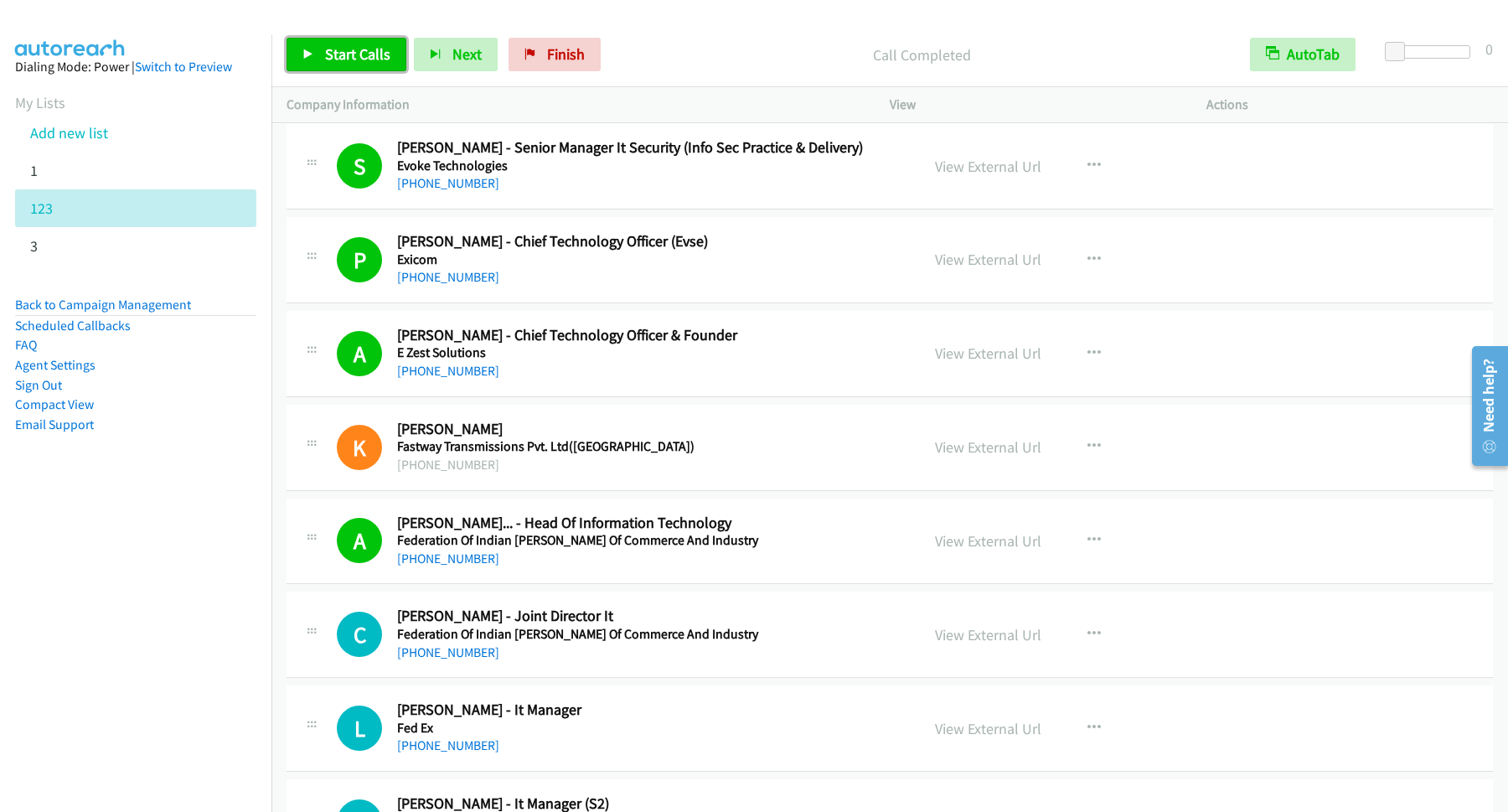
click at [315, 50] on link "Start Calls" at bounding box center [346, 54] width 120 height 34
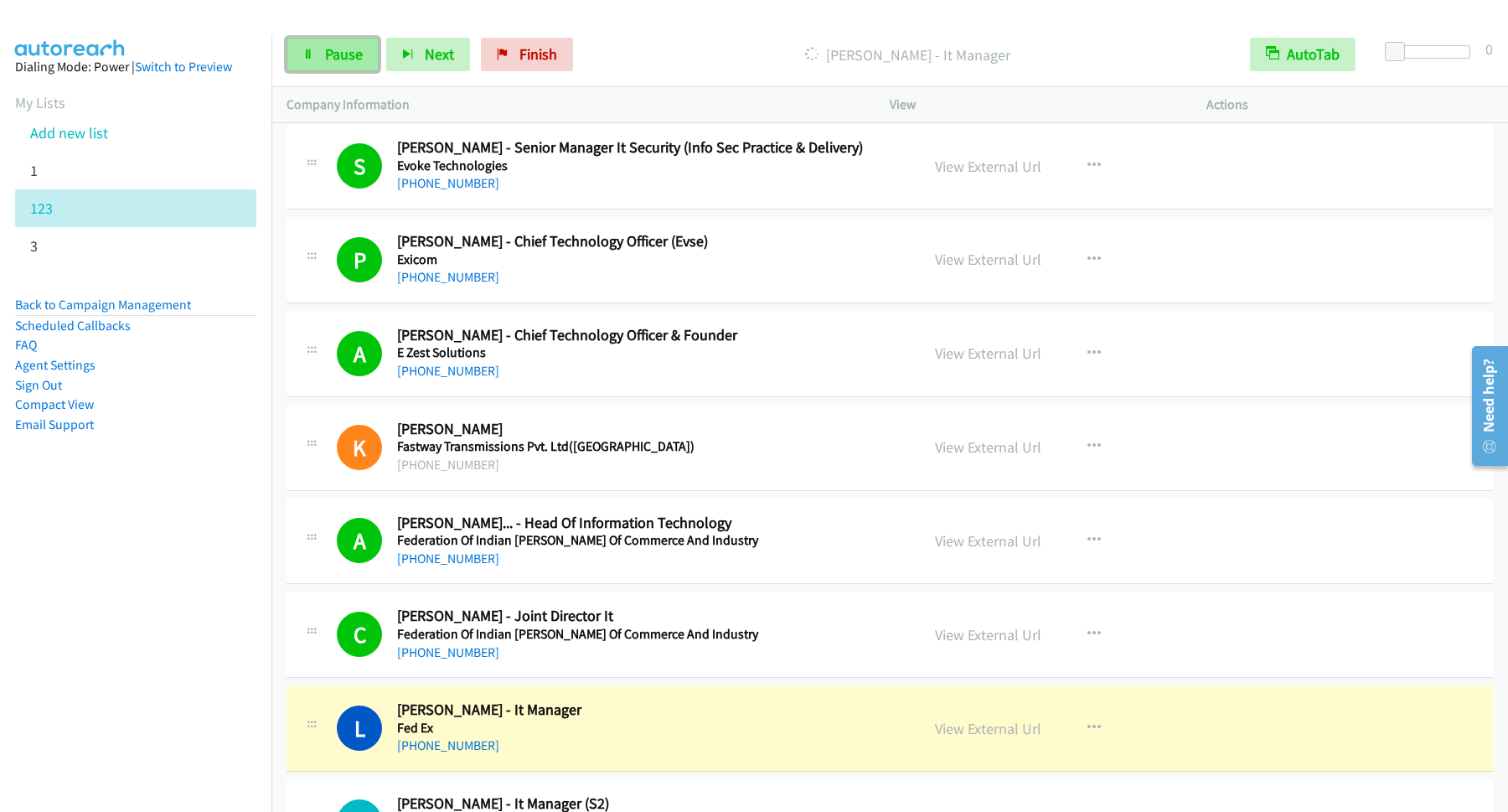
click at [352, 48] on span "Pause" at bounding box center [344, 54] width 38 height 19
click at [385, 54] on span "Start Calls" at bounding box center [358, 54] width 66 height 19
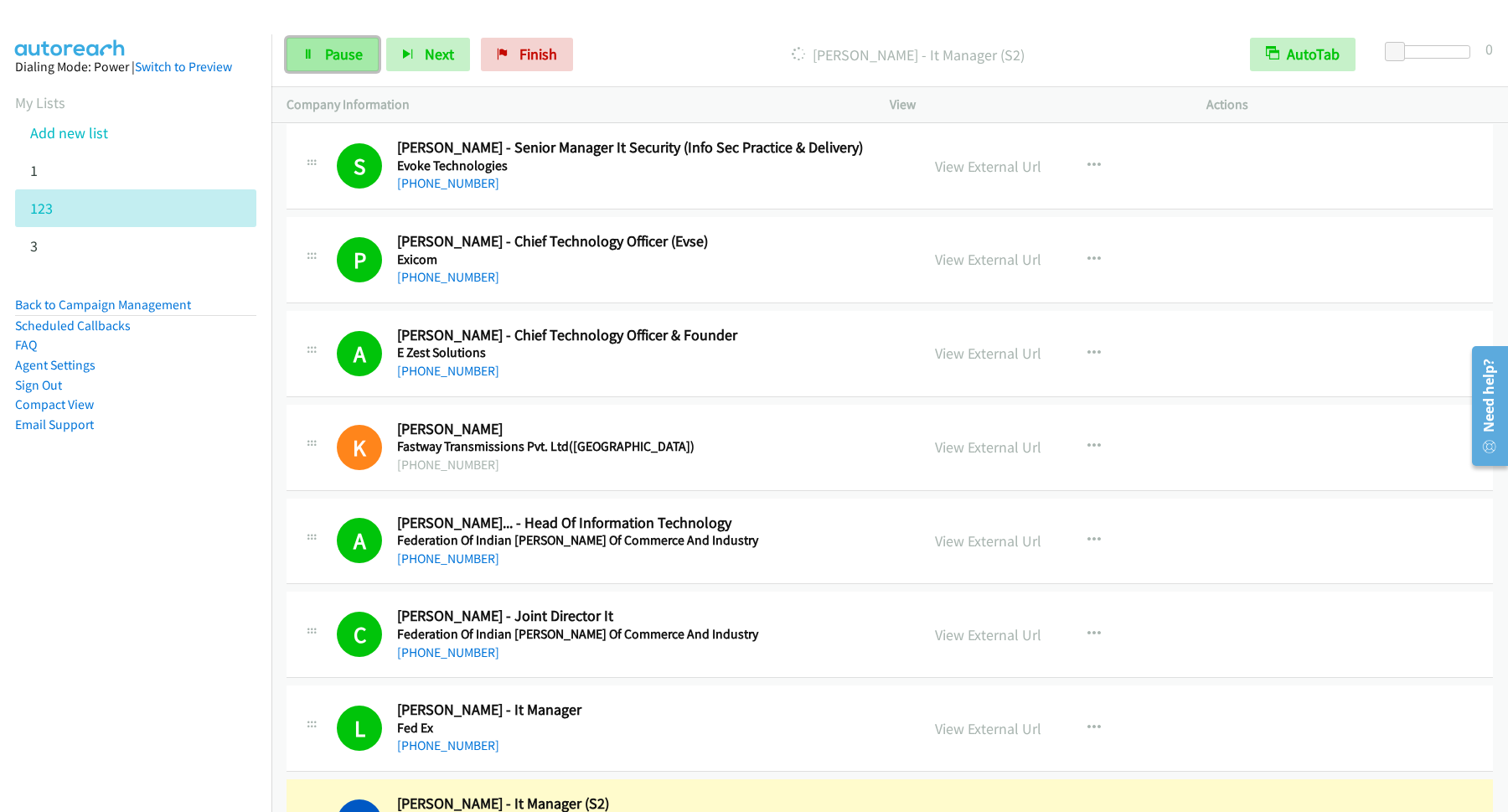
click at [323, 68] on link "Pause" at bounding box center [332, 54] width 92 height 34
